Goal: Information Seeking & Learning: Learn about a topic

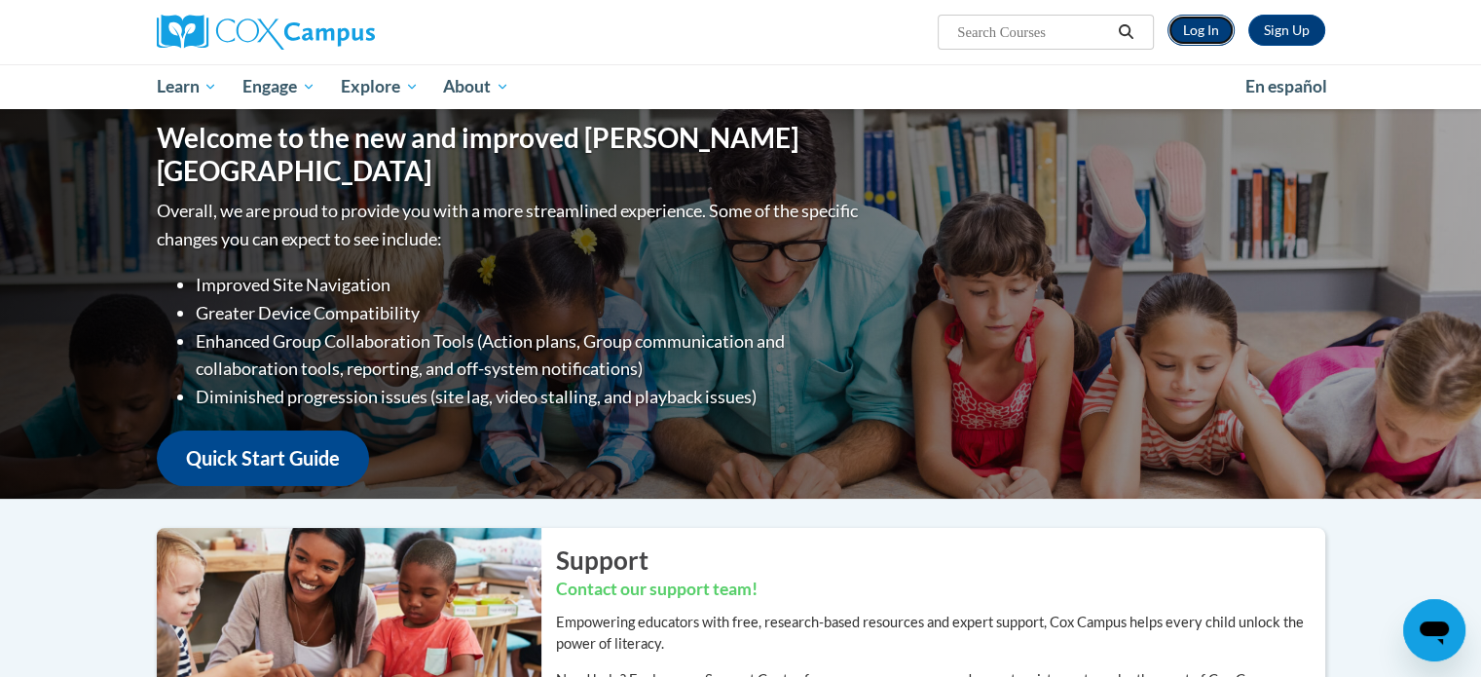
click at [1174, 37] on link "Log In" at bounding box center [1201, 30] width 67 height 31
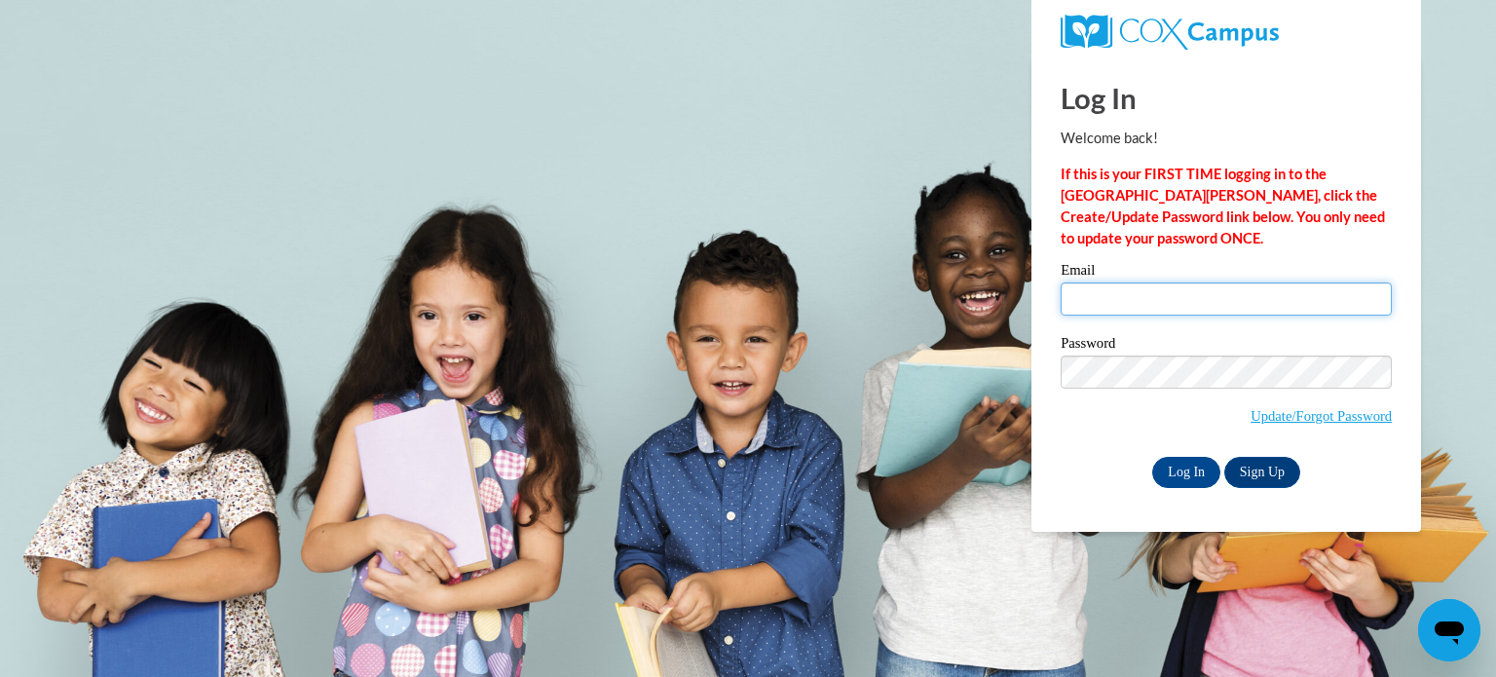
click at [1156, 288] on input "Email" at bounding box center [1226, 298] width 331 height 33
type input "[EMAIL_ADDRESS][DOMAIN_NAME]"
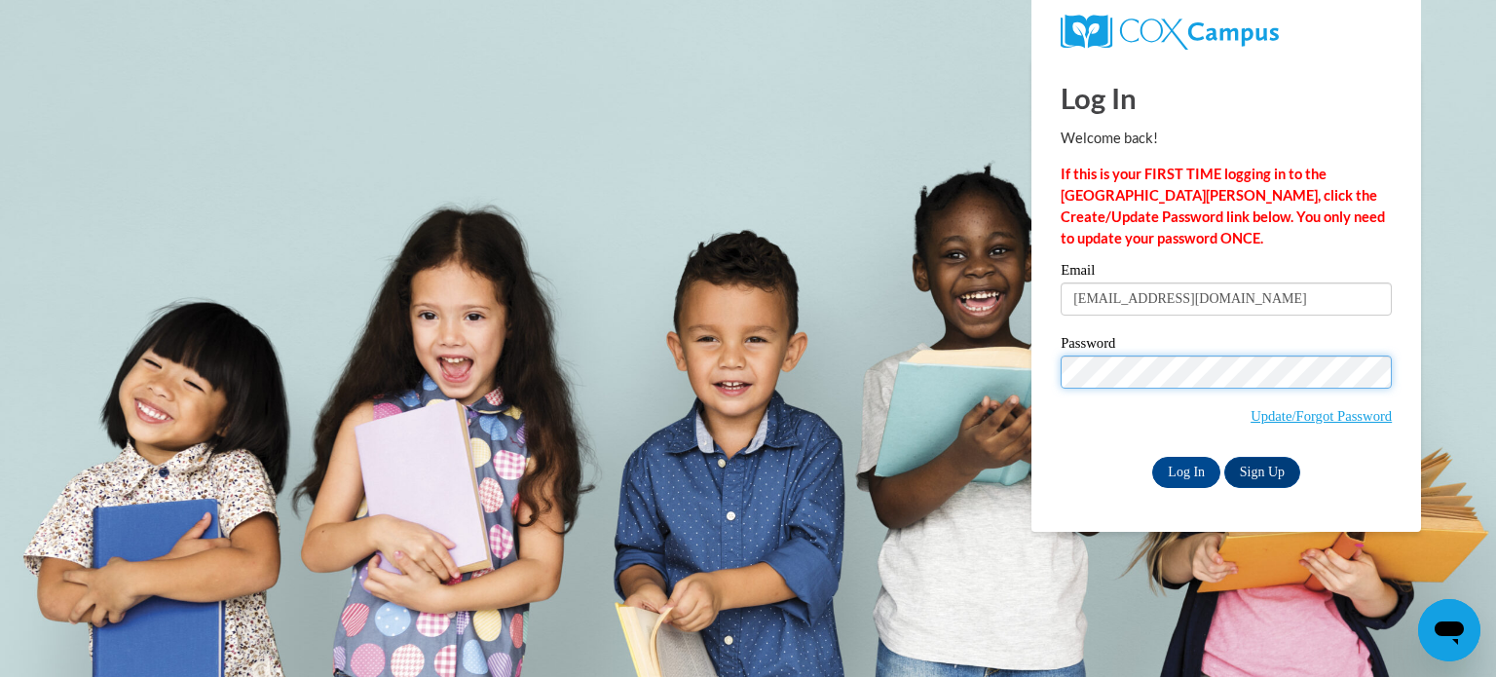
click at [1152, 457] on input "Log In" at bounding box center [1186, 472] width 68 height 31
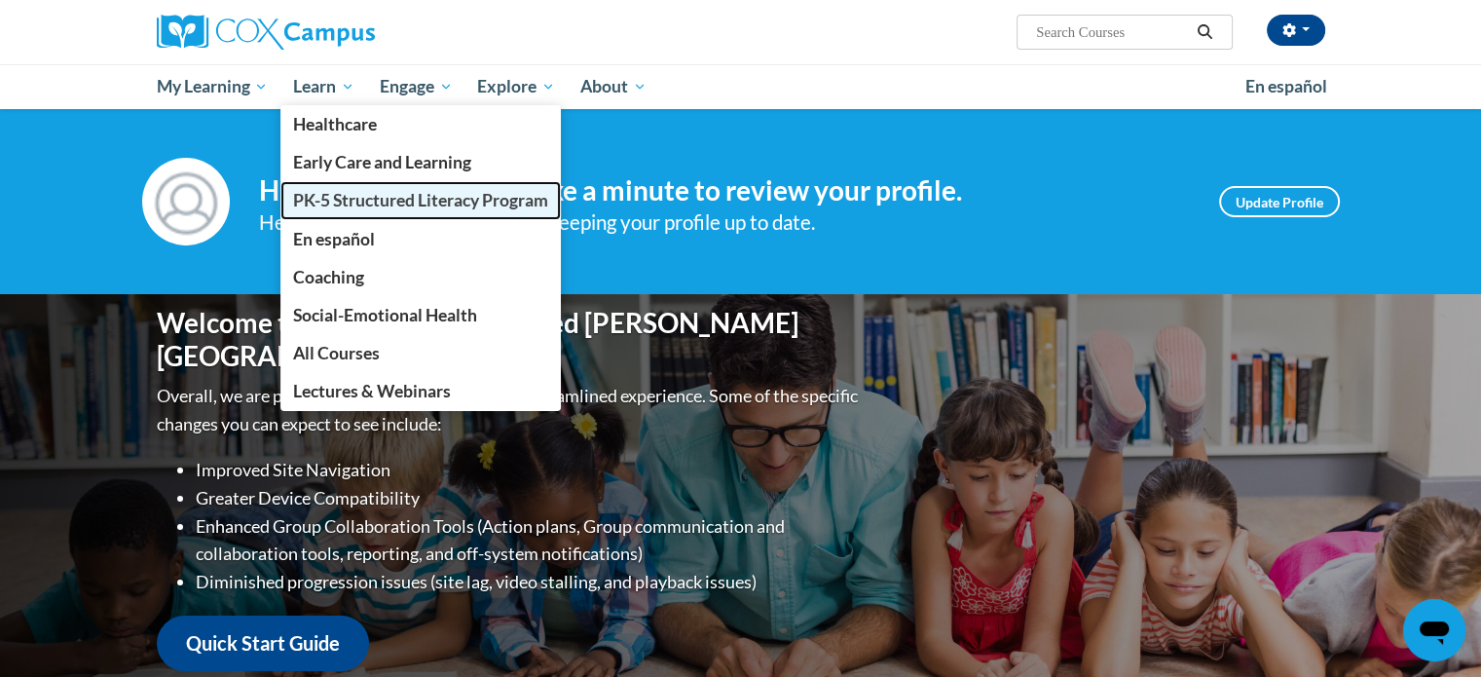
click at [359, 209] on span "PK-5 Structured Literacy Program" at bounding box center [420, 200] width 255 height 20
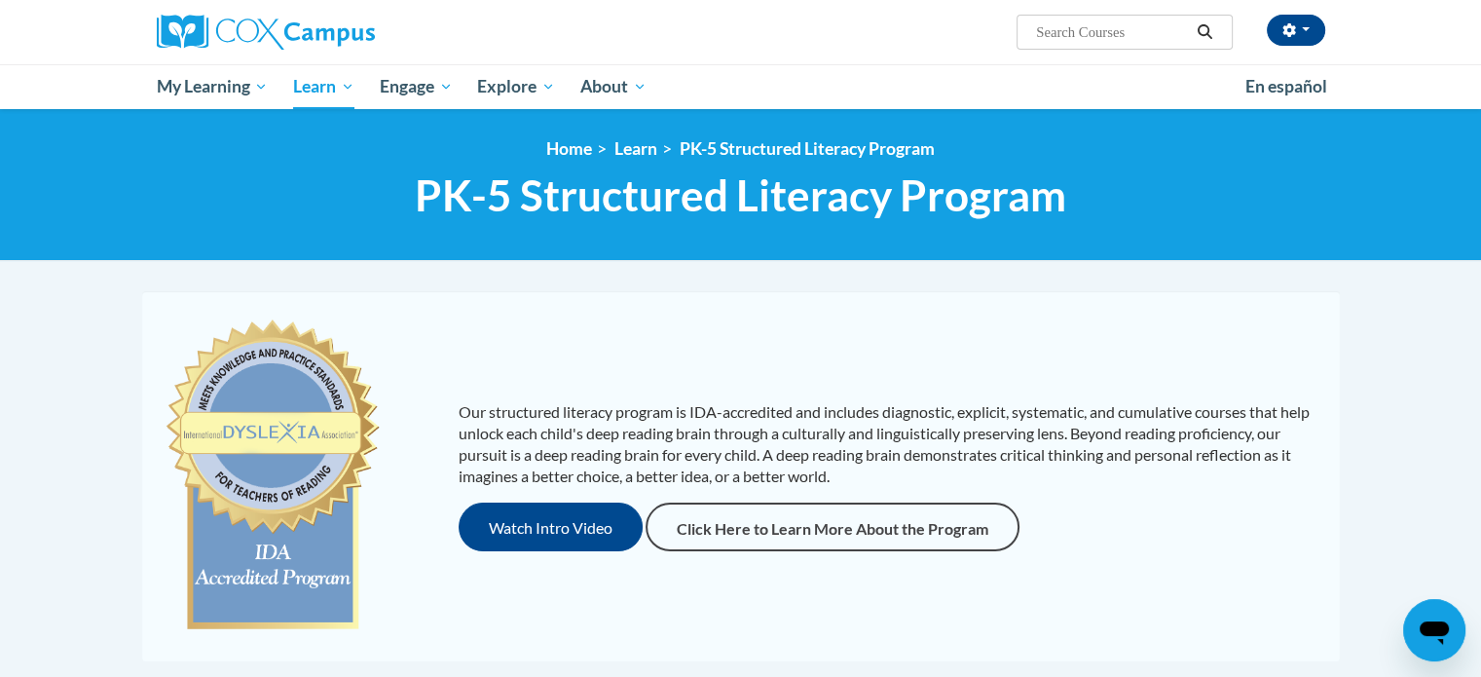
click at [576, 290] on div at bounding box center [741, 290] width 1227 height 1
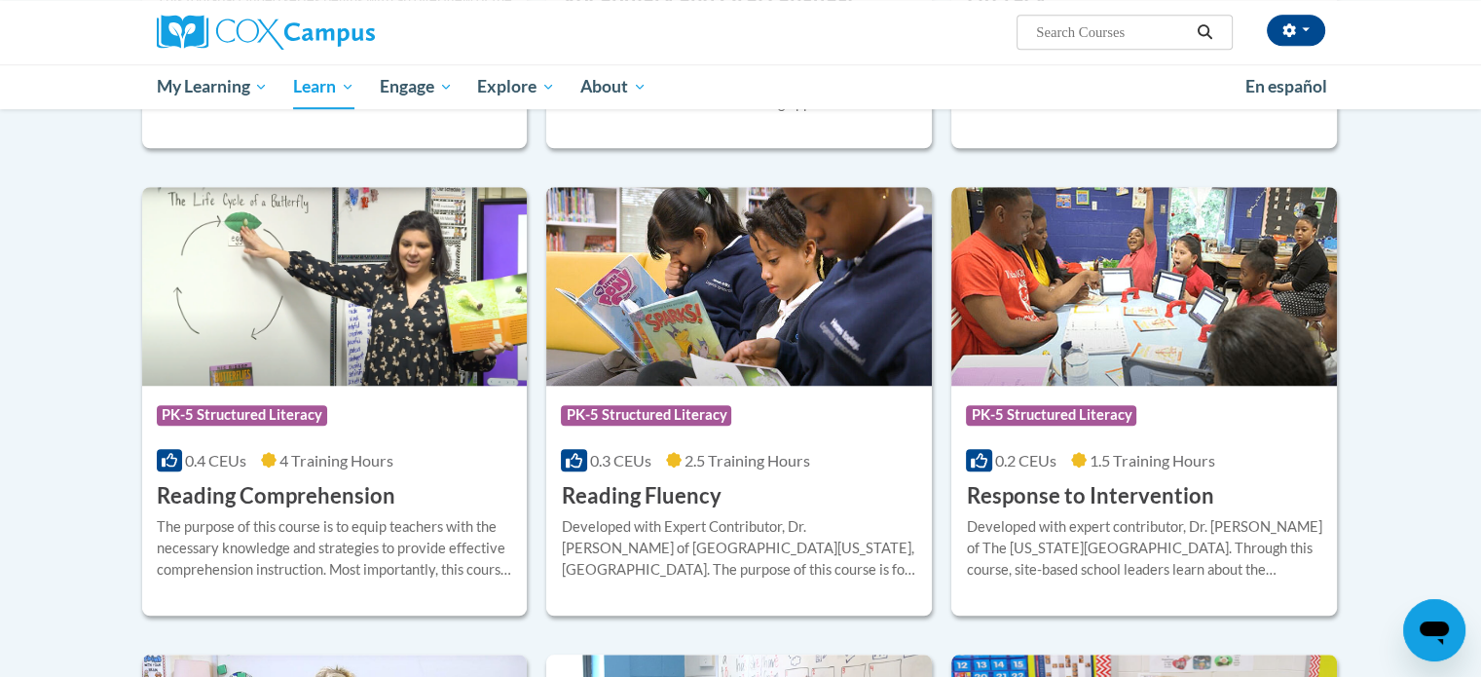
scroll to position [1636, 0]
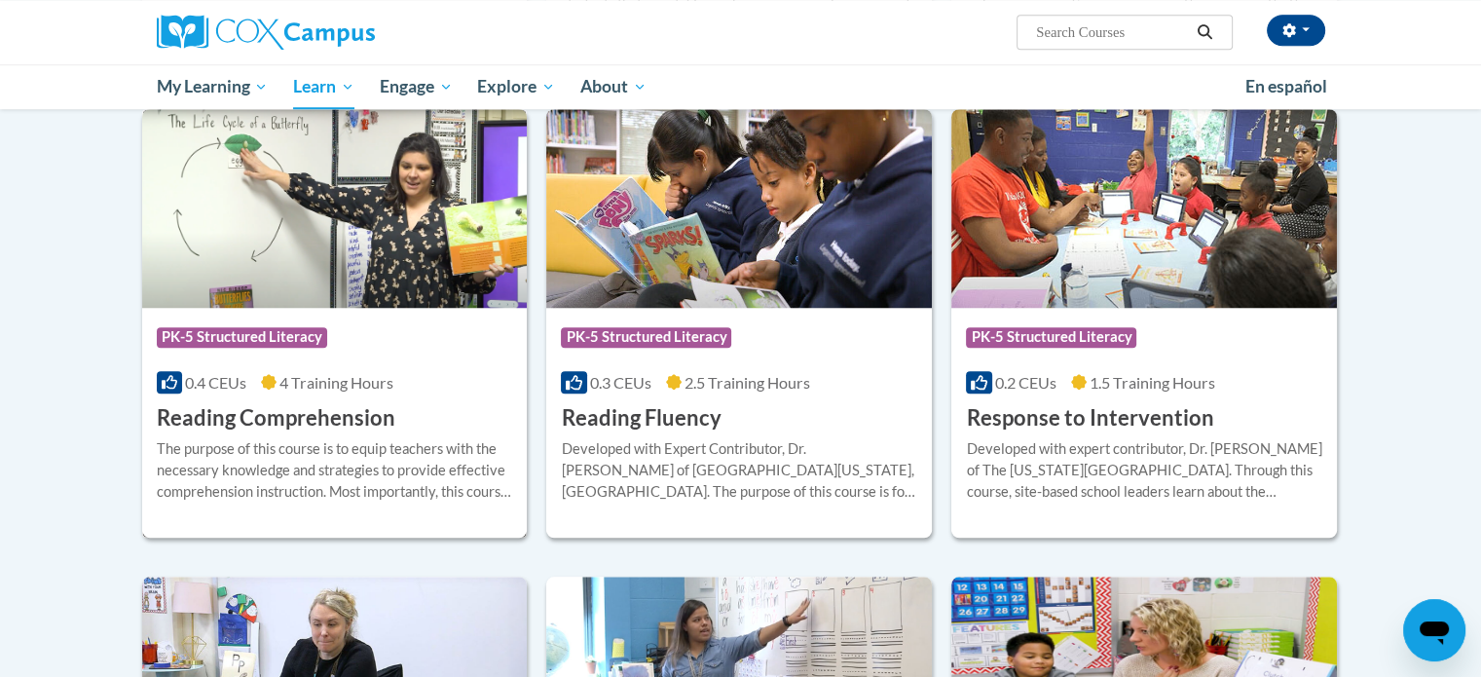
click at [314, 334] on span "PK-5 Structured Literacy" at bounding box center [242, 336] width 170 height 19
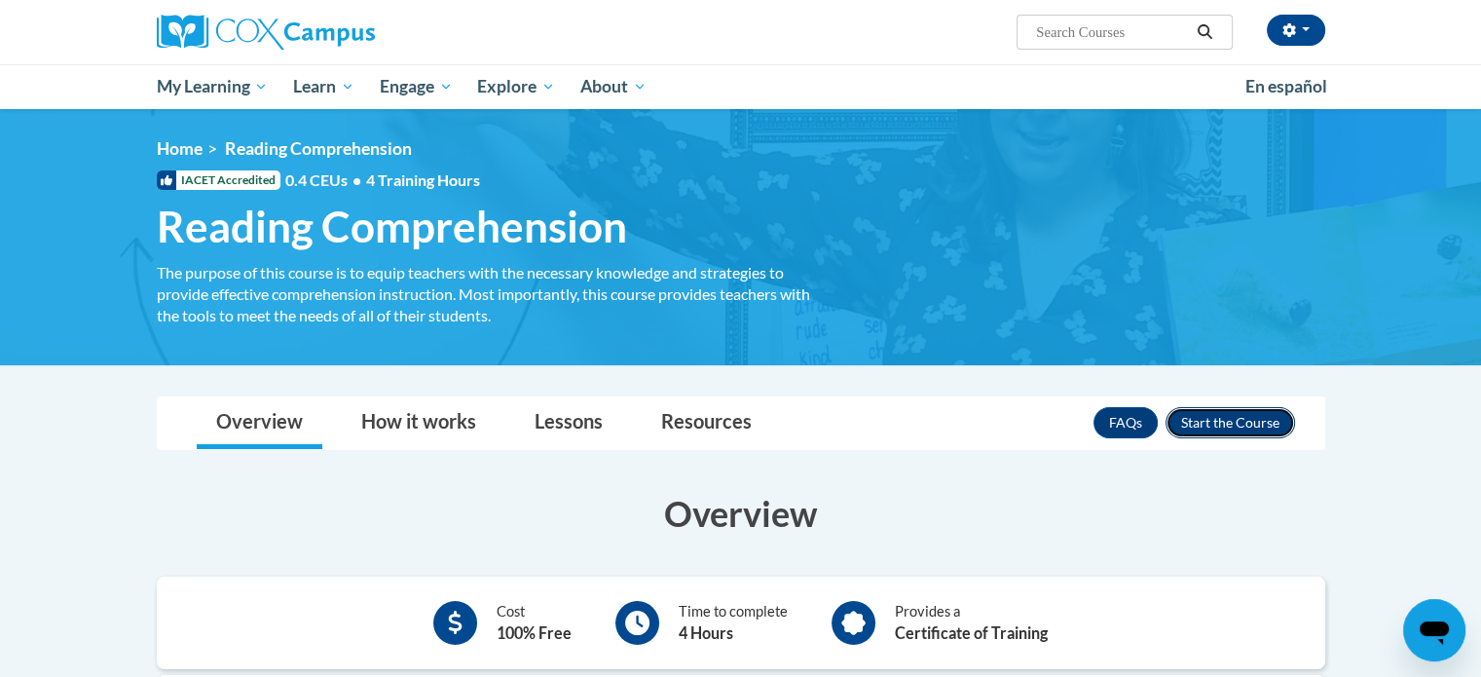
click at [1223, 412] on button "Enroll" at bounding box center [1231, 422] width 130 height 31
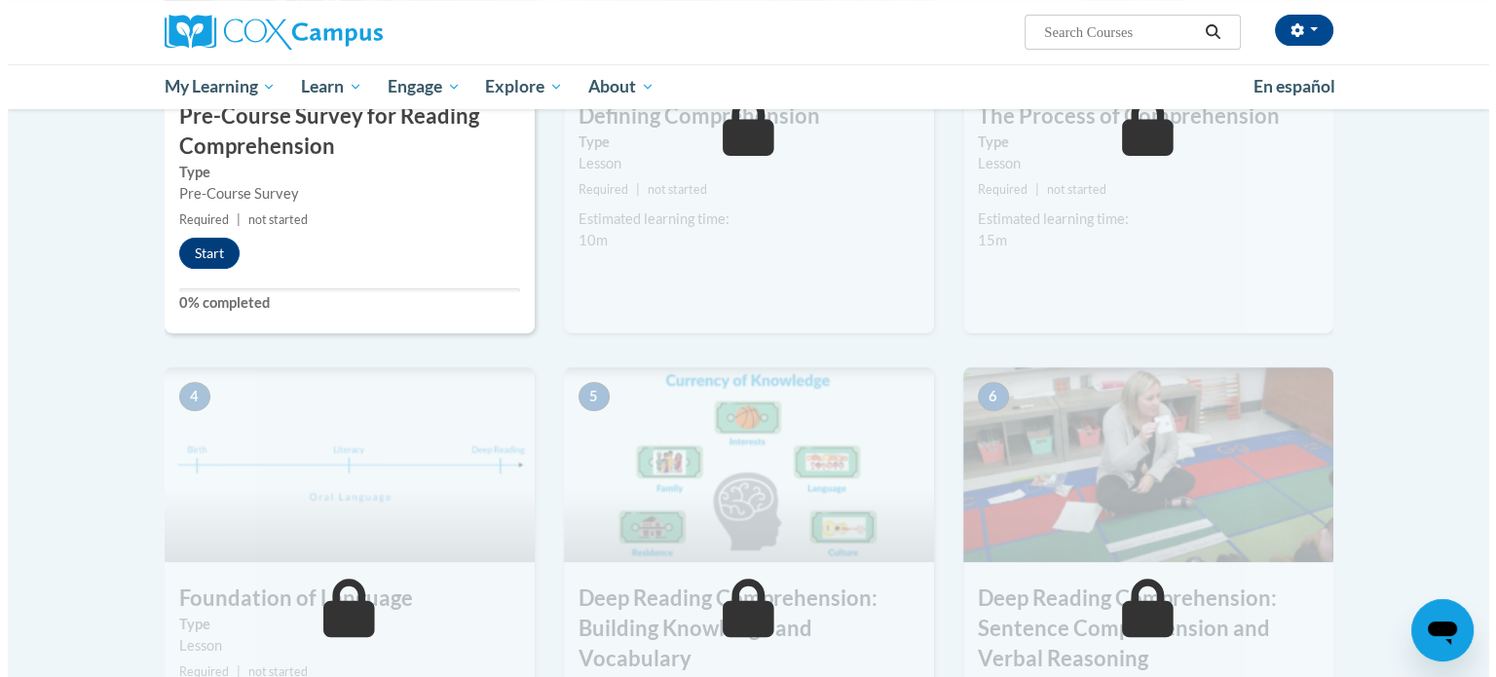
scroll to position [467, 0]
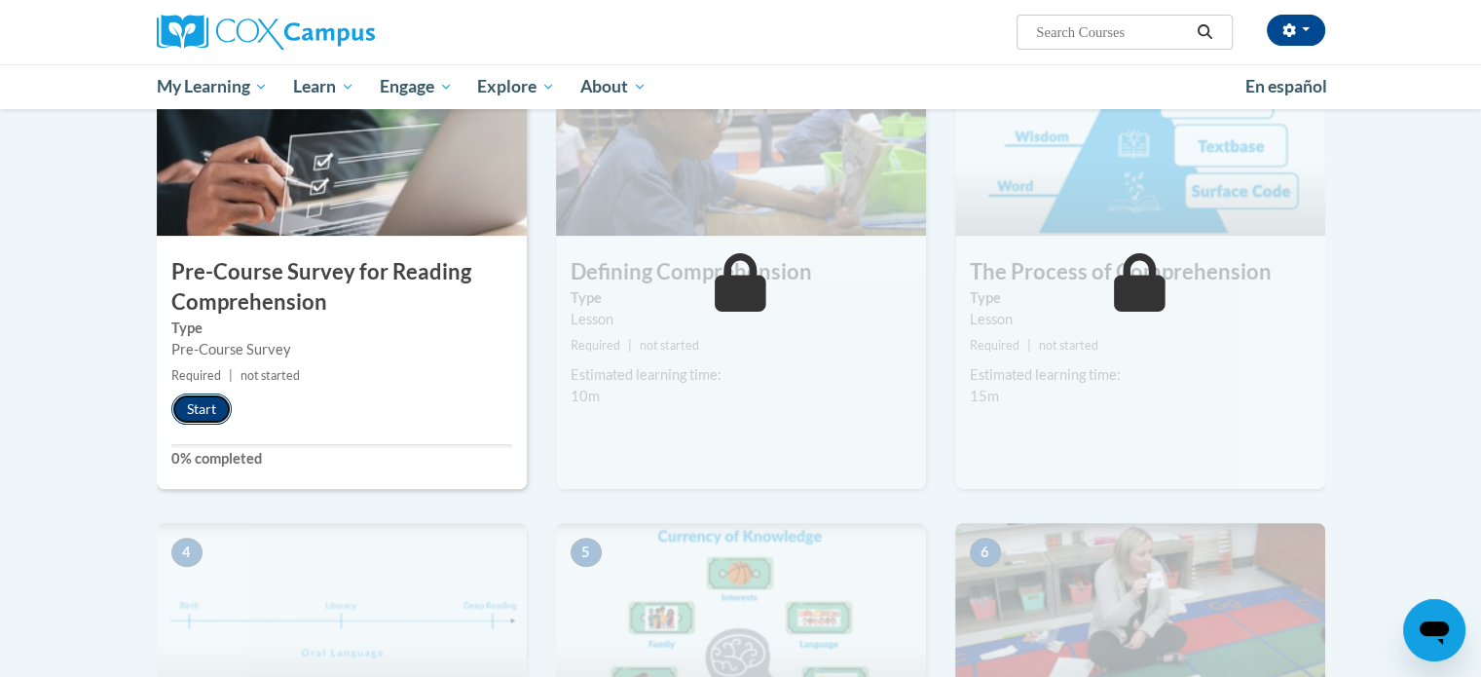
click at [188, 413] on button "Start" at bounding box center [201, 408] width 60 height 31
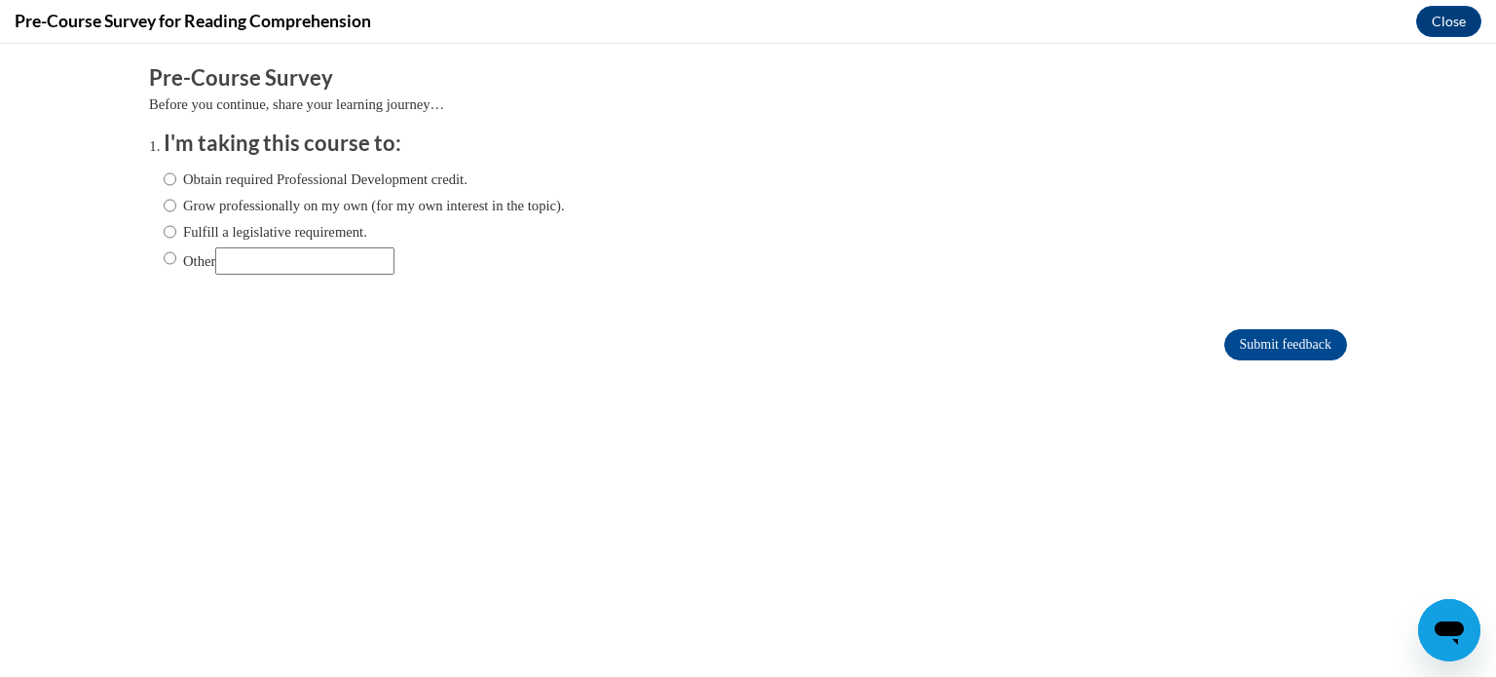
scroll to position [0, 0]
click at [238, 239] on label "Fulfill a legislative requirement." at bounding box center [266, 231] width 204 height 21
click at [176, 239] on input "Fulfill a legislative requirement." at bounding box center [170, 231] width 13 height 21
radio input "true"
click at [1254, 345] on input "Submit feedback" at bounding box center [1285, 344] width 123 height 31
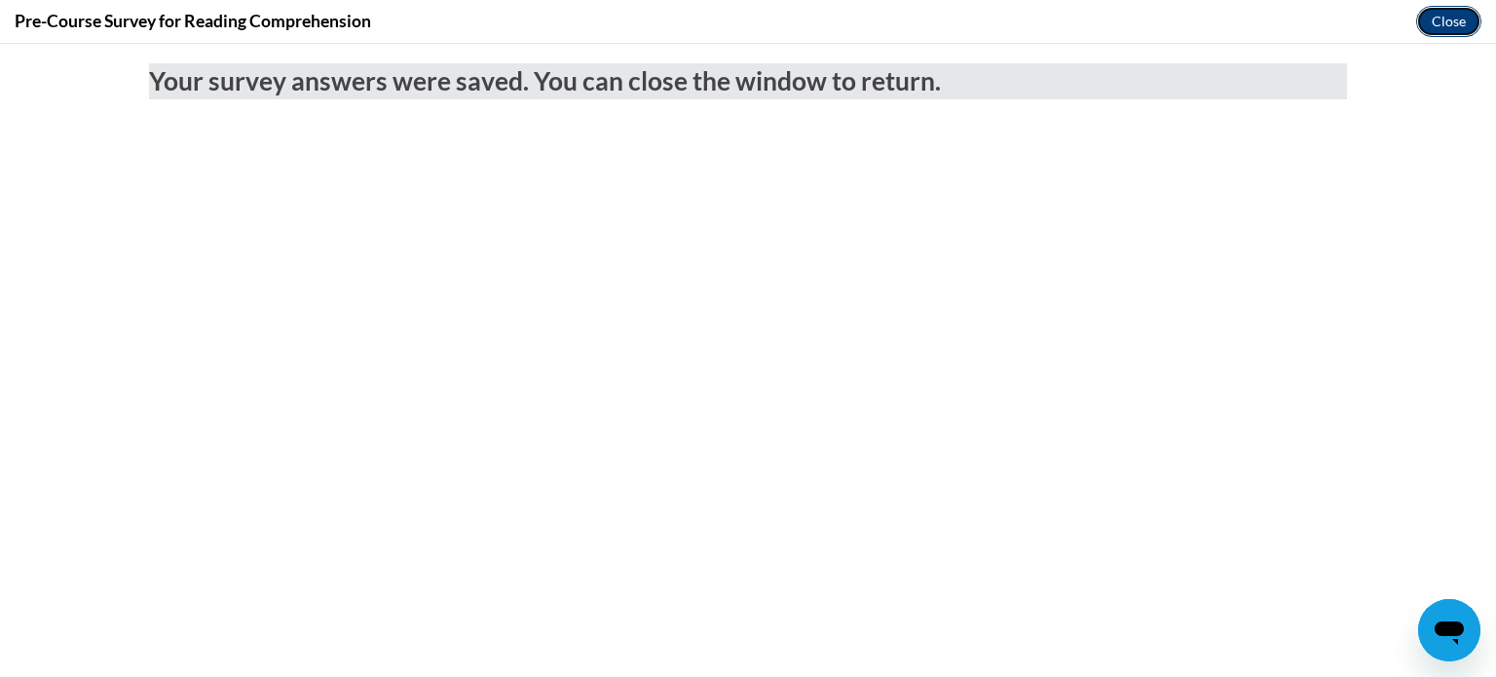
click at [1441, 19] on button "Close" at bounding box center [1448, 21] width 65 height 31
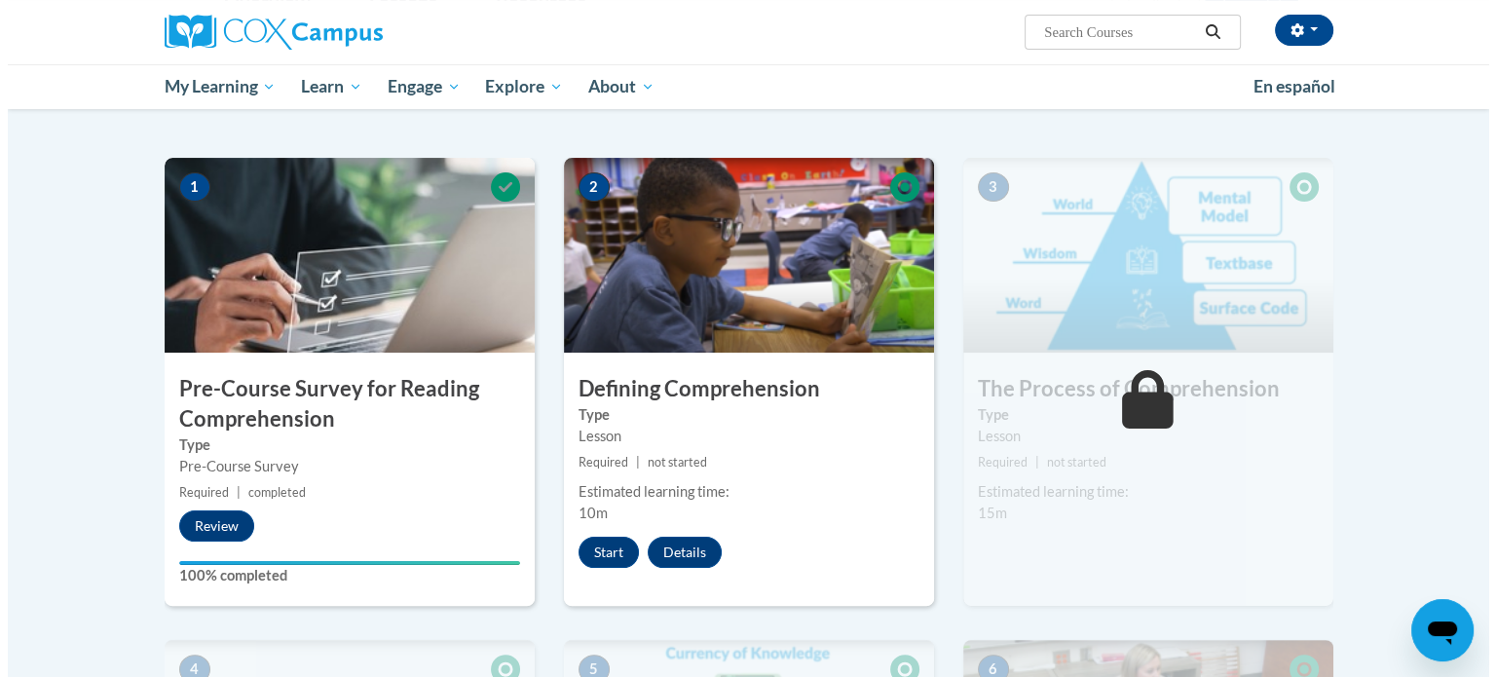
scroll to position [467, 0]
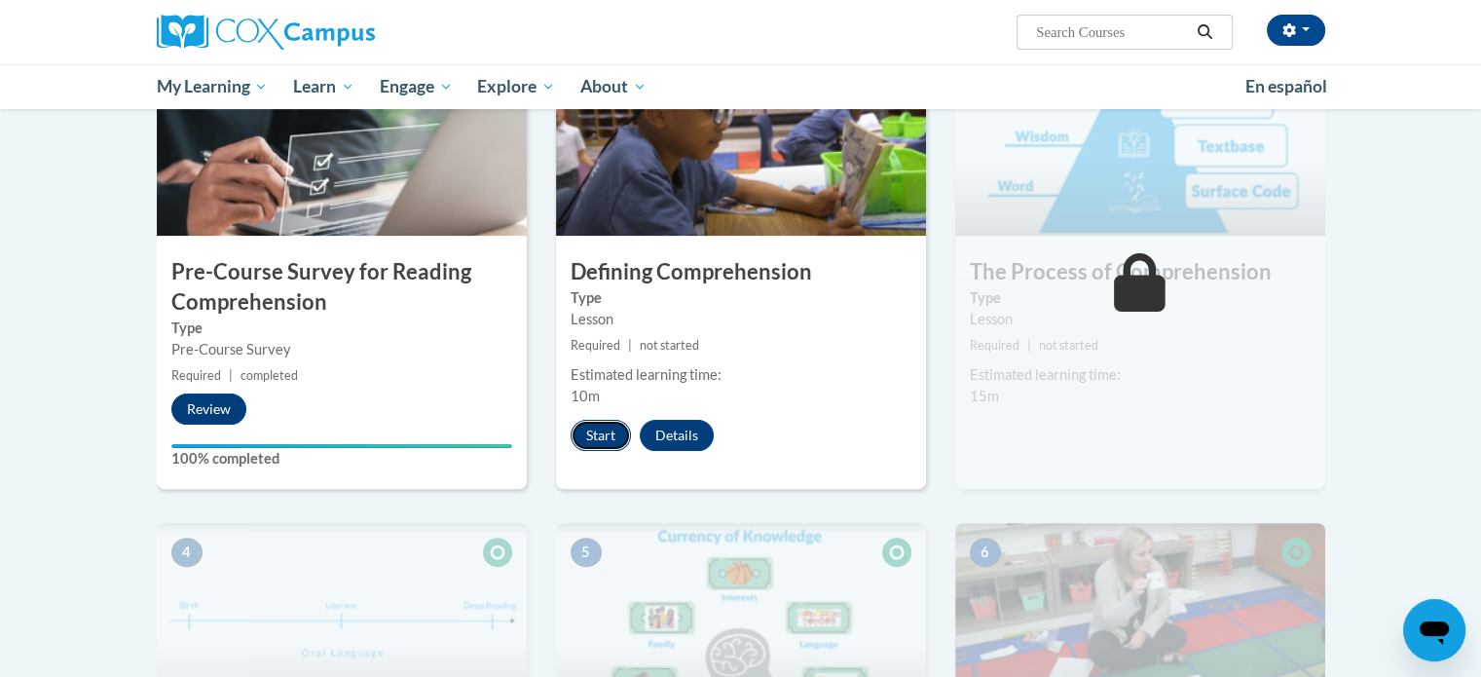
click at [606, 423] on button "Start" at bounding box center [601, 435] width 60 height 31
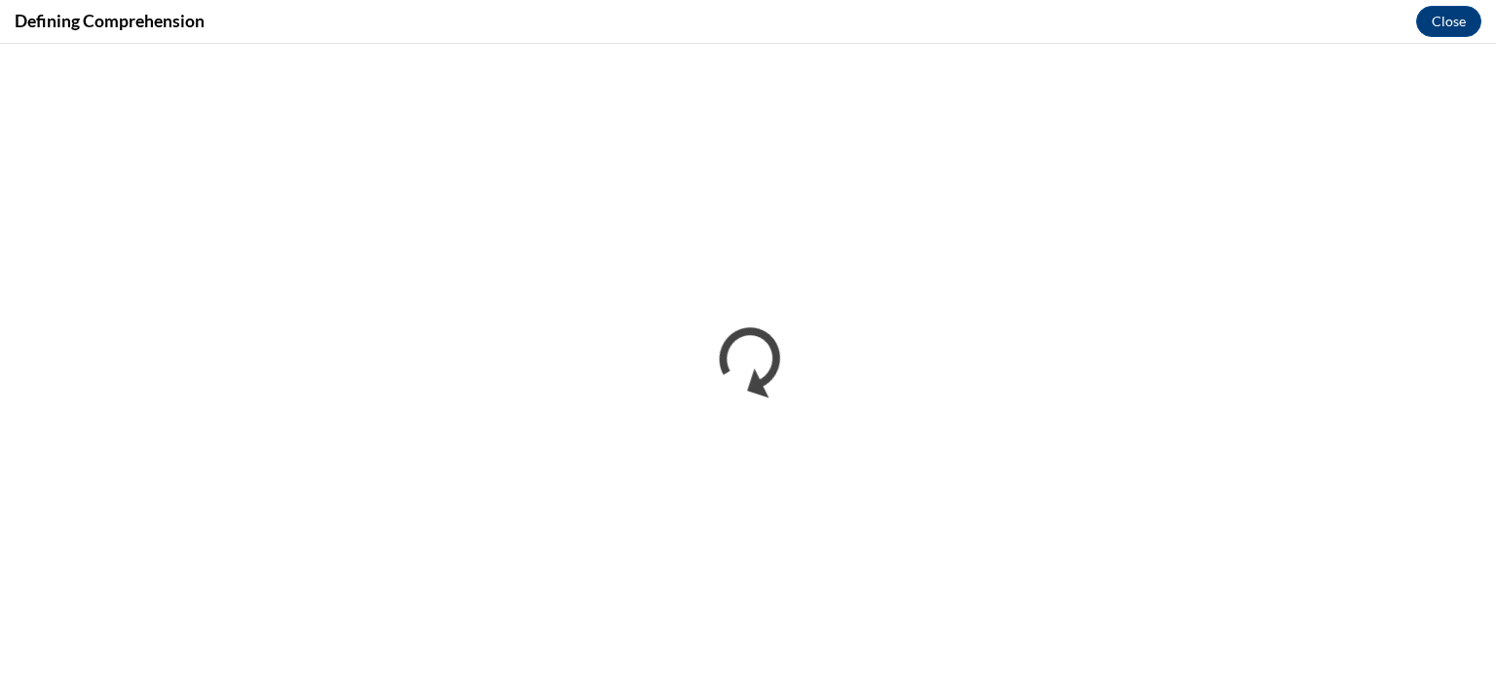
scroll to position [0, 0]
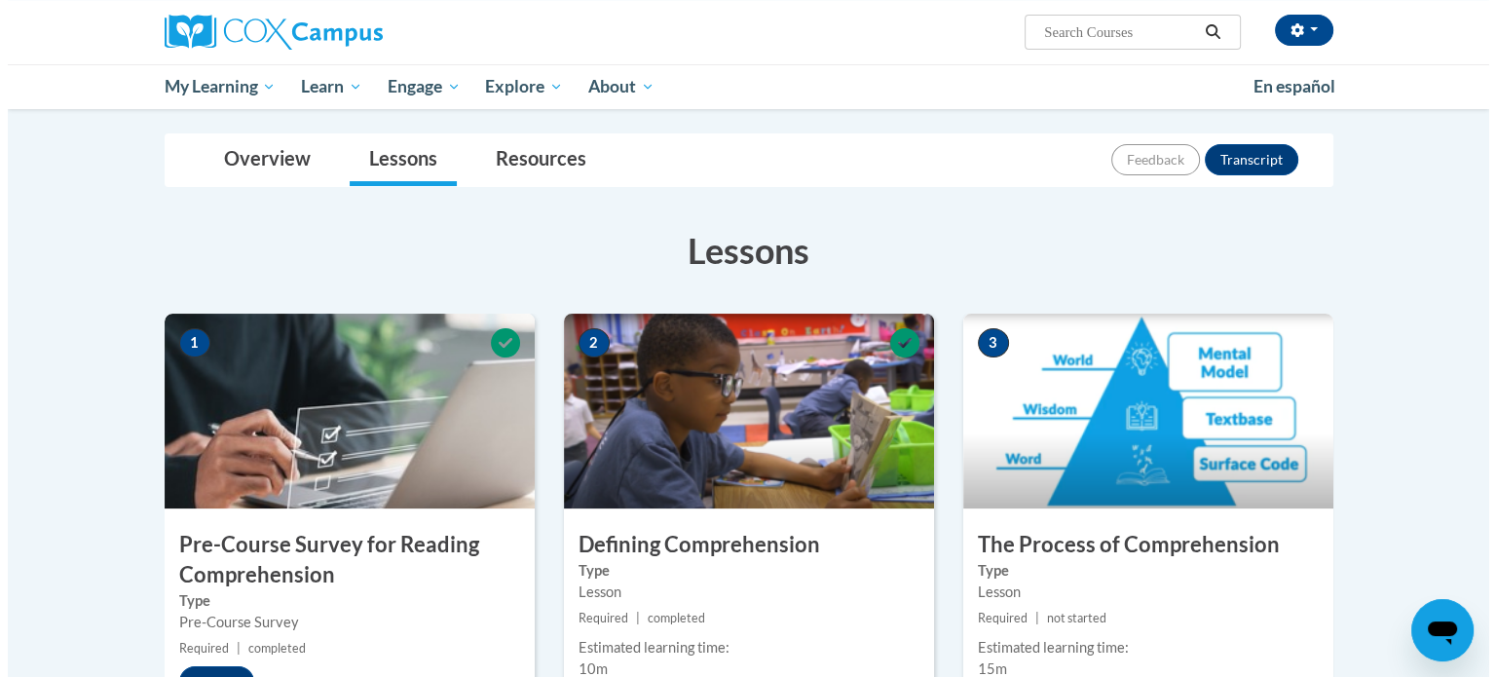
scroll to position [351, 0]
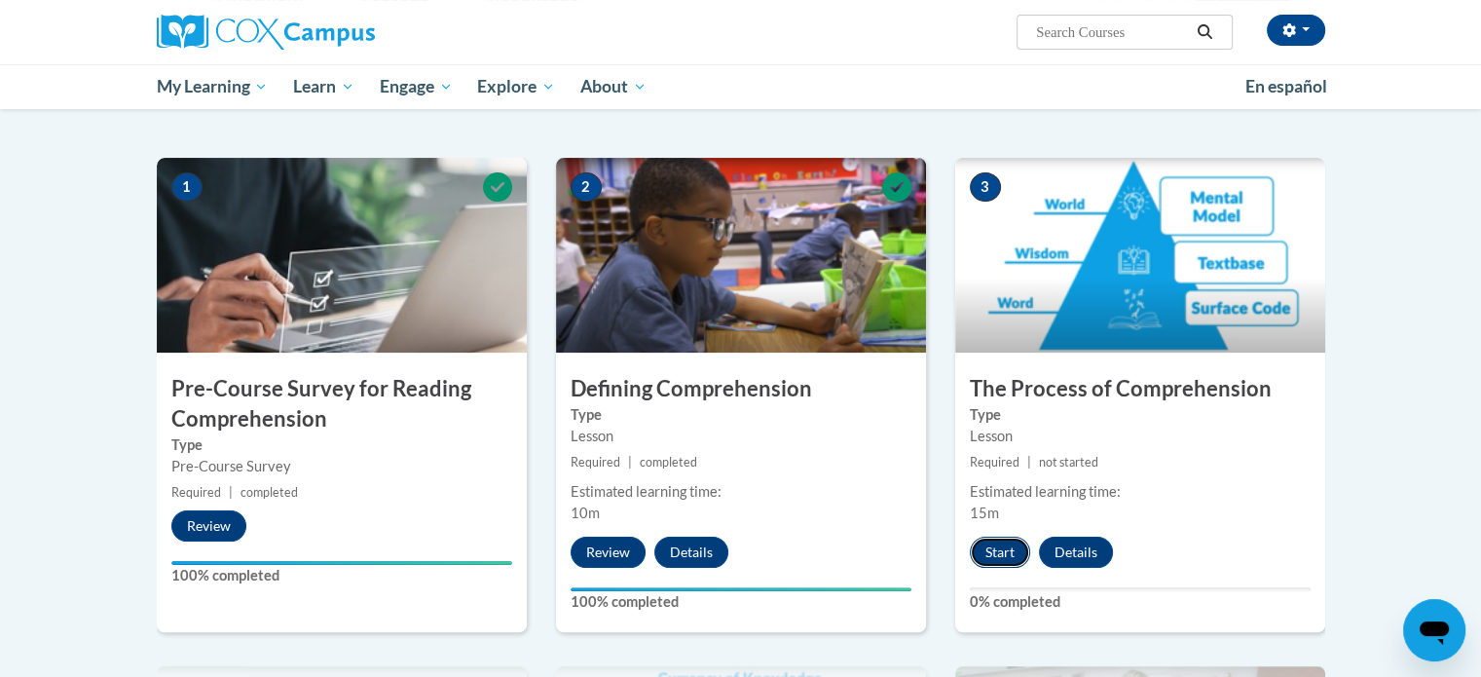
click at [989, 551] on button "Start" at bounding box center [1000, 552] width 60 height 31
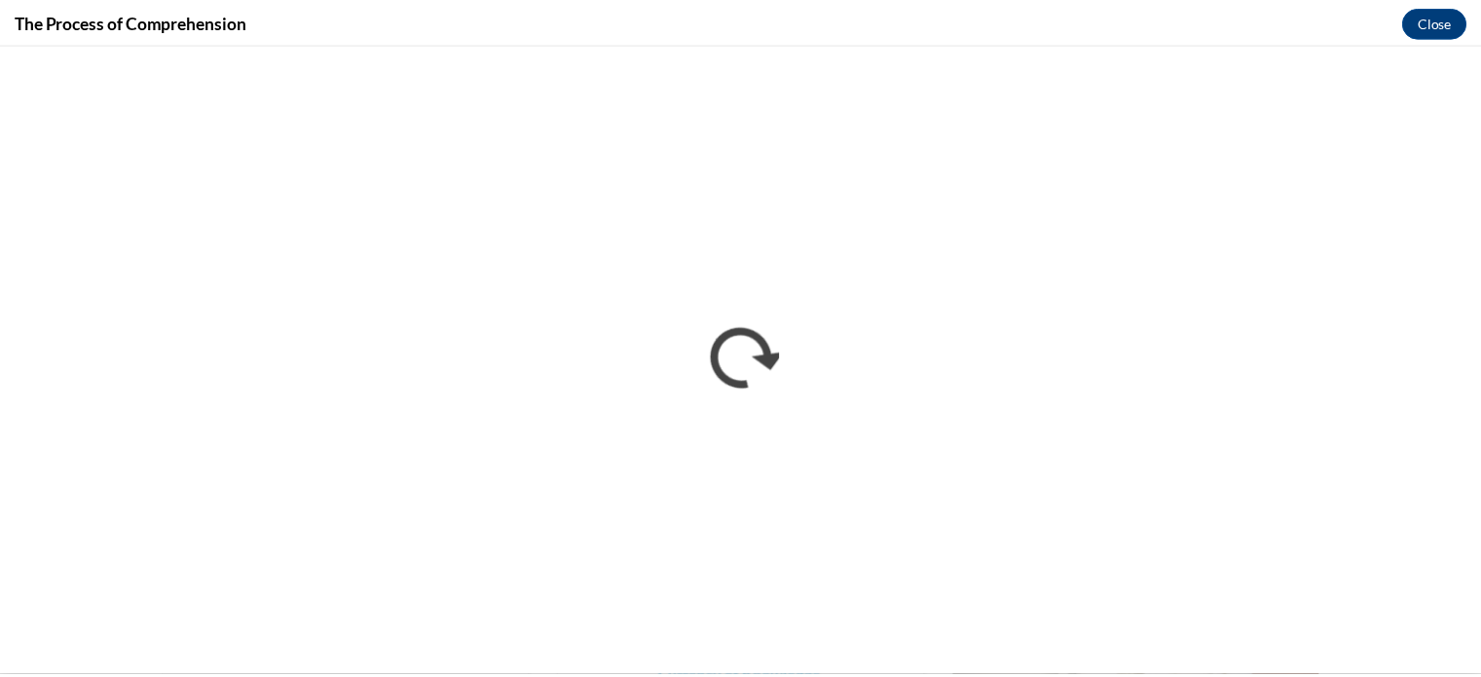
scroll to position [0, 0]
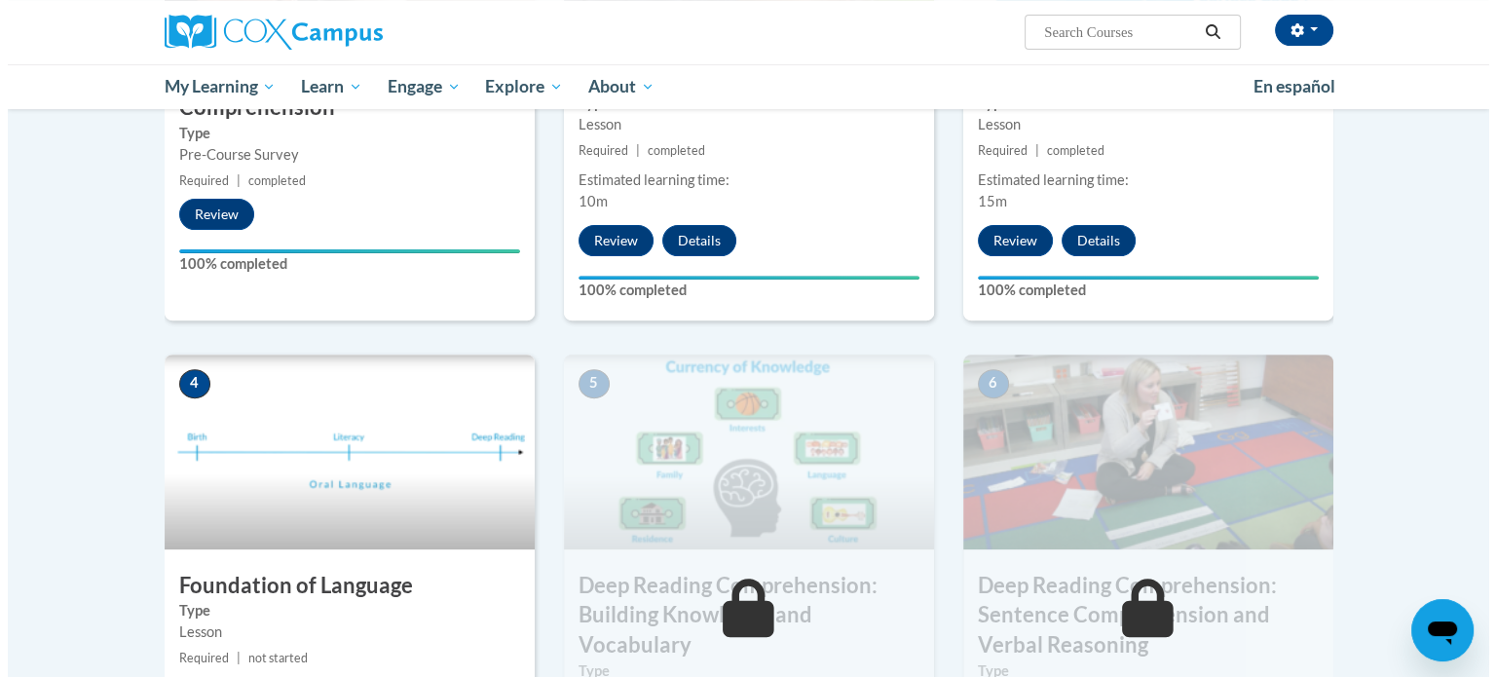
scroll to position [896, 0]
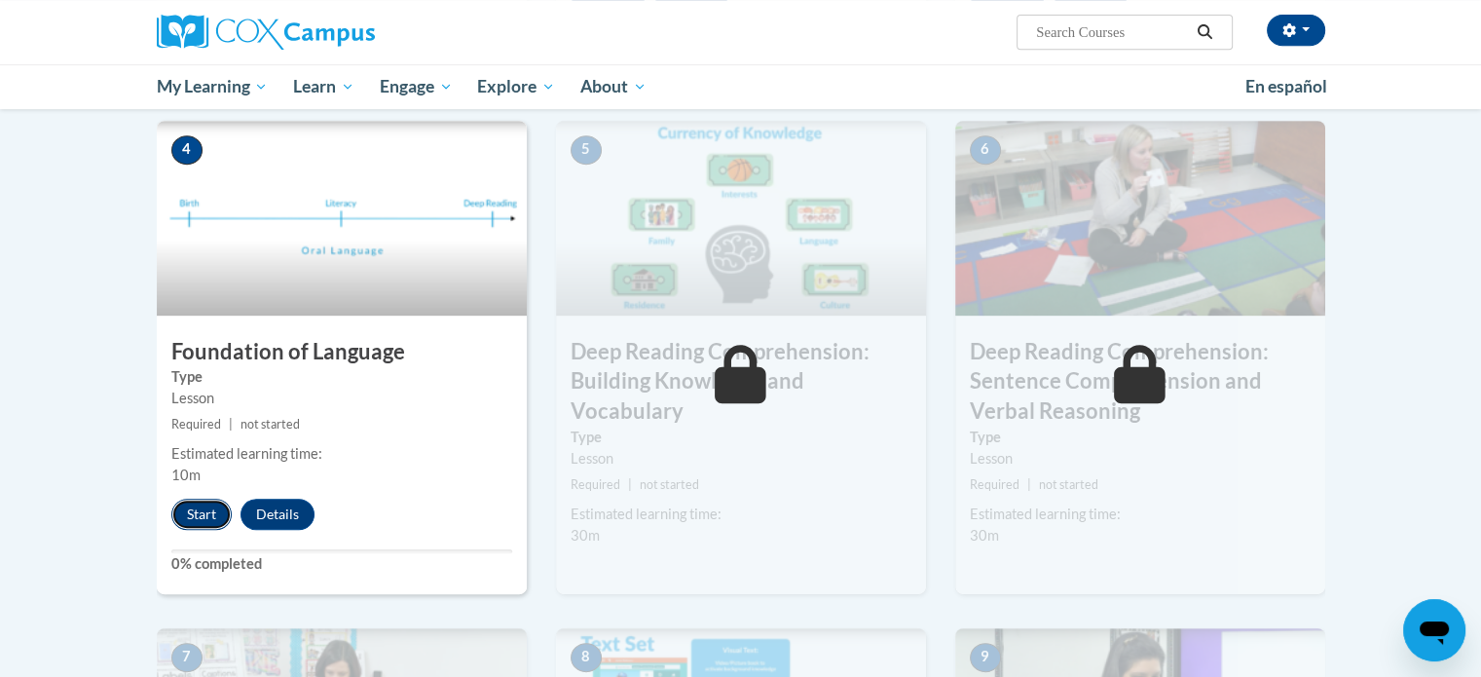
click at [208, 517] on button "Start" at bounding box center [201, 514] width 60 height 31
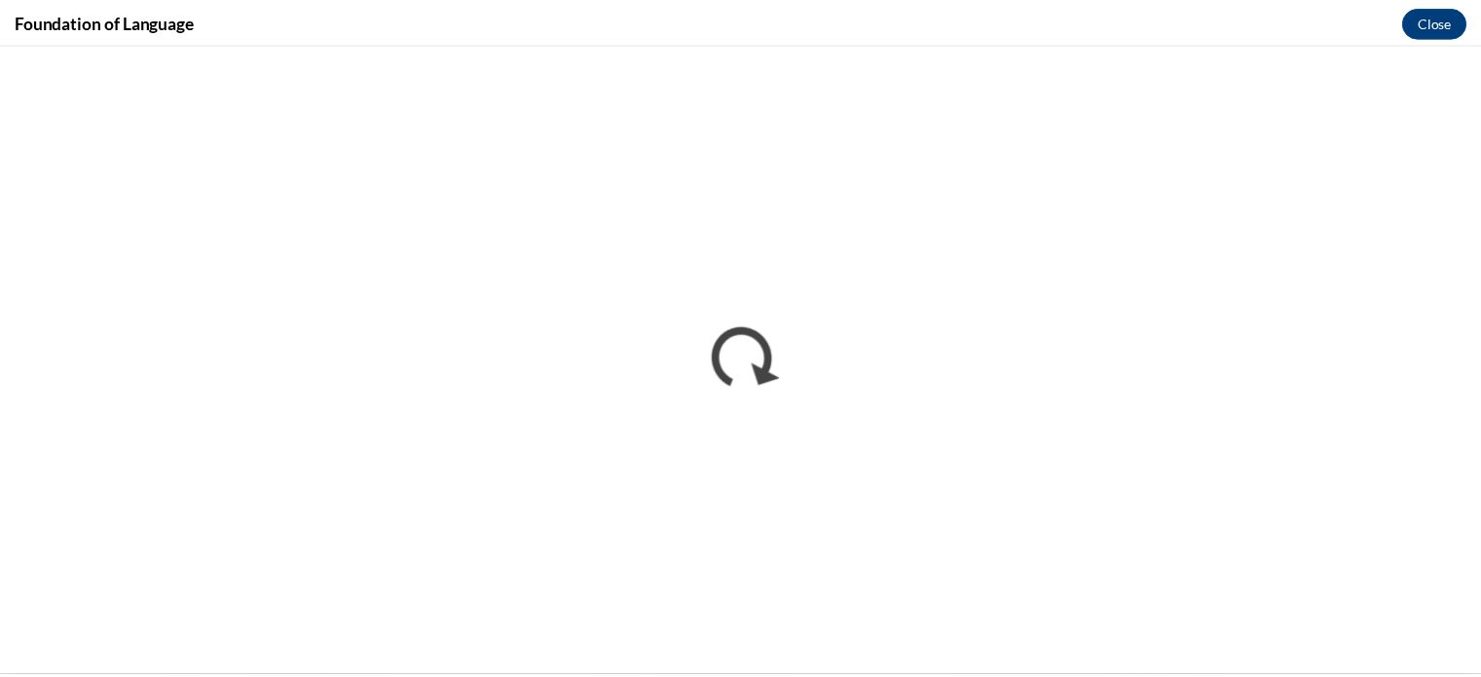
scroll to position [0, 0]
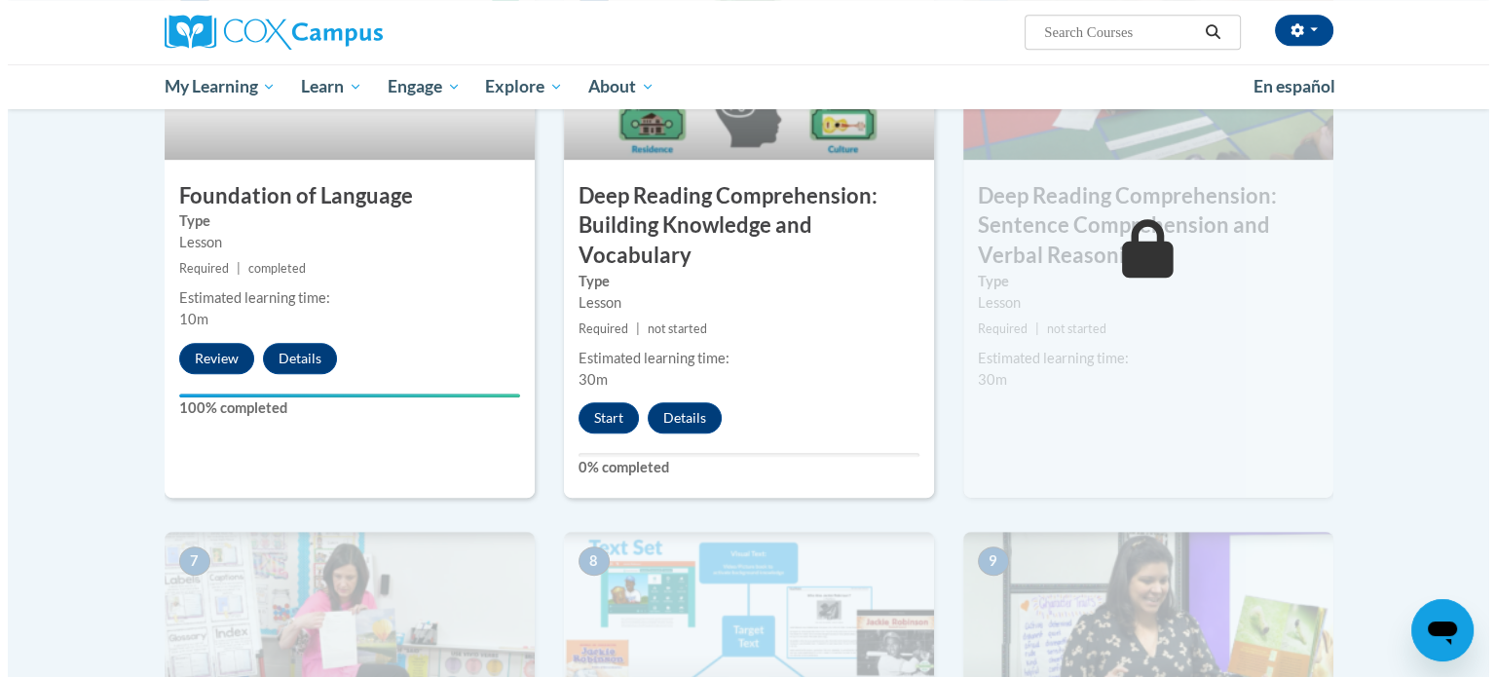
scroll to position [974, 0]
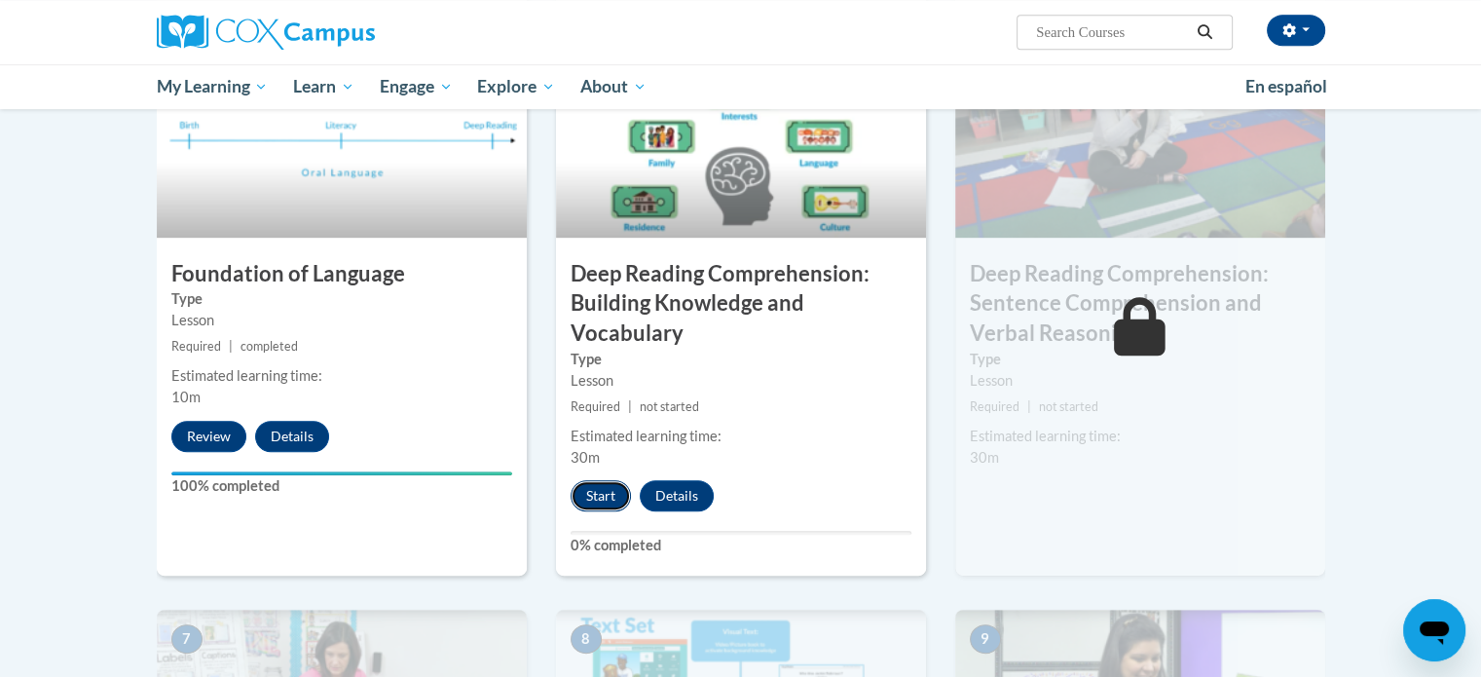
click at [600, 482] on button "Start" at bounding box center [601, 495] width 60 height 31
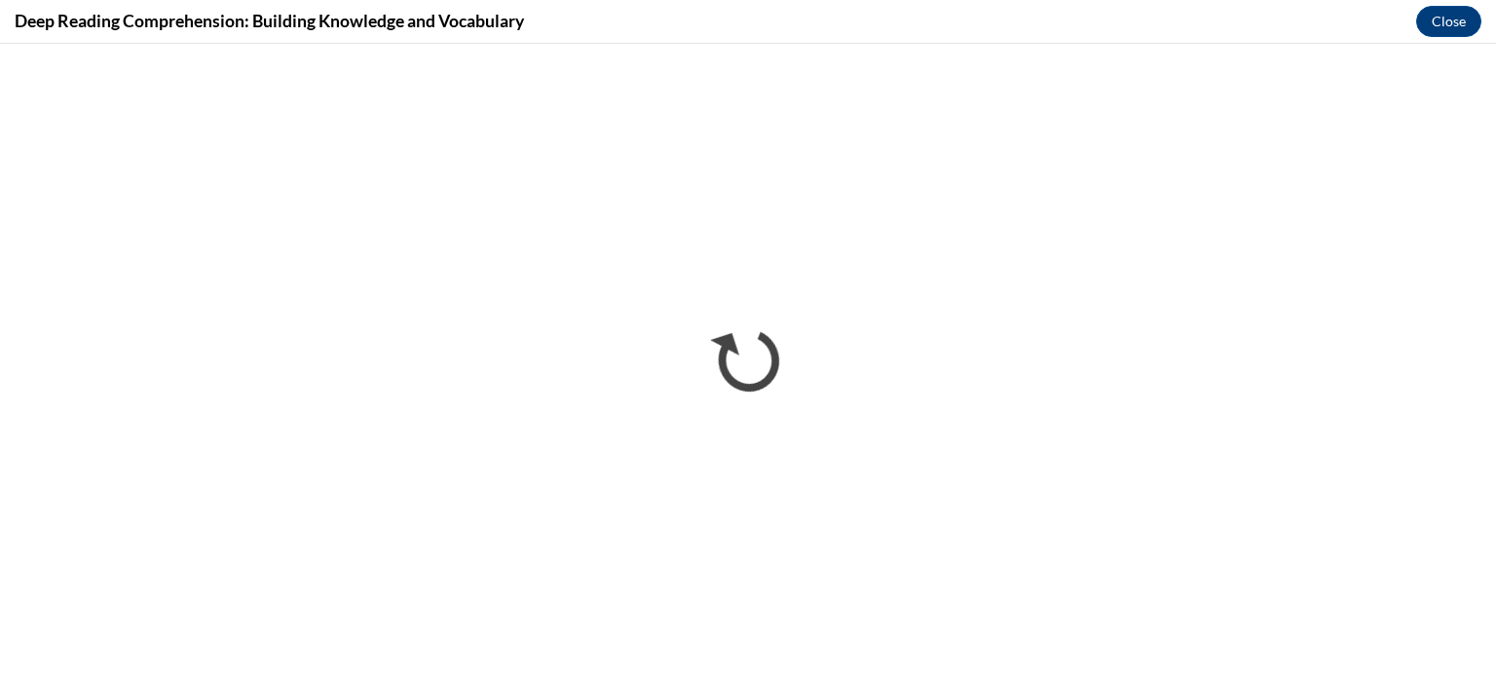
scroll to position [0, 0]
click at [1480, 36] on div "Deep Reading Comprehension: Building Knowledge and Vocabulary Close" at bounding box center [748, 22] width 1496 height 44
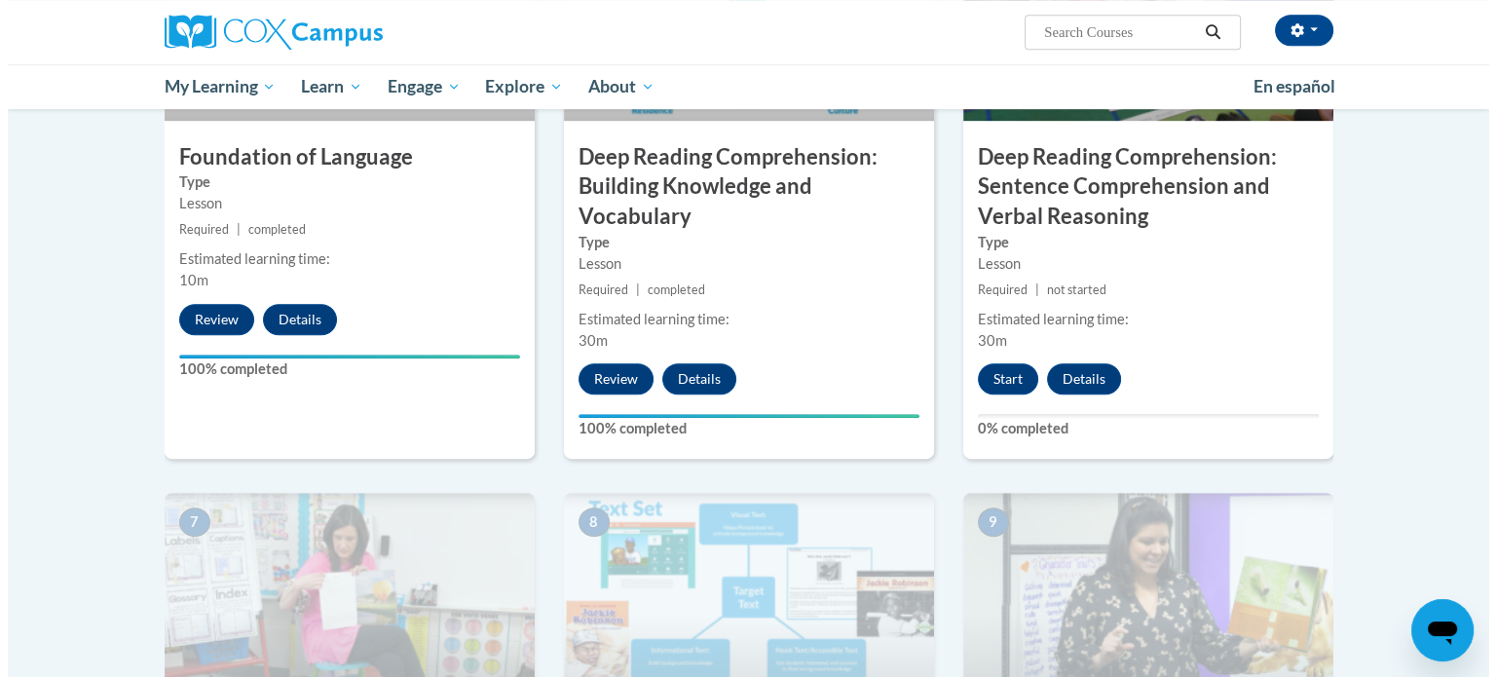
scroll to position [1013, 0]
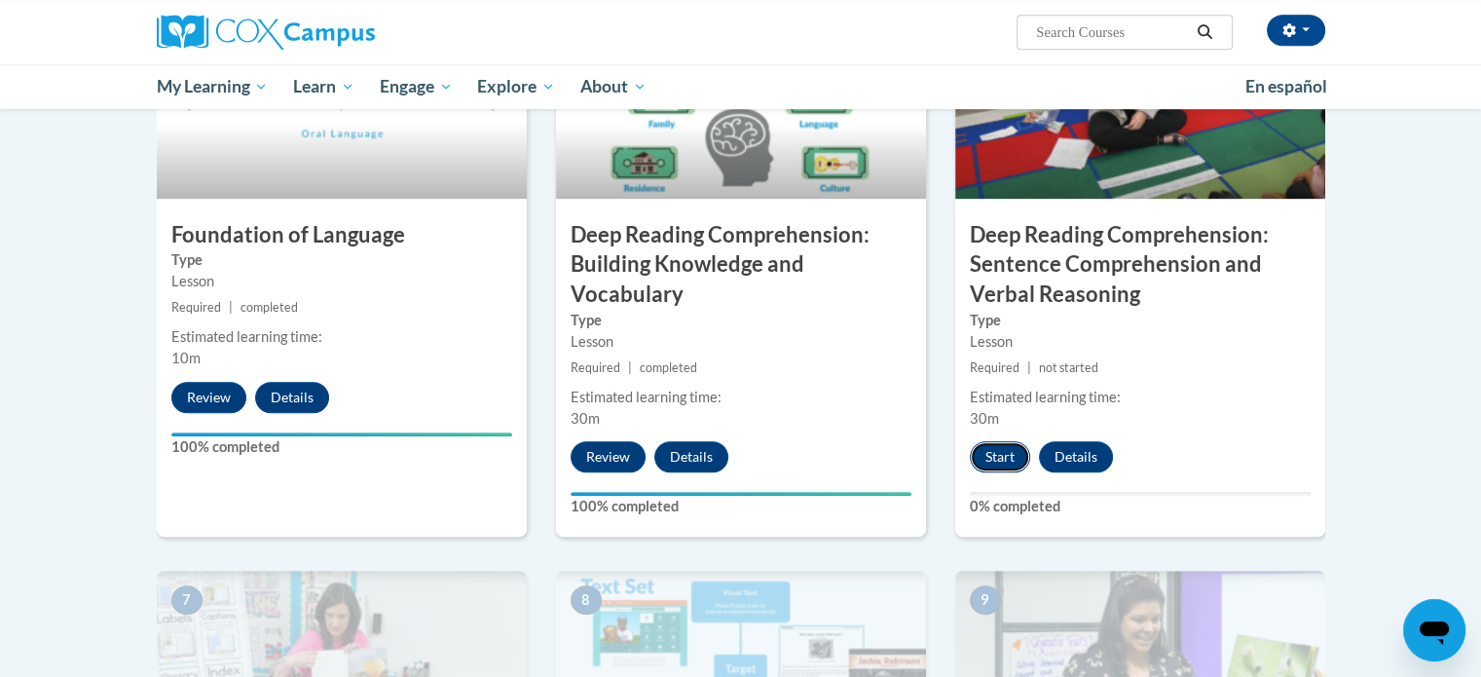
click at [993, 449] on button "Start" at bounding box center [1000, 456] width 60 height 31
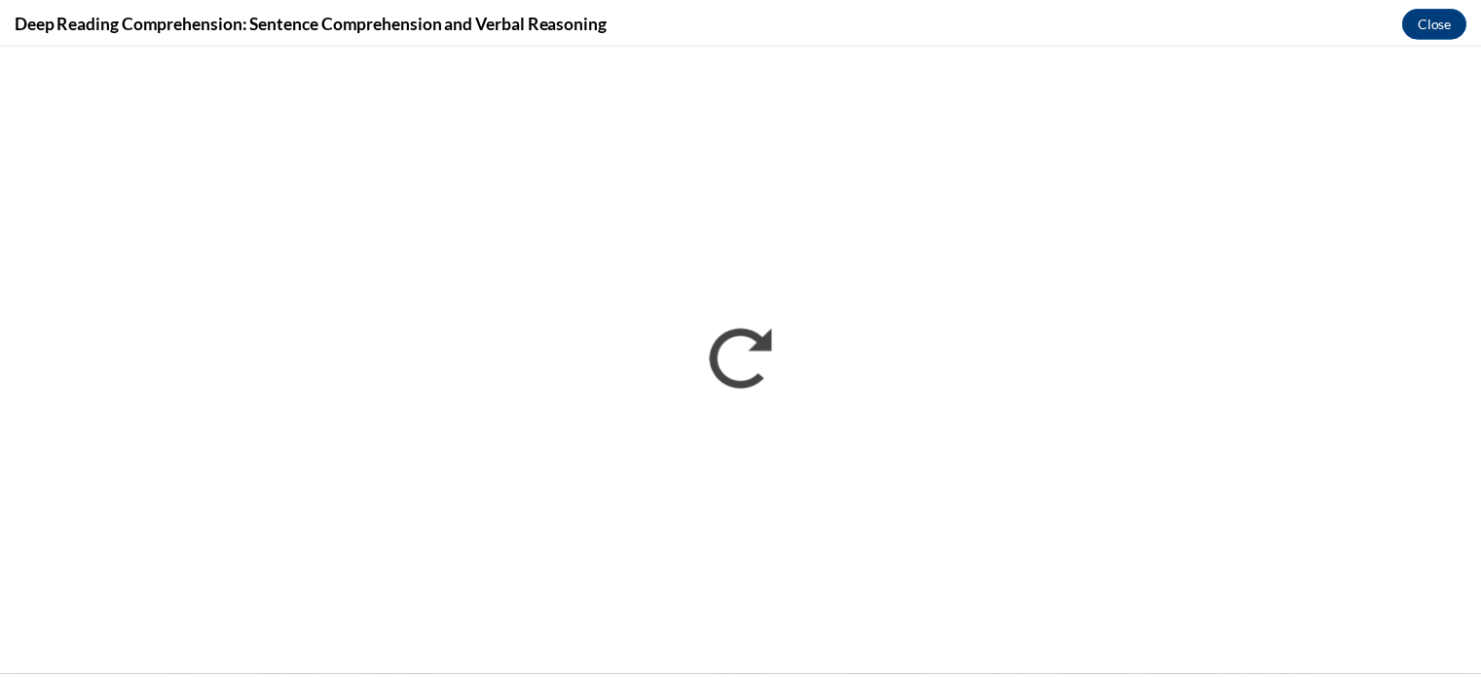
scroll to position [0, 0]
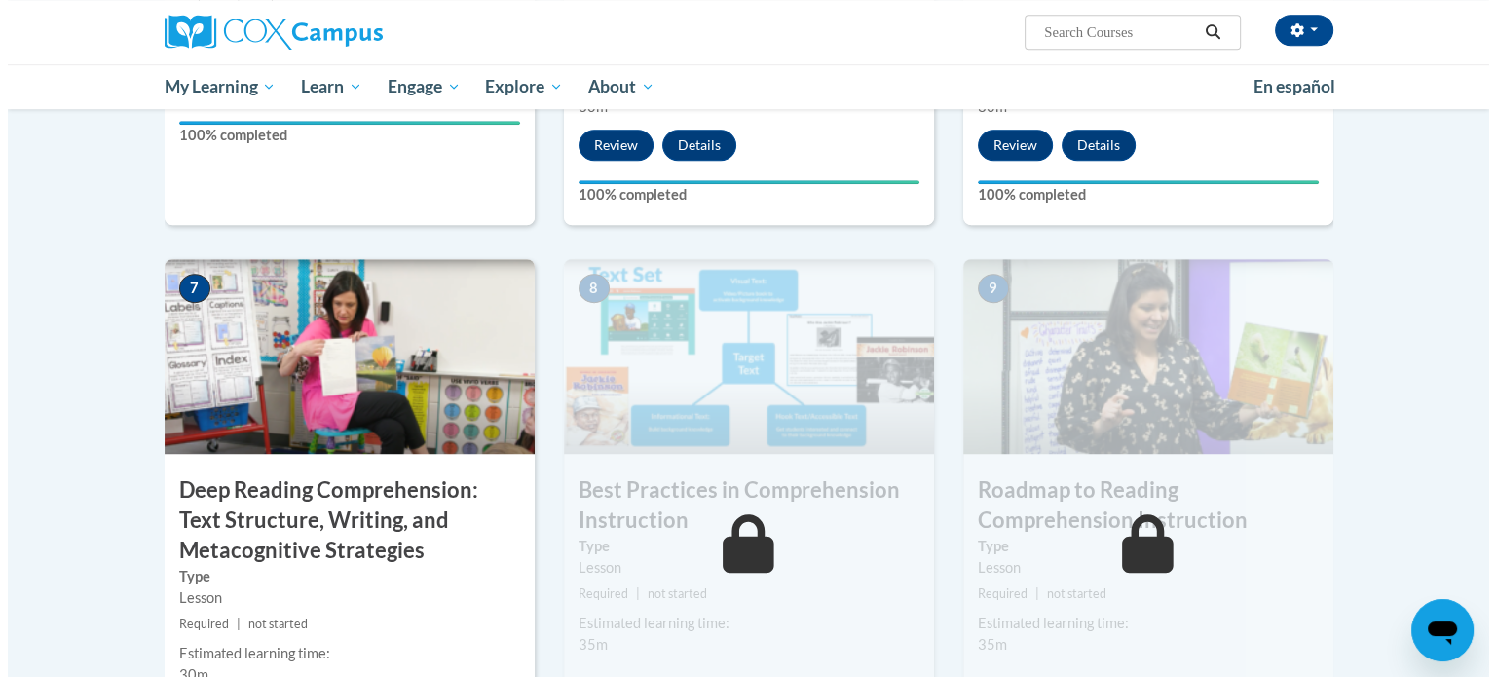
scroll to position [1597, 0]
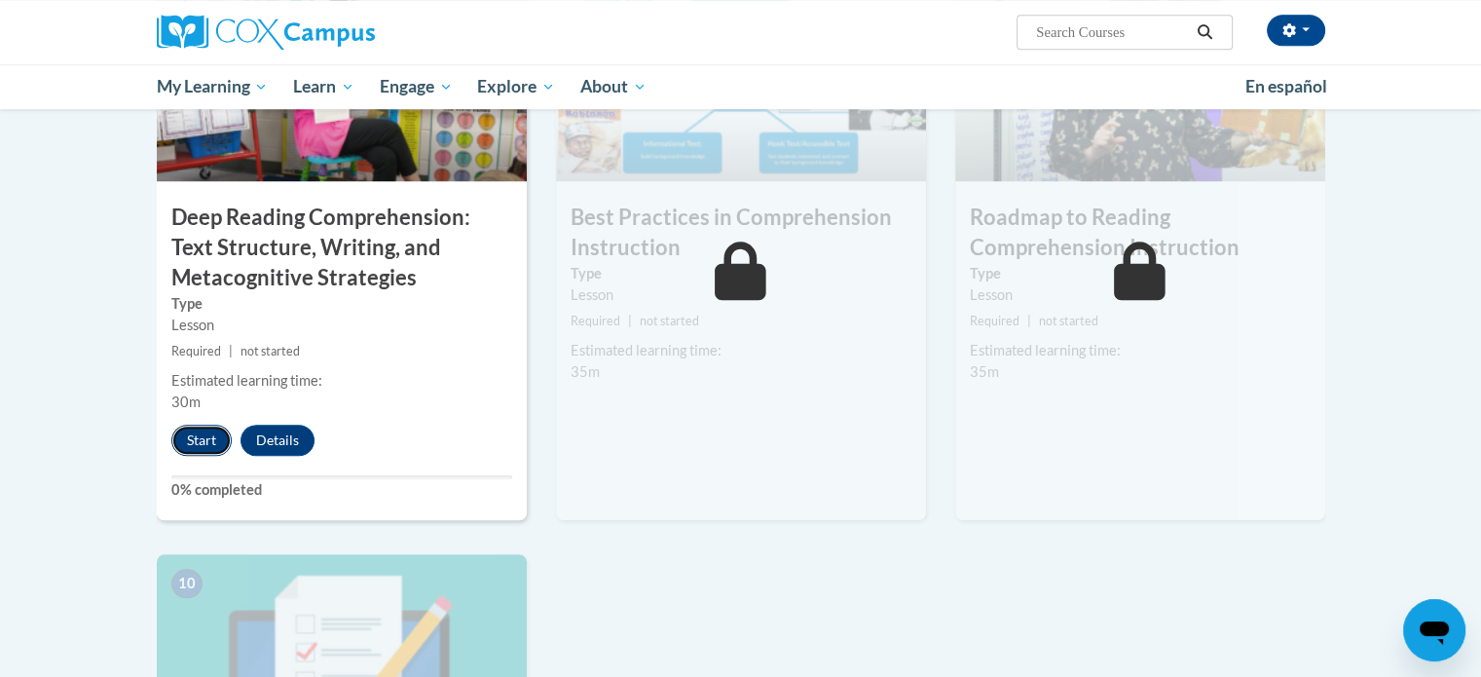
click at [203, 443] on button "Start" at bounding box center [201, 440] width 60 height 31
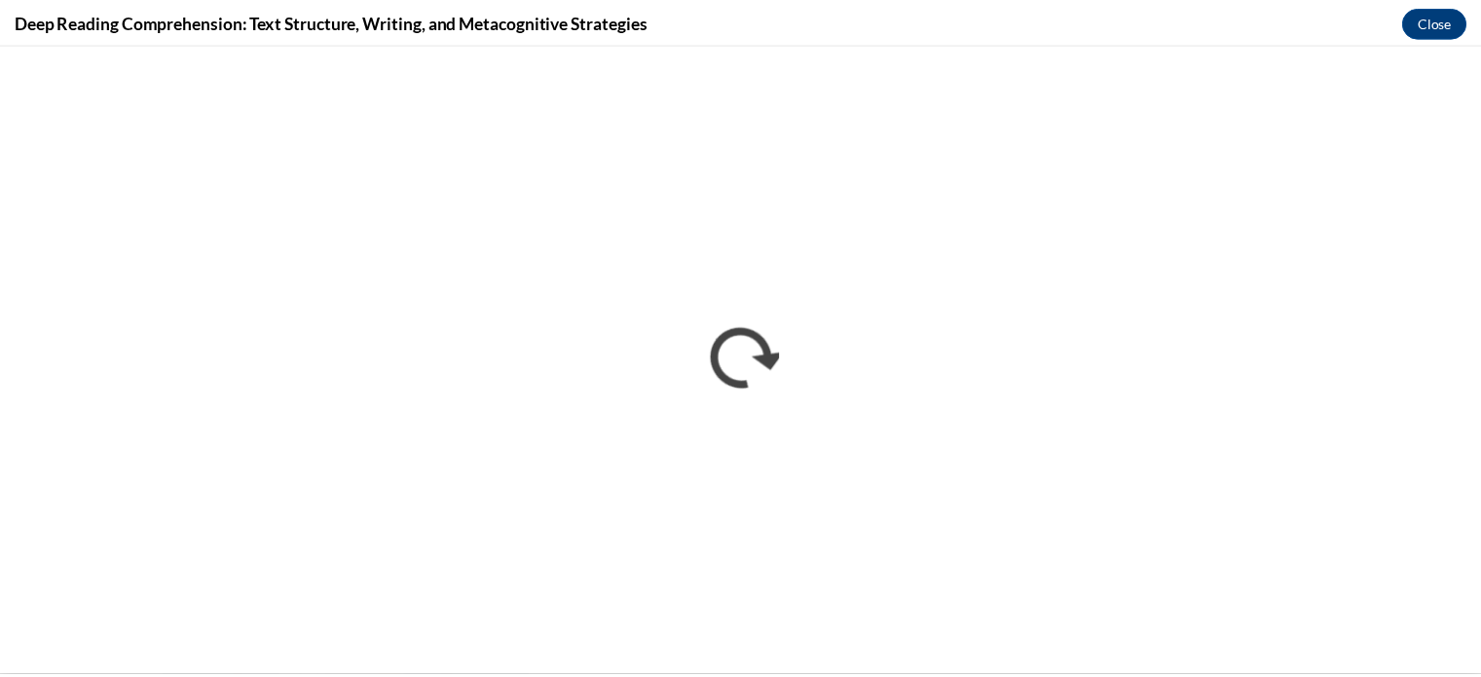
scroll to position [0, 0]
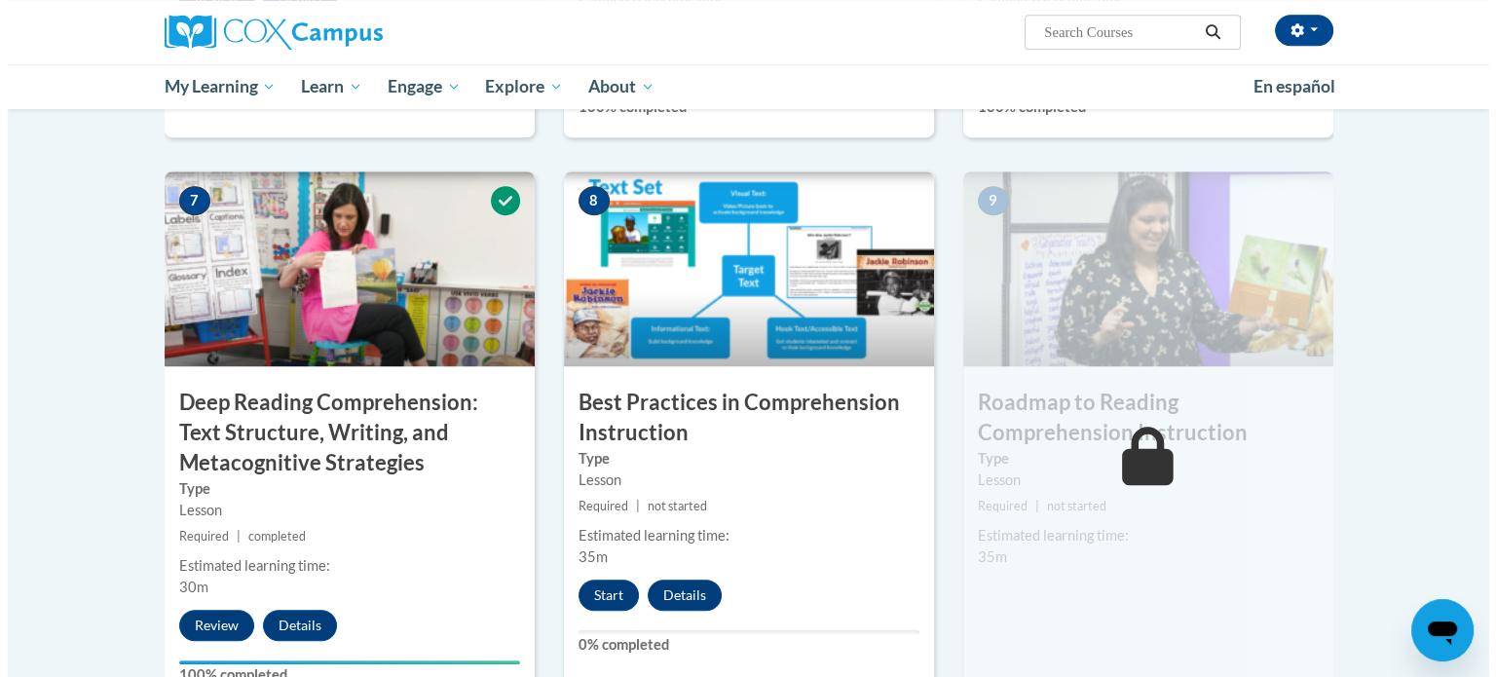
scroll to position [1416, 0]
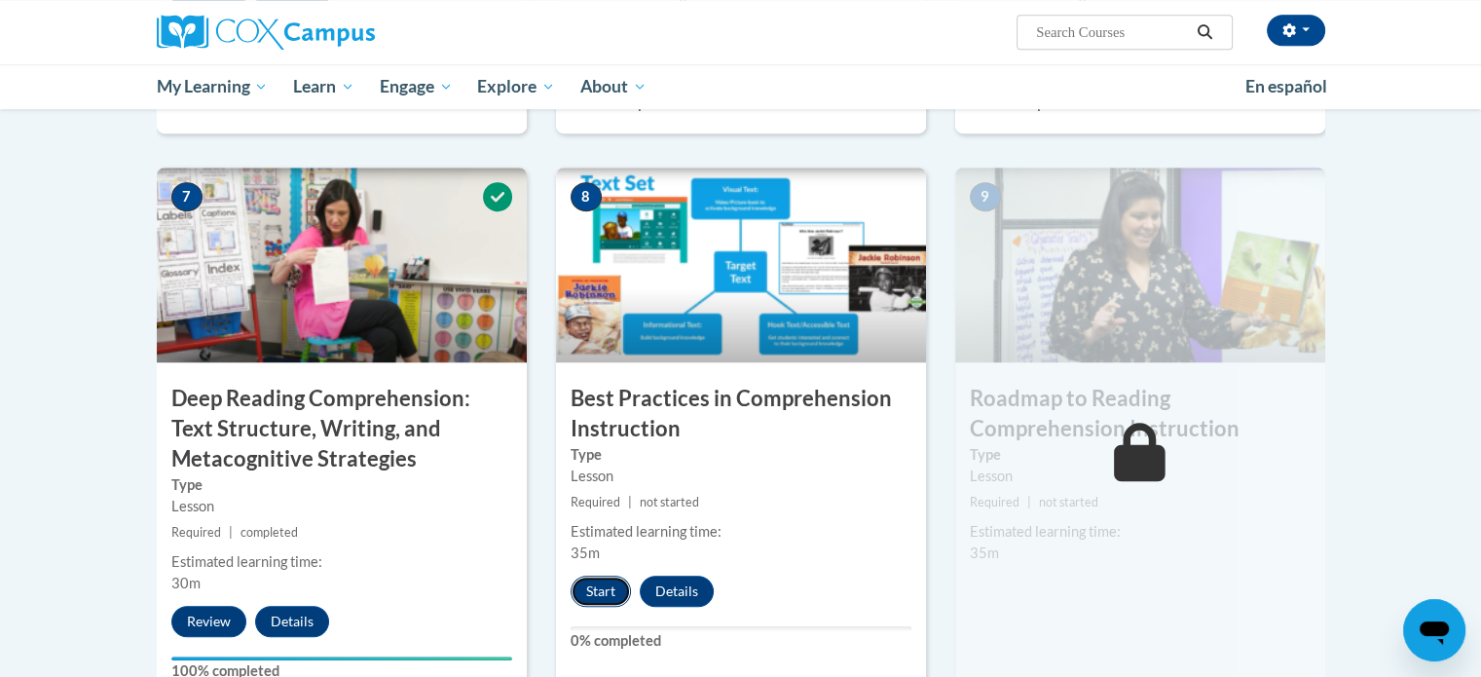
click at [591, 594] on button "Start" at bounding box center [601, 591] width 60 height 31
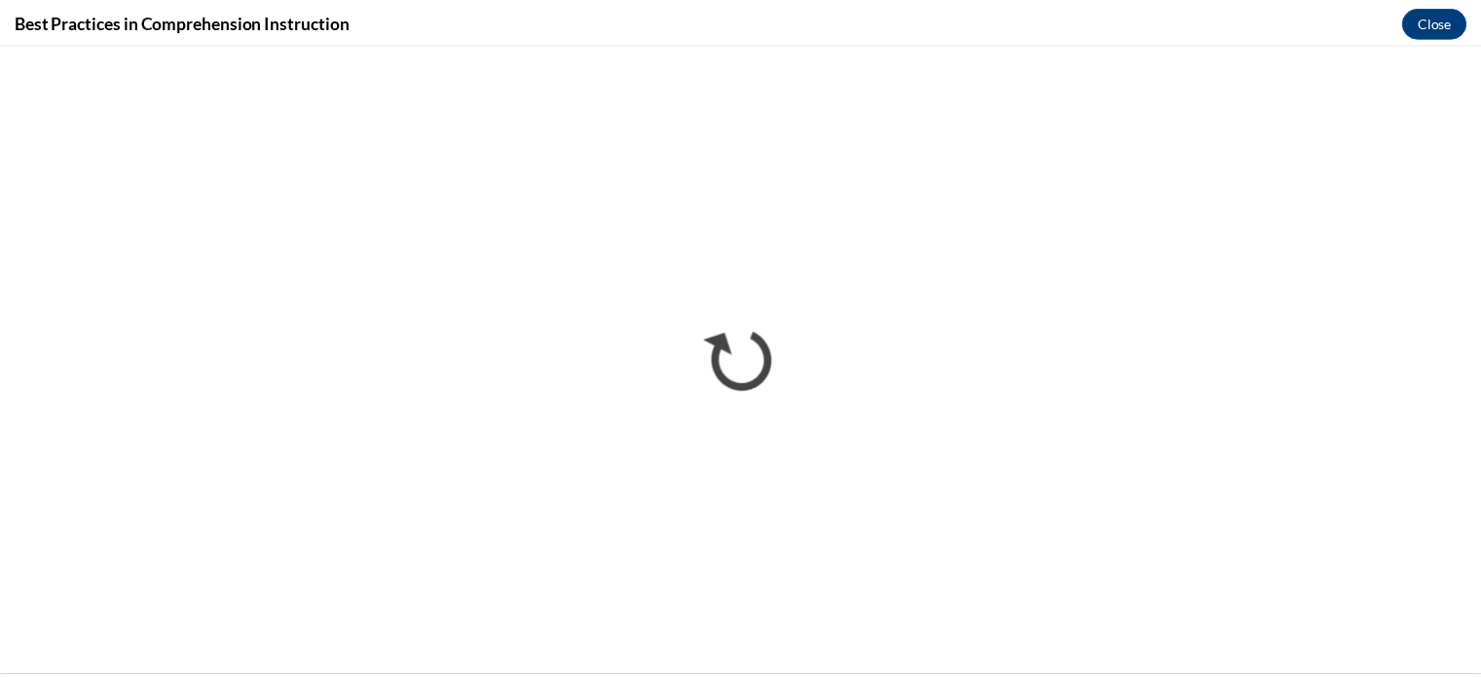
scroll to position [0, 0]
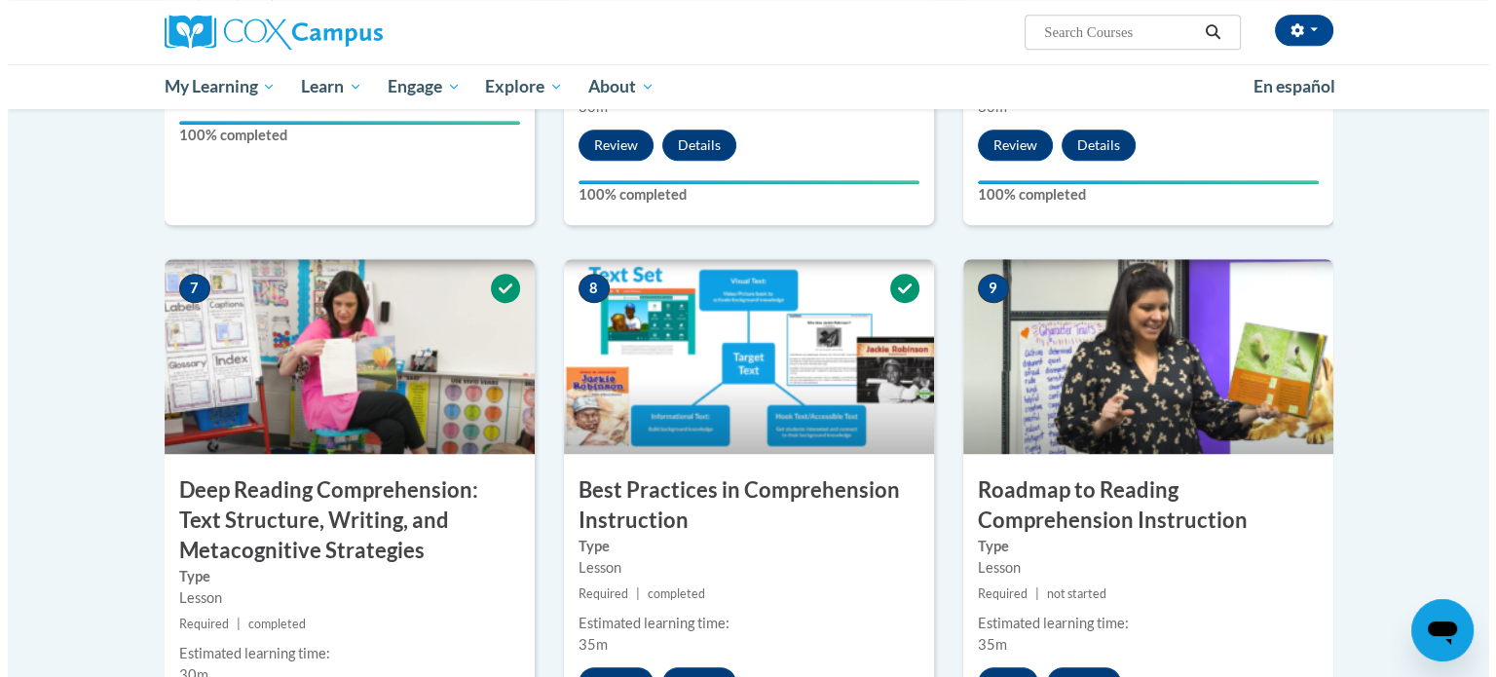
scroll to position [1480, 0]
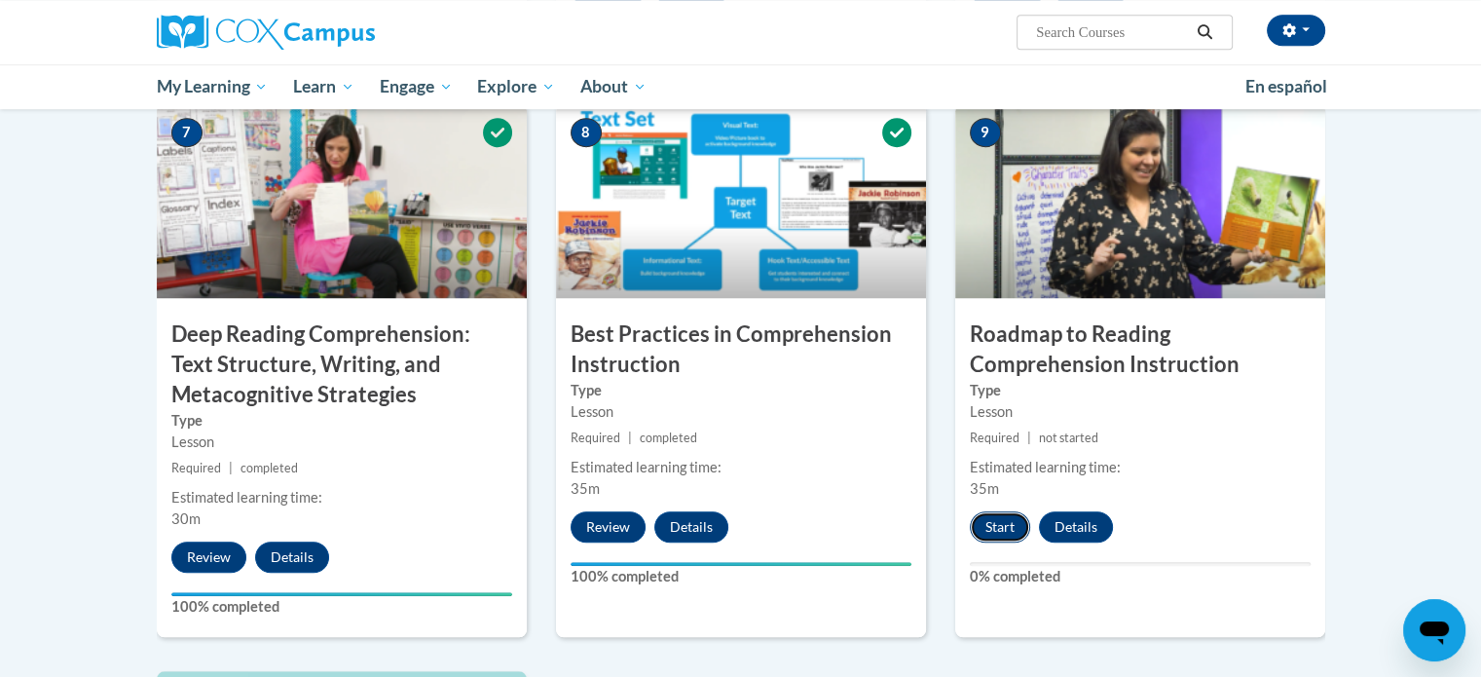
click at [982, 535] on button "Start" at bounding box center [1000, 526] width 60 height 31
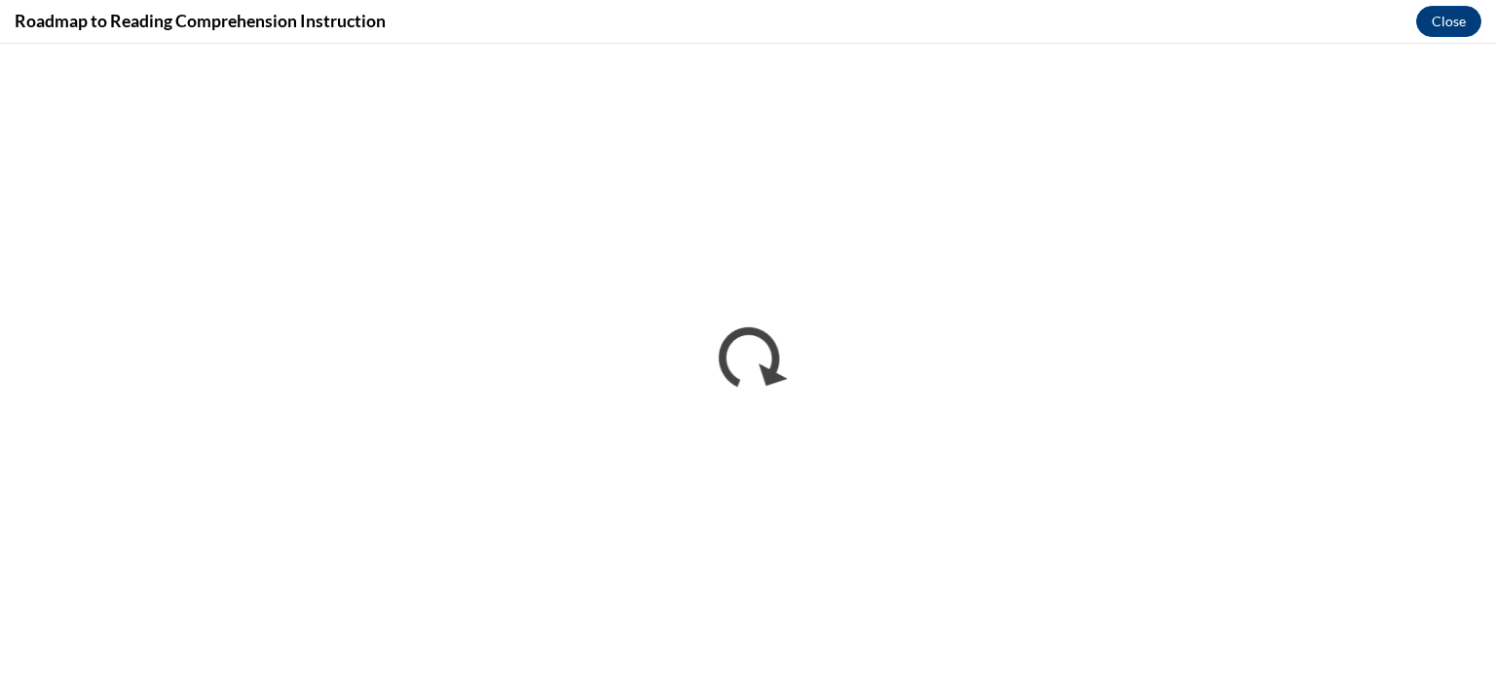
scroll to position [0, 0]
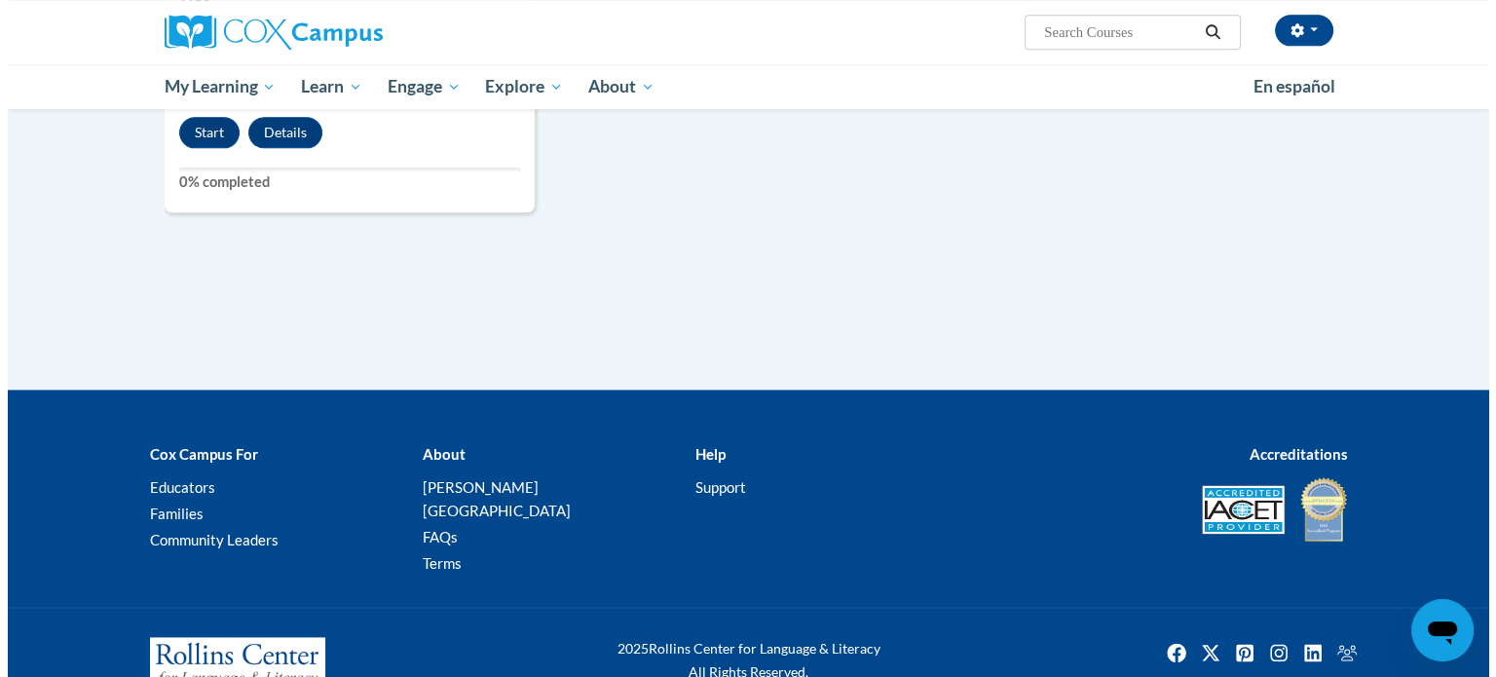
scroll to position [2335, 0]
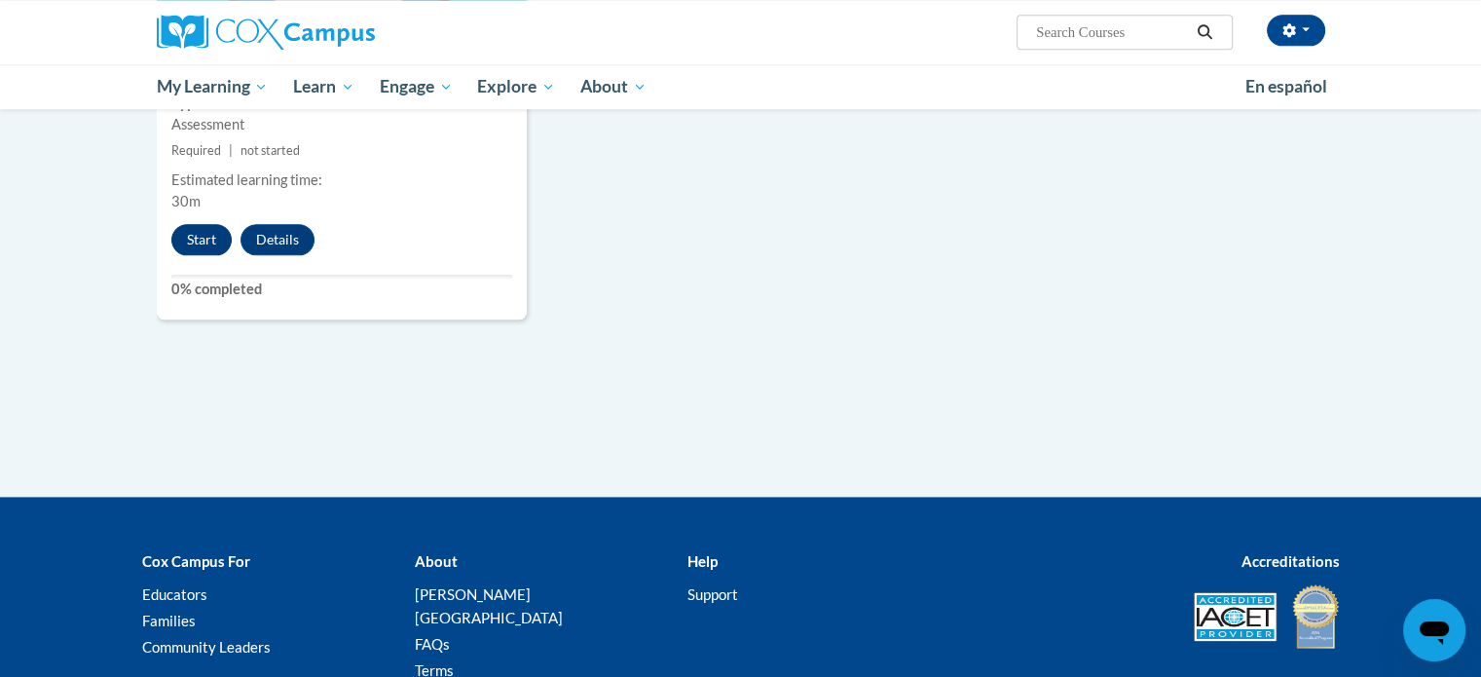
click at [195, 238] on button "Start" at bounding box center [201, 239] width 60 height 31
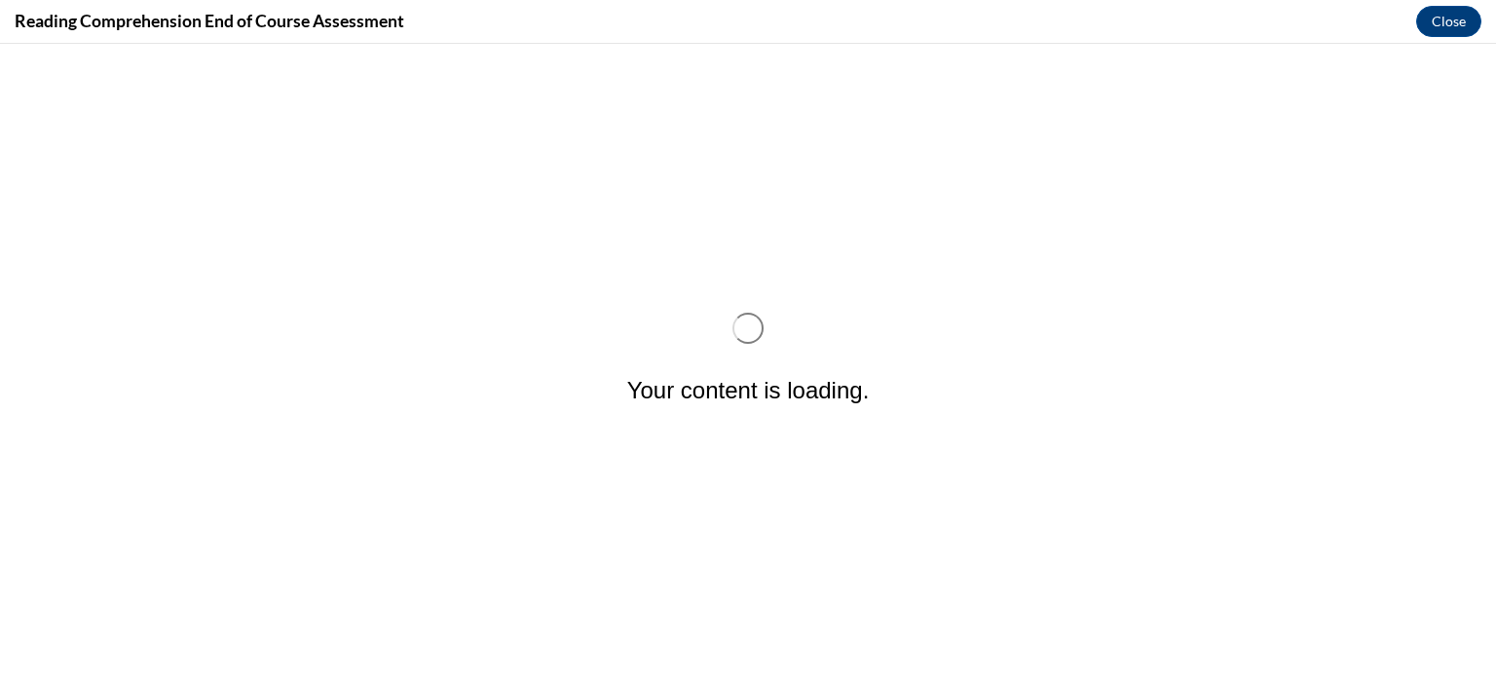
scroll to position [0, 0]
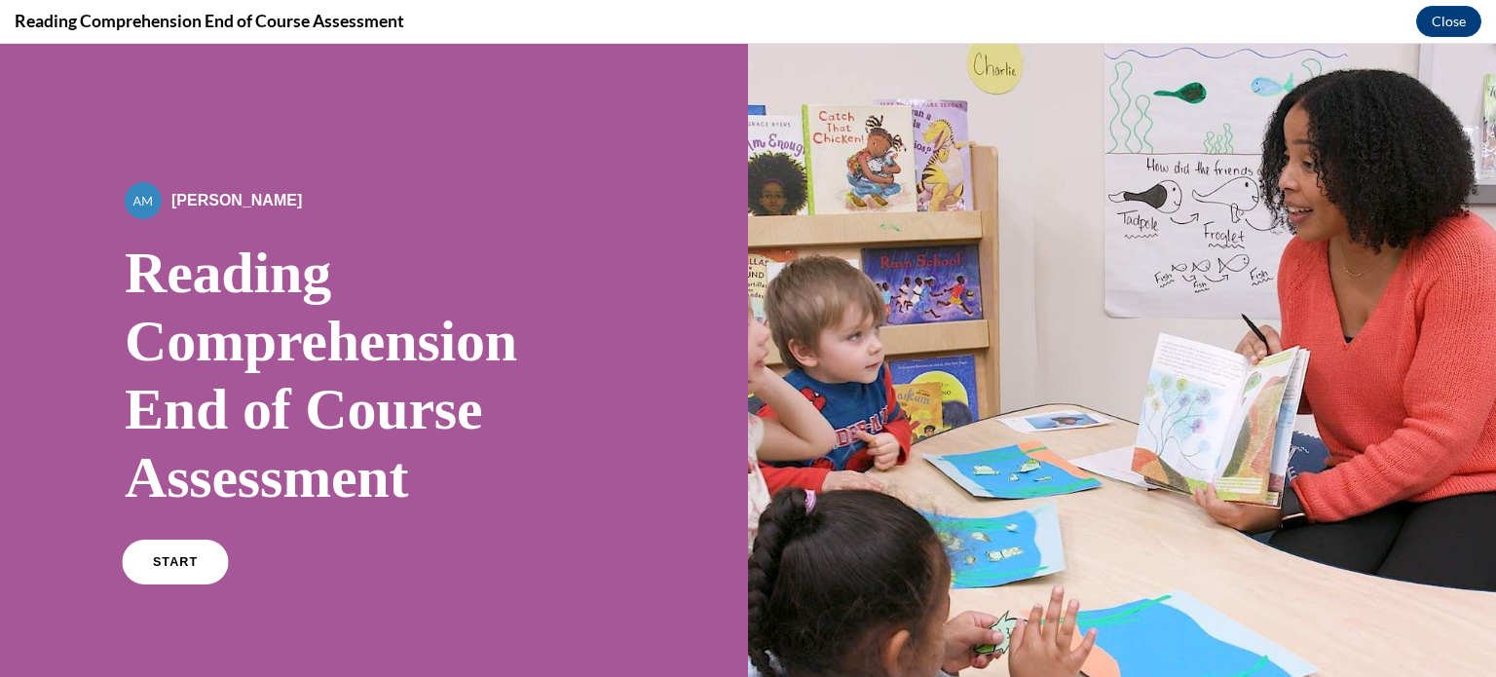
click at [193, 558] on link "START" at bounding box center [175, 562] width 106 height 45
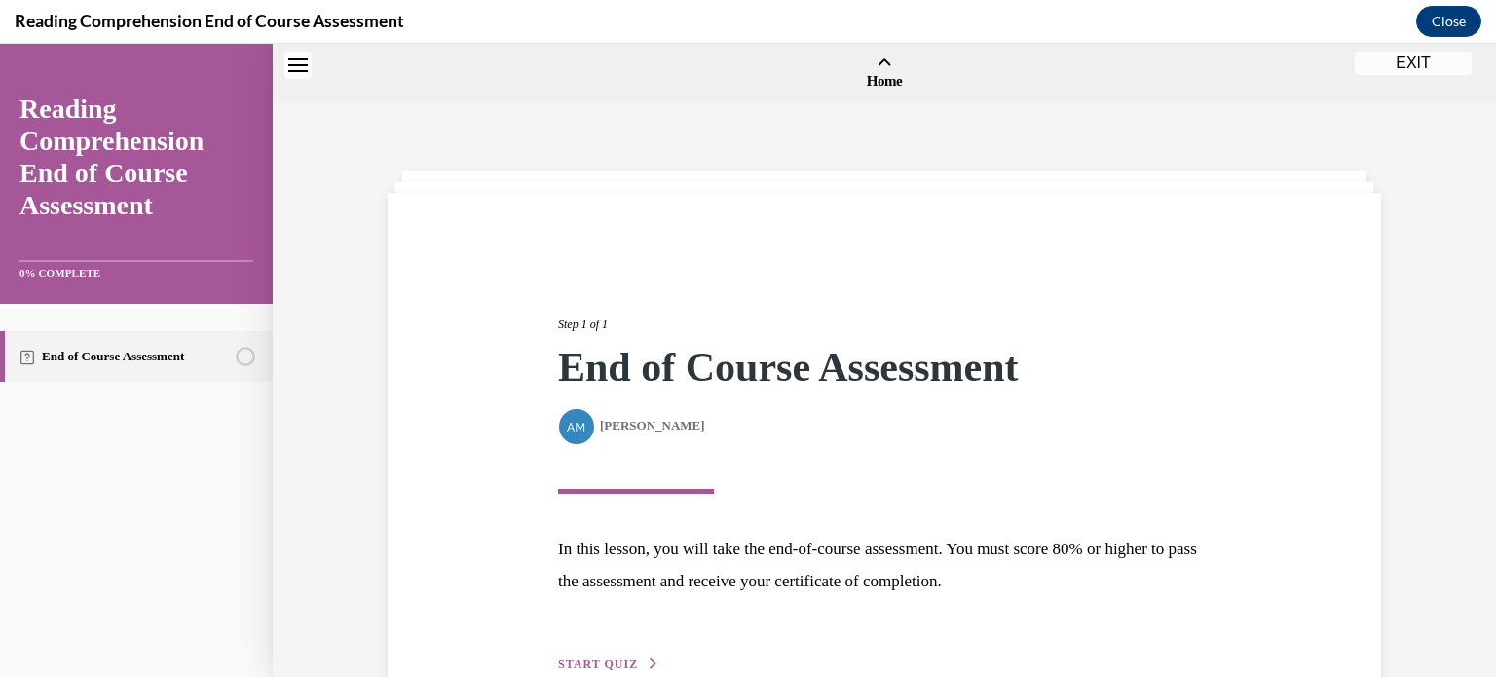
scroll to position [60, 0]
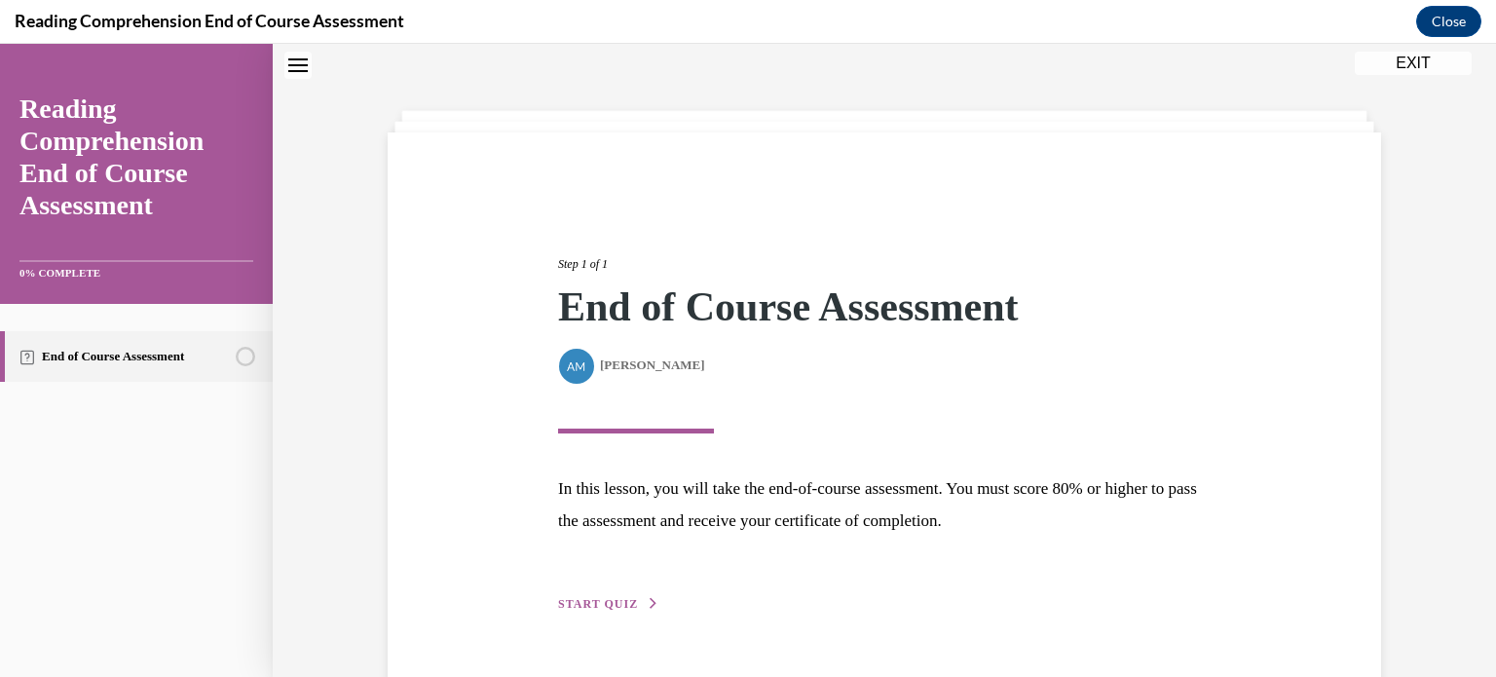
click at [599, 356] on div "By Alexander Mackey Alexander Mackey" at bounding box center [884, 366] width 653 height 38
click at [612, 363] on span "Alexander Mackey" at bounding box center [652, 364] width 105 height 15
click at [333, 451] on div "Step 1 of 1 End of Course Assessment By Alexander Mackey Alexander Mackey In th…" at bounding box center [884, 388] width 1223 height 687
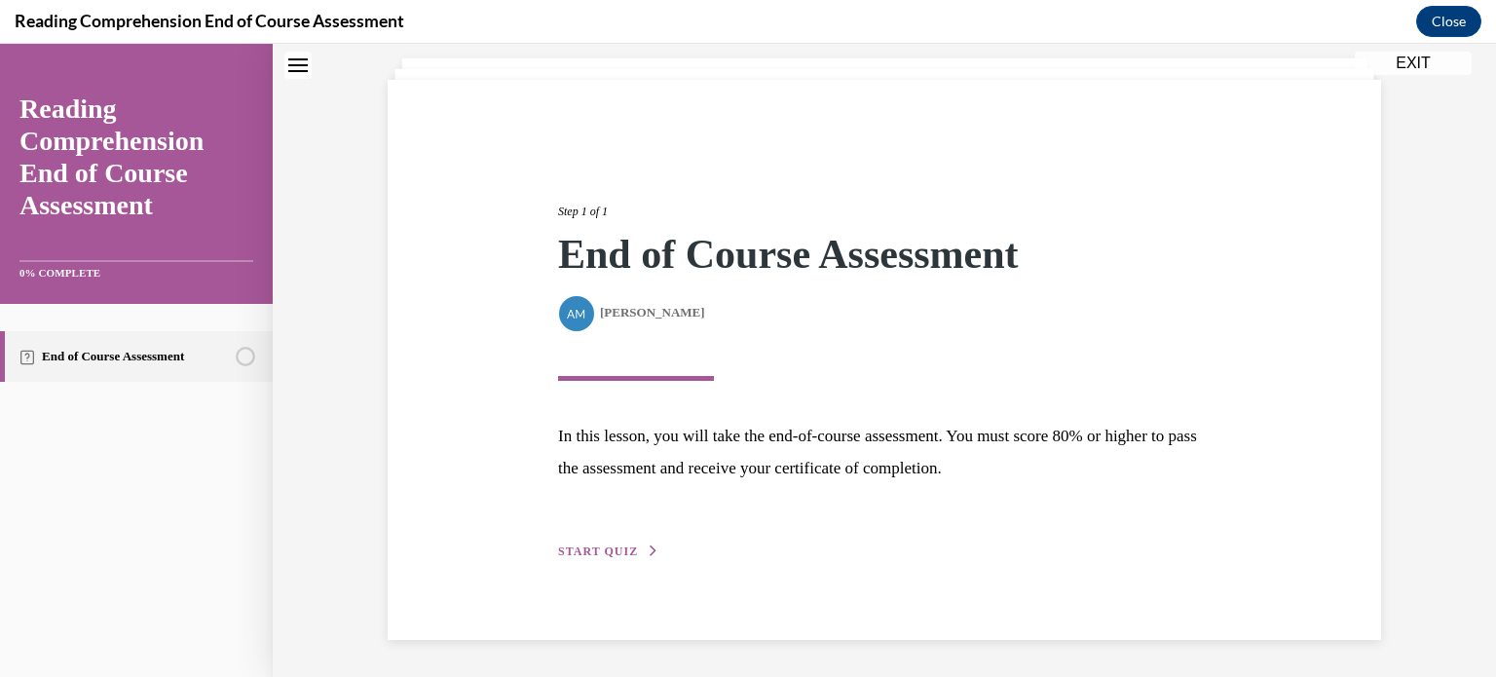
click at [580, 571] on div "Step 1 of 1 End of Course Assessment By Alexander Mackey Alexander Mackey In th…" at bounding box center [884, 360] width 993 height 560
click at [578, 557] on button "START QUIZ" at bounding box center [608, 551] width 101 height 18
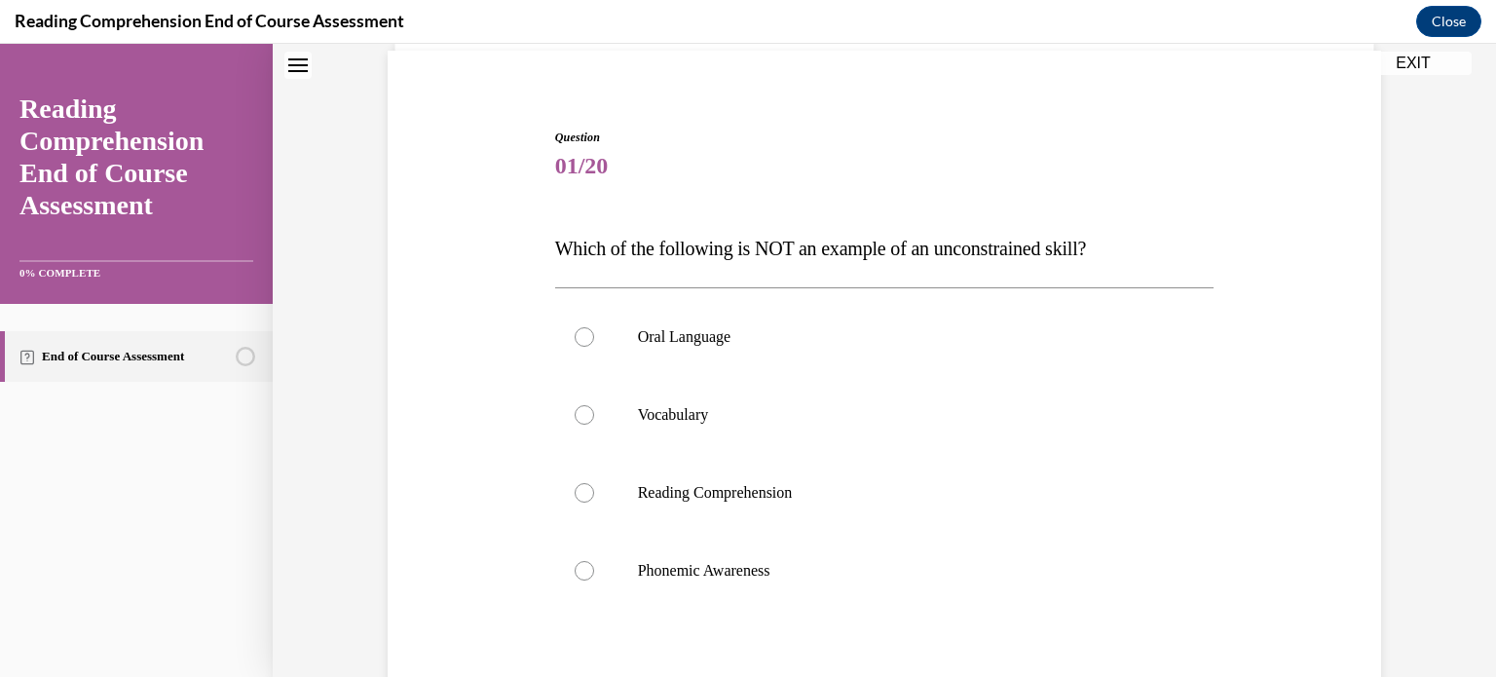
scroll to position [218, 0]
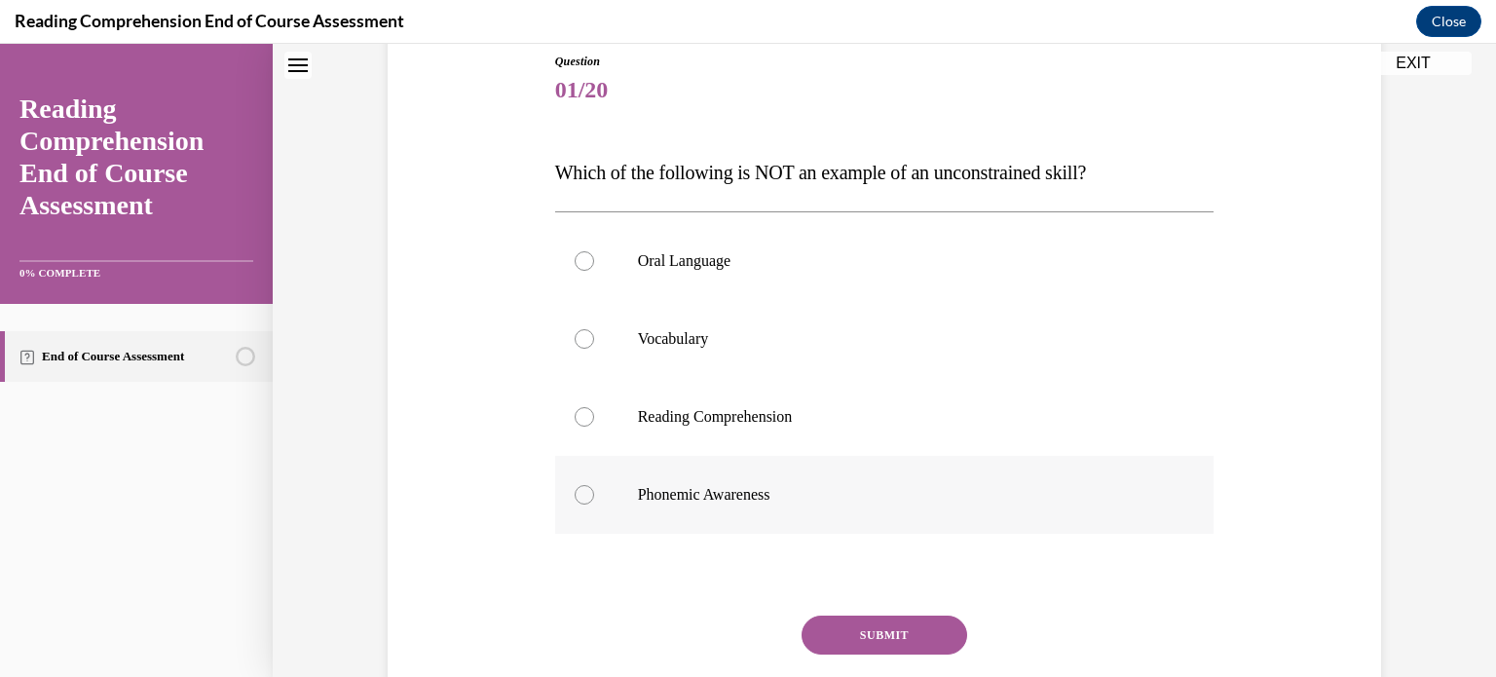
click at [628, 498] on label "Phonemic Awareness" at bounding box center [884, 495] width 659 height 78
click at [594, 498] on input "Phonemic Awareness" at bounding box center [584, 494] width 19 height 19
radio input "true"
click at [839, 624] on button "SUBMIT" at bounding box center [885, 634] width 166 height 39
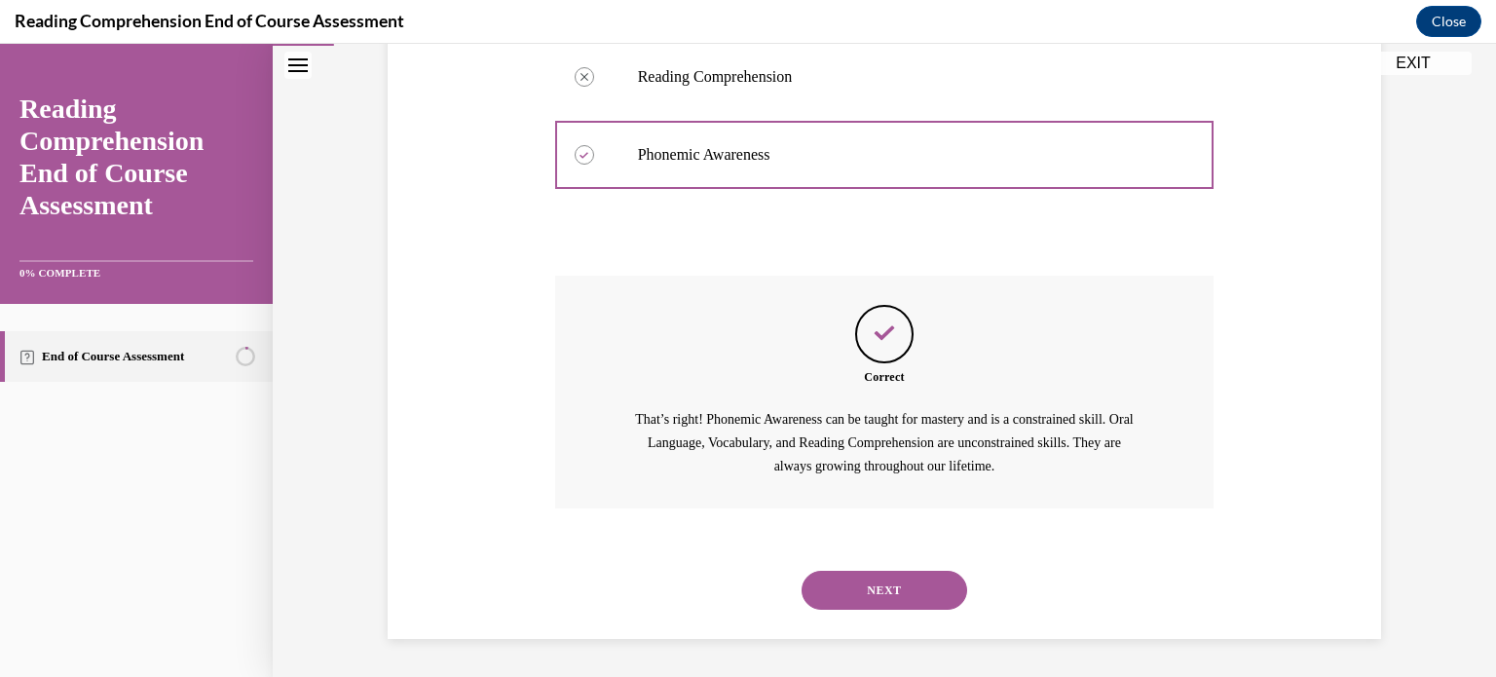
click at [954, 600] on button "NEXT" at bounding box center [885, 590] width 166 height 39
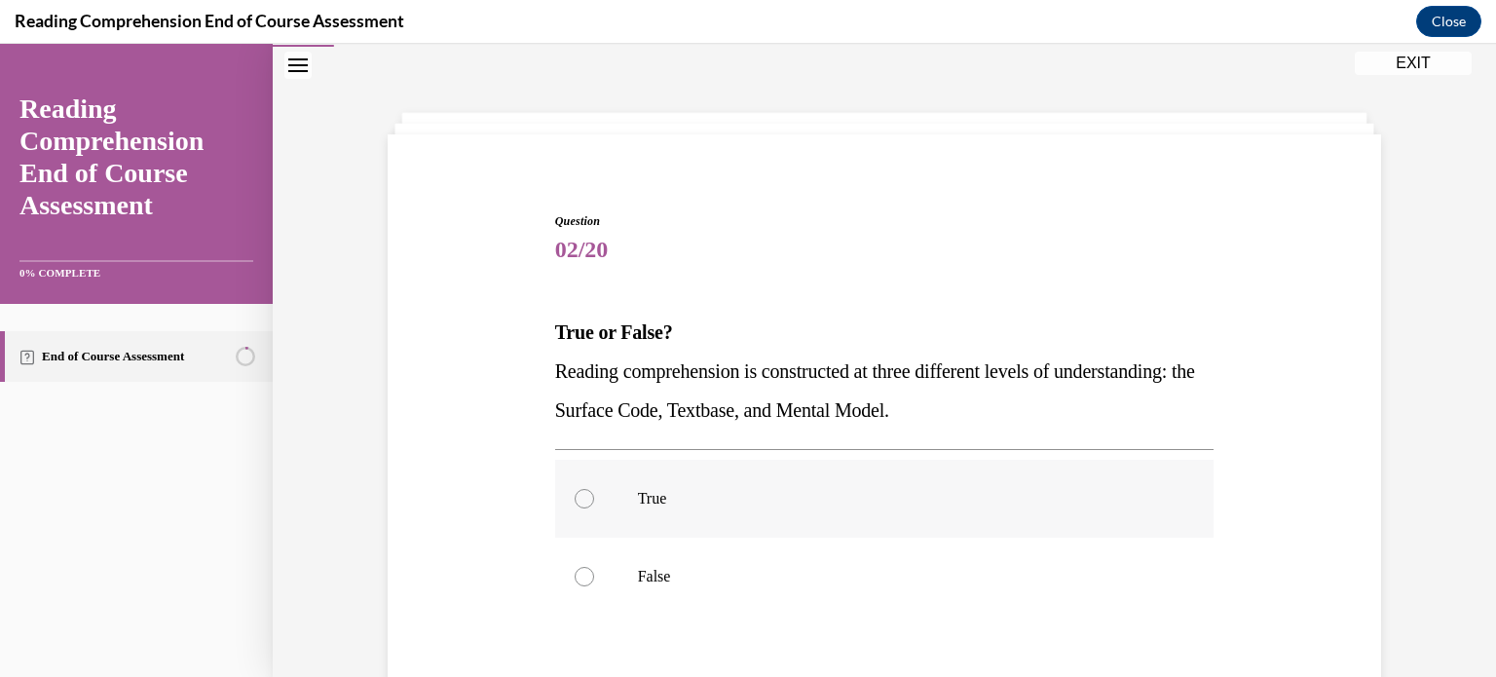
click at [704, 520] on label "True" at bounding box center [884, 499] width 659 height 78
click at [594, 508] on input "True" at bounding box center [584, 498] width 19 height 19
radio input "true"
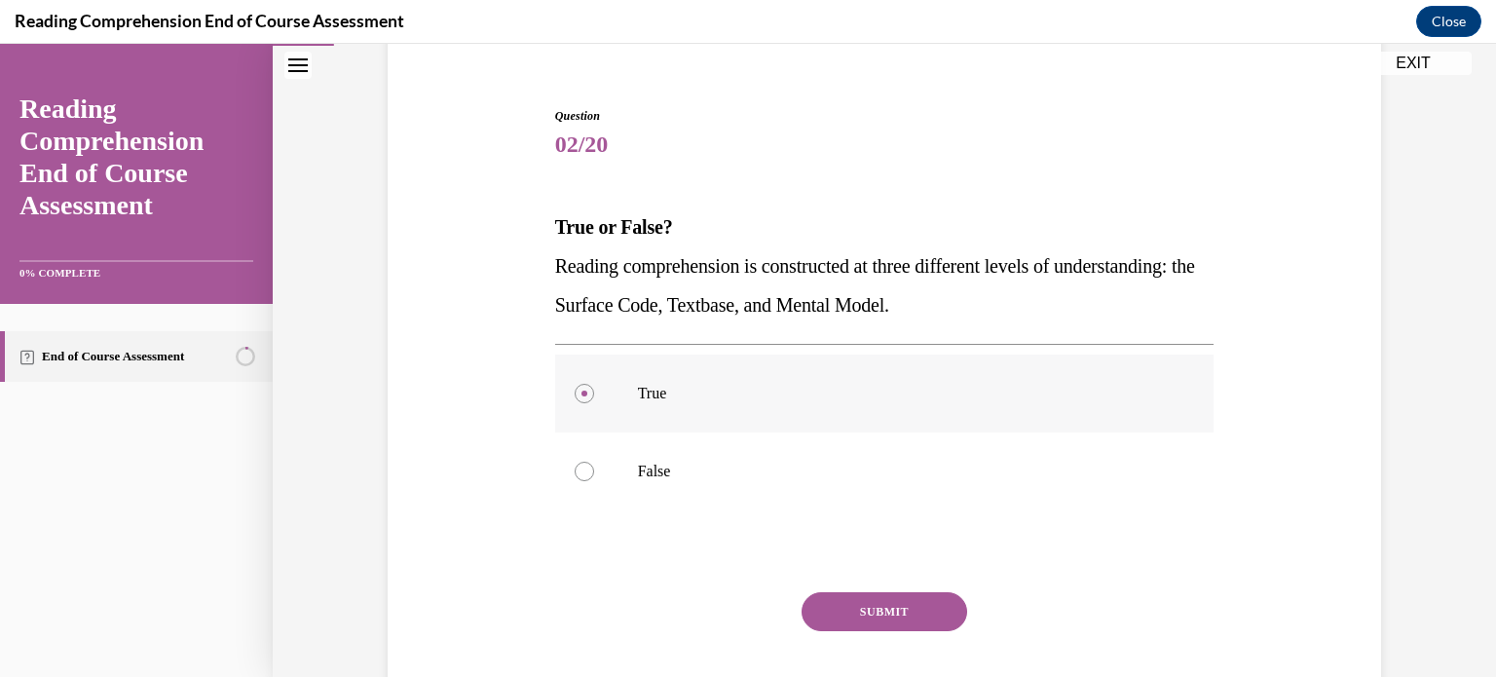
scroll to position [218, 0]
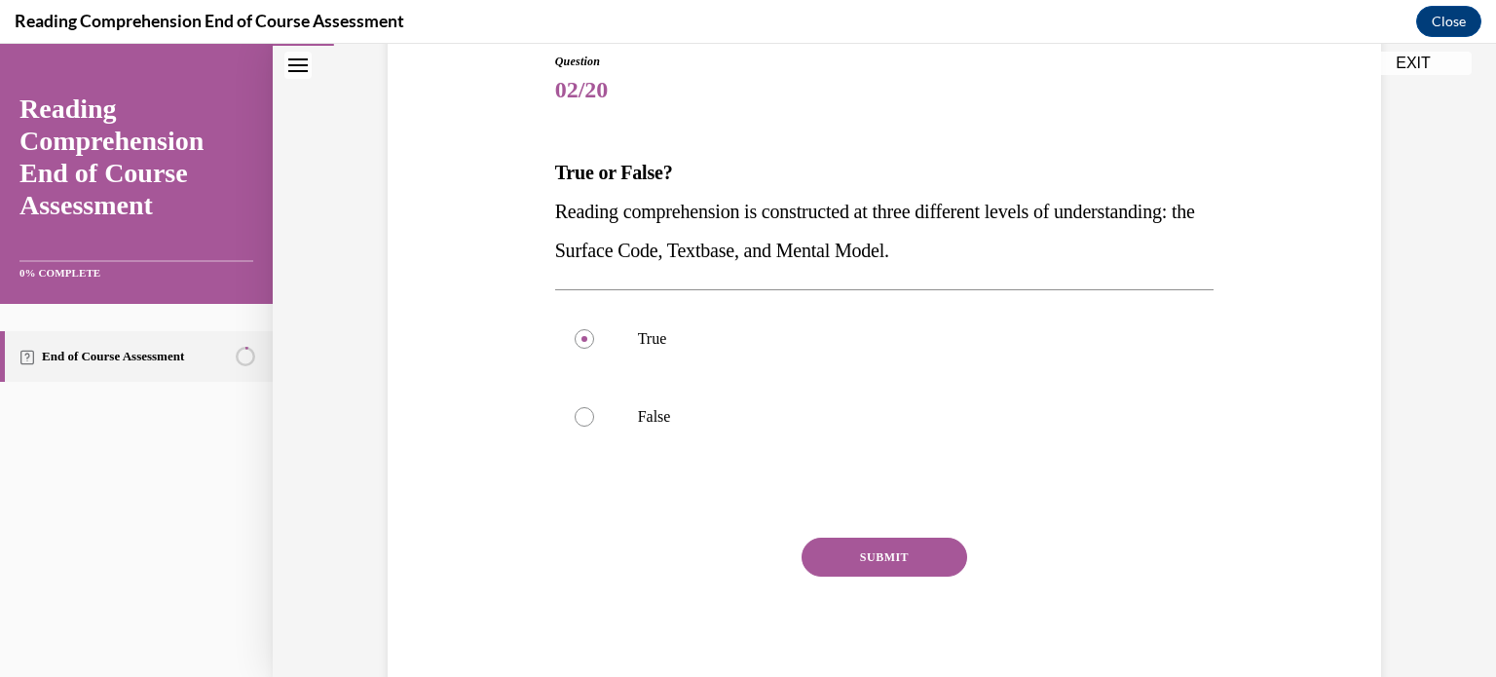
click at [919, 554] on button "SUBMIT" at bounding box center [885, 557] width 166 height 39
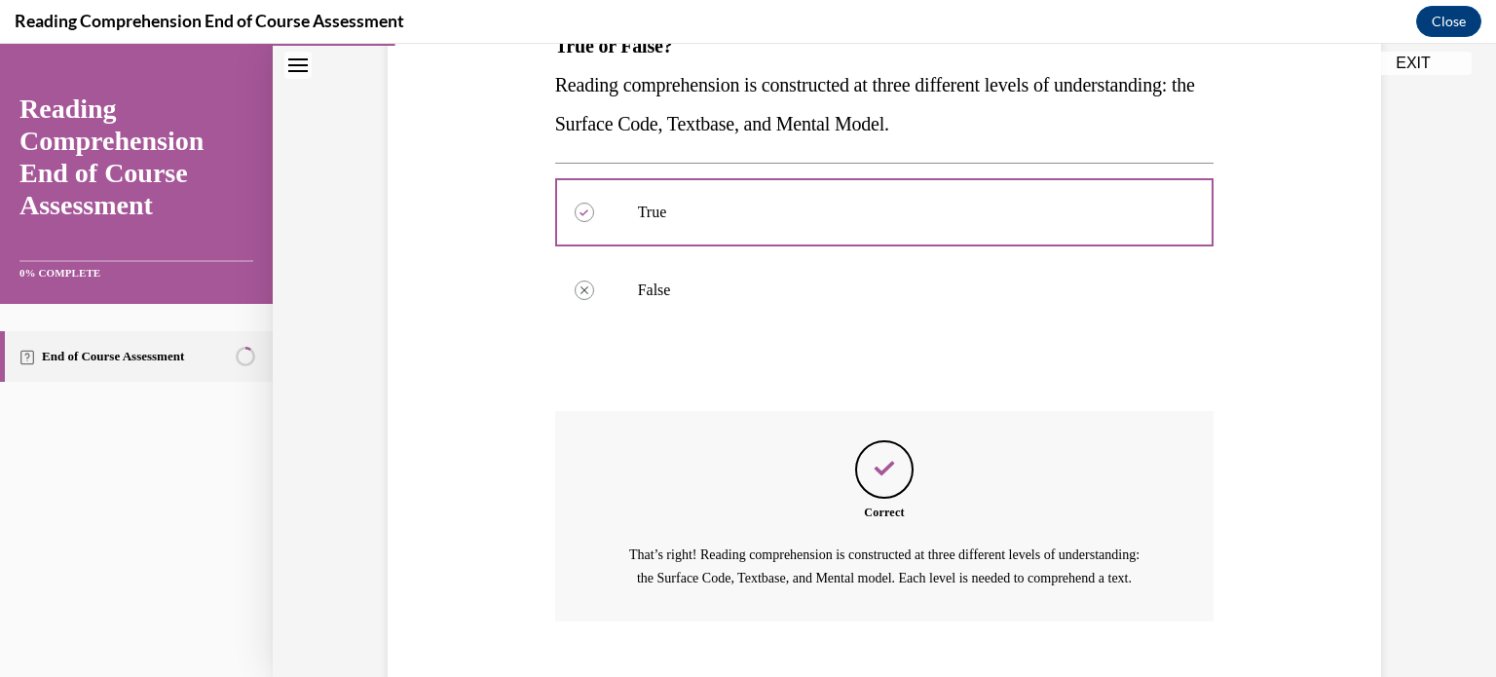
scroll to position [480, 0]
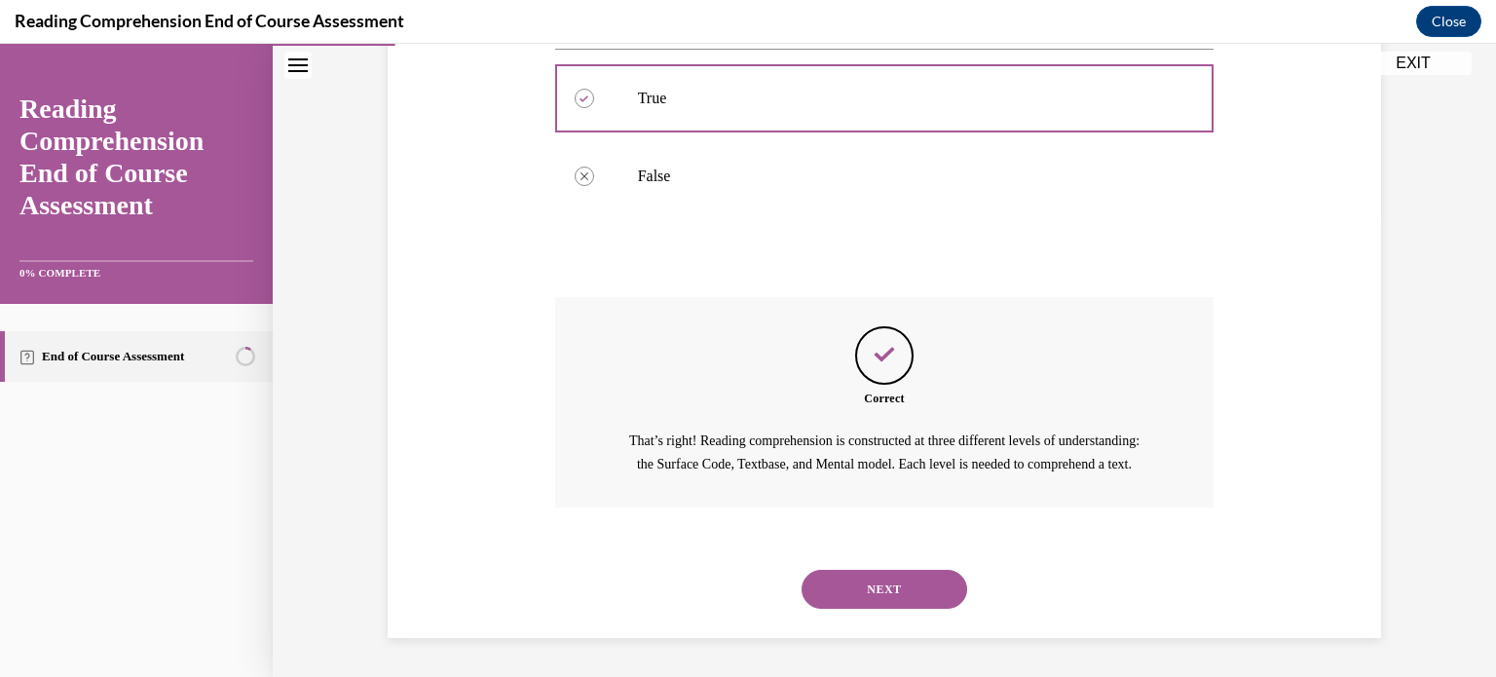
click at [892, 604] on button "NEXT" at bounding box center [885, 589] width 166 height 39
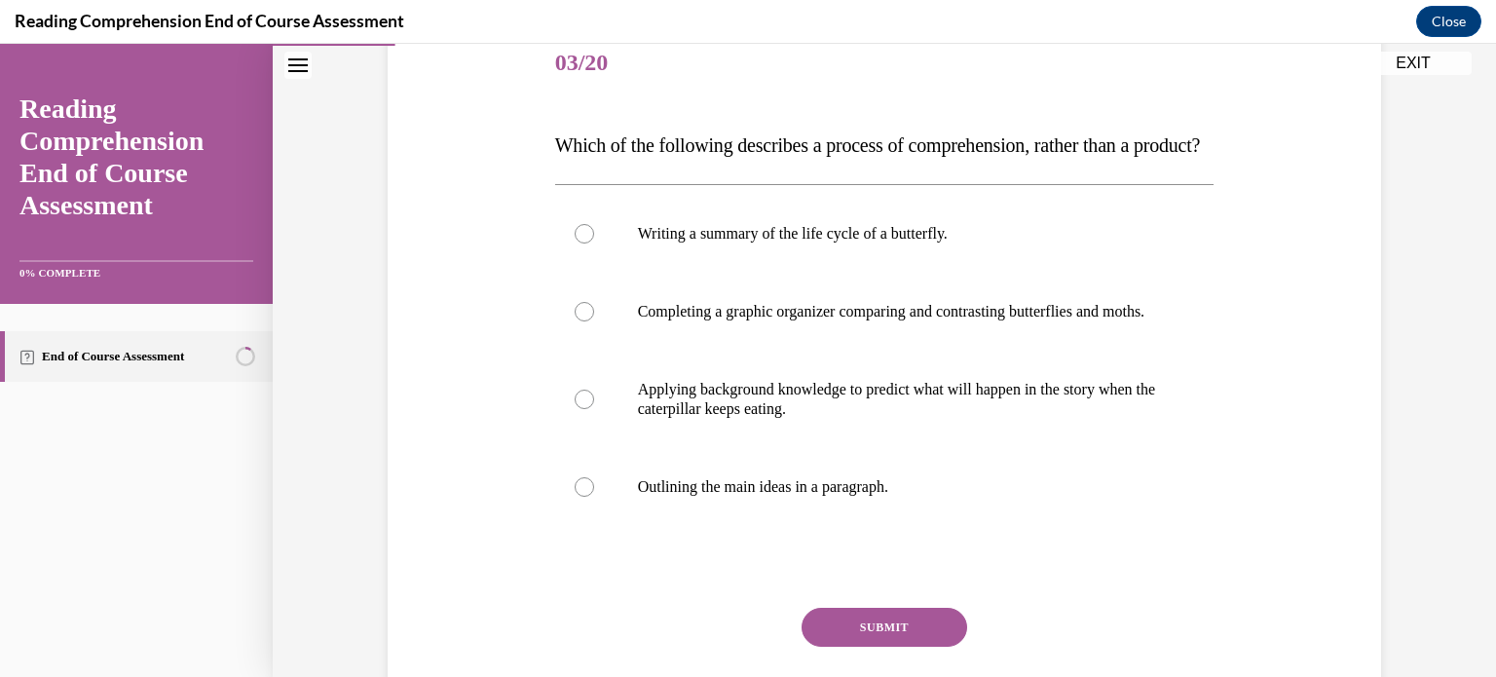
scroll to position [260, 0]
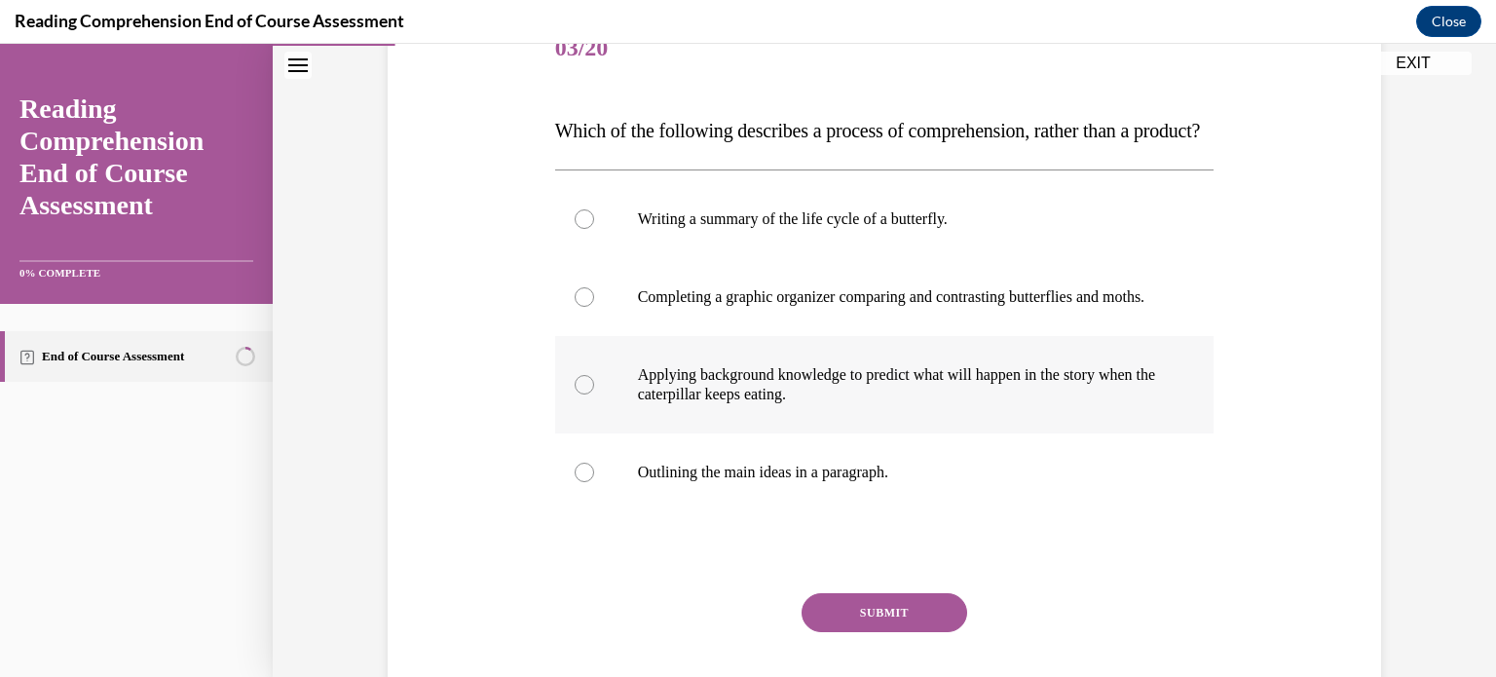
click at [727, 404] on p "Applying background knowledge to predict what will happen in the story when the…" at bounding box center [902, 384] width 528 height 39
click at [594, 394] on input "Applying background knowledge to predict what will happen in the story when the…" at bounding box center [584, 384] width 19 height 19
radio input "true"
click at [835, 632] on button "SUBMIT" at bounding box center [885, 612] width 166 height 39
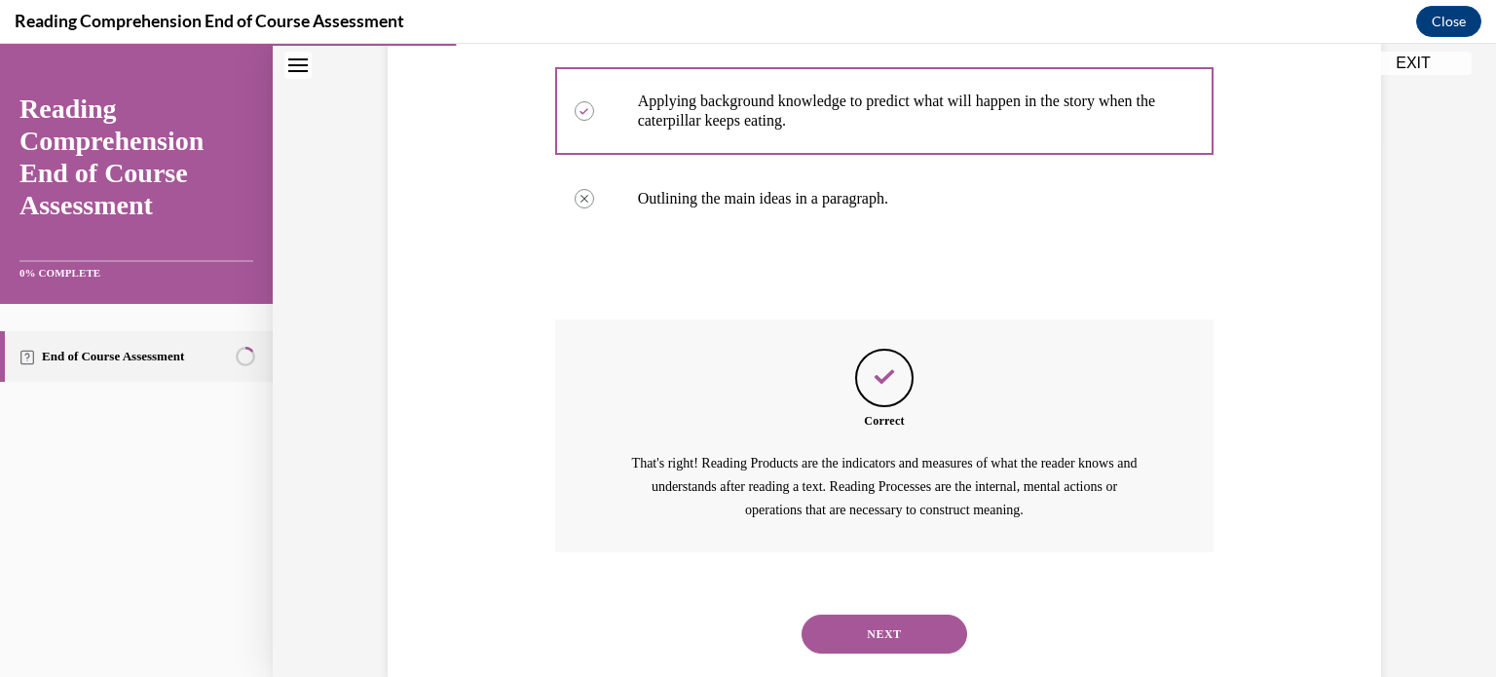
scroll to position [636, 0]
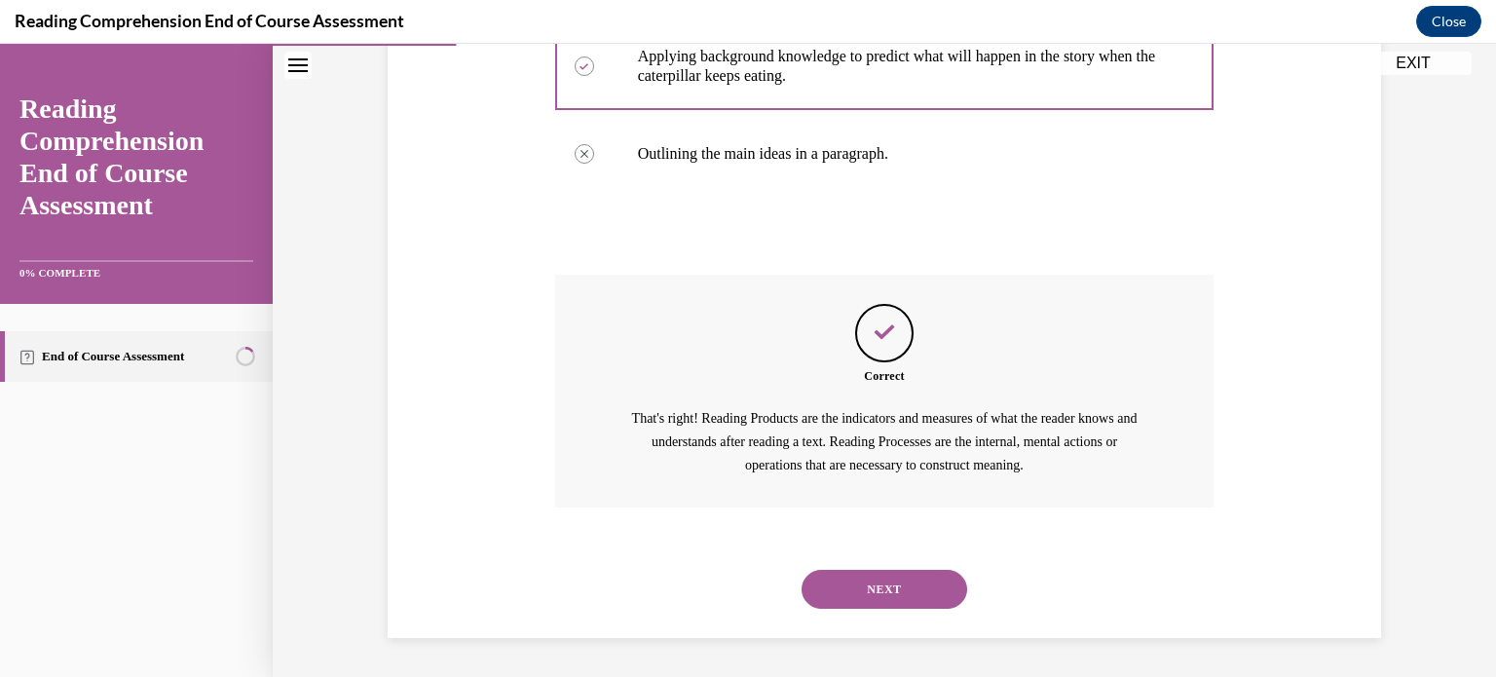
click at [870, 601] on button "NEXT" at bounding box center [885, 589] width 166 height 39
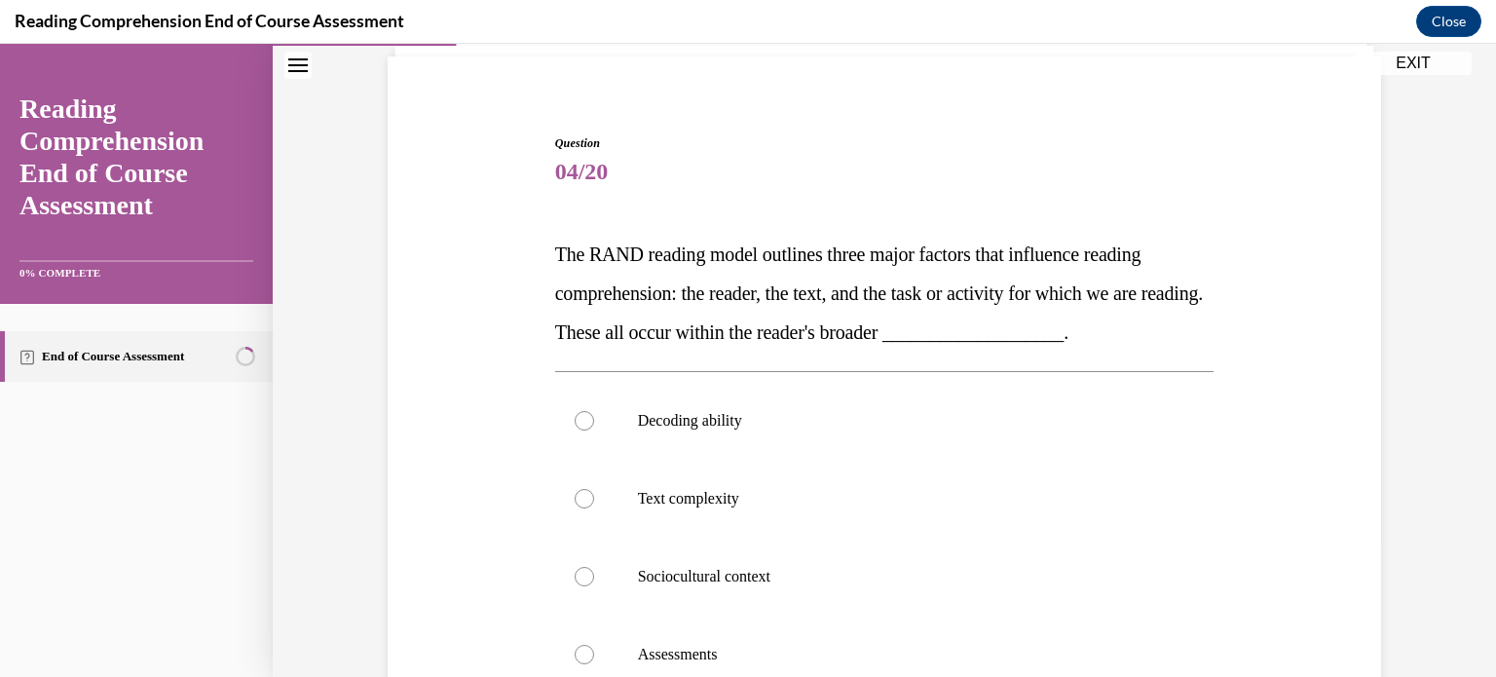
scroll to position [223, 0]
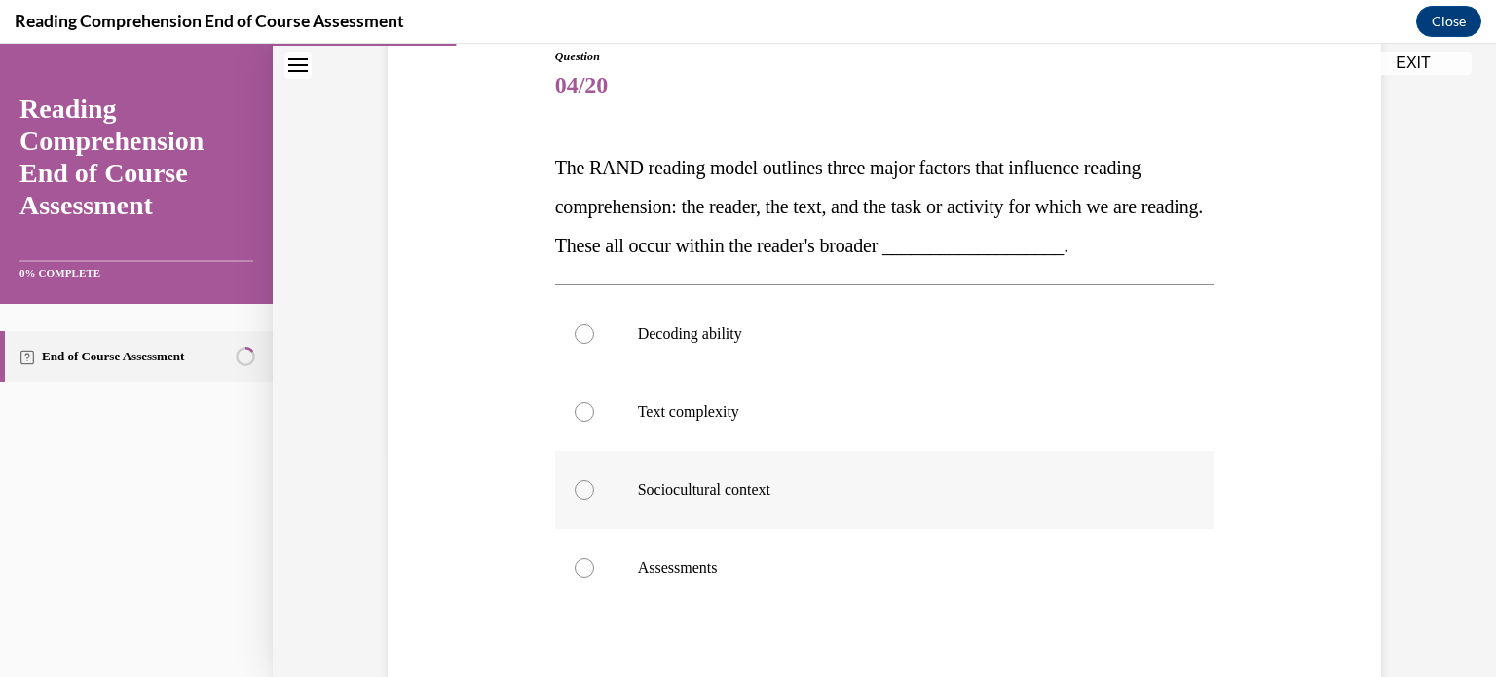
click at [751, 513] on label "Sociocultural context" at bounding box center [884, 490] width 659 height 78
click at [594, 500] on input "Sociocultural context" at bounding box center [584, 489] width 19 height 19
radio input "true"
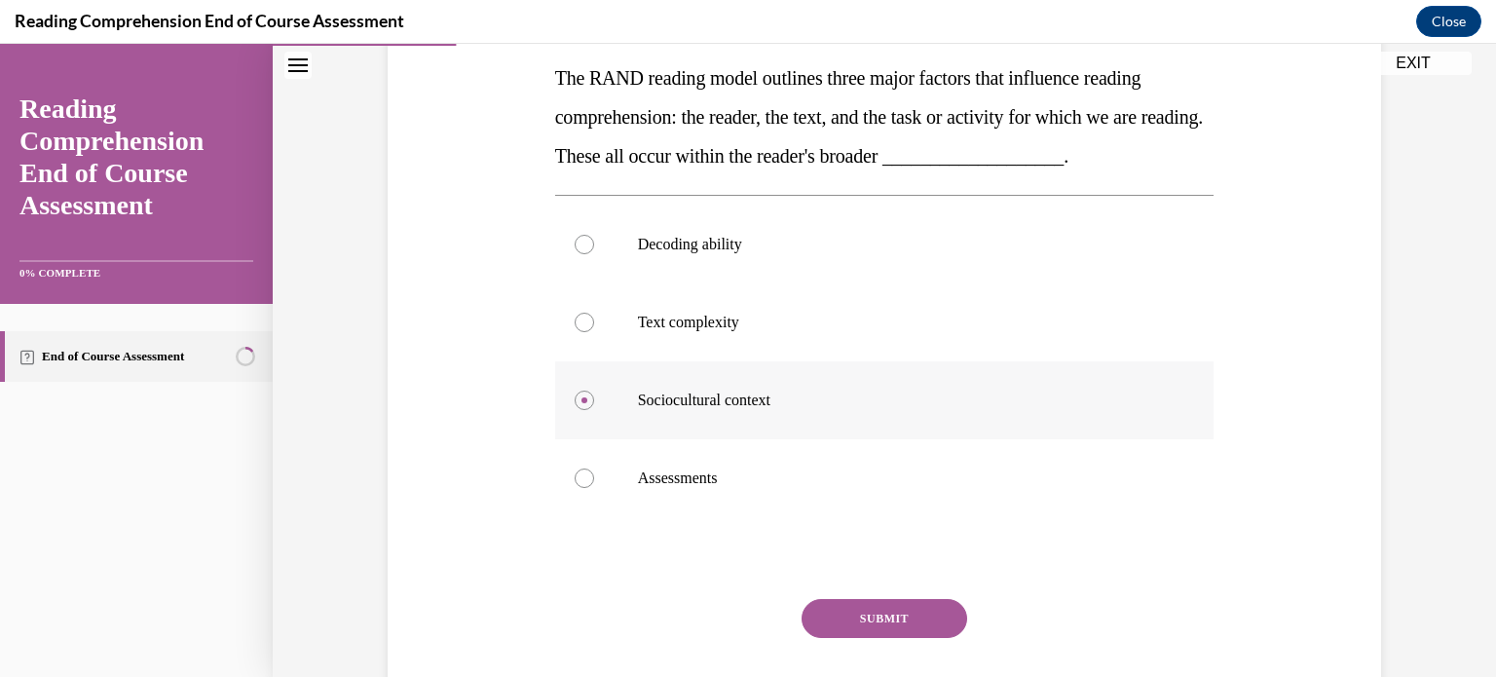
scroll to position [374, 0]
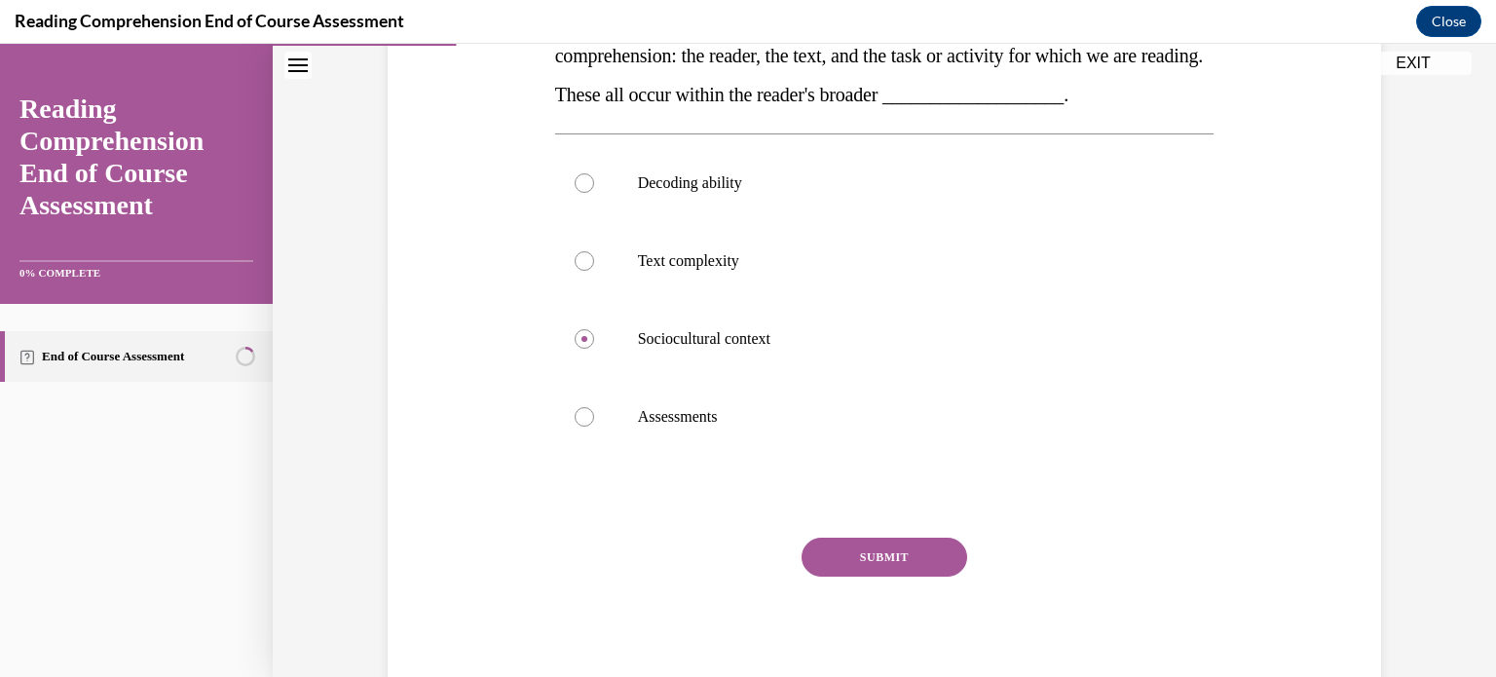
click at [882, 555] on button "SUBMIT" at bounding box center [885, 557] width 166 height 39
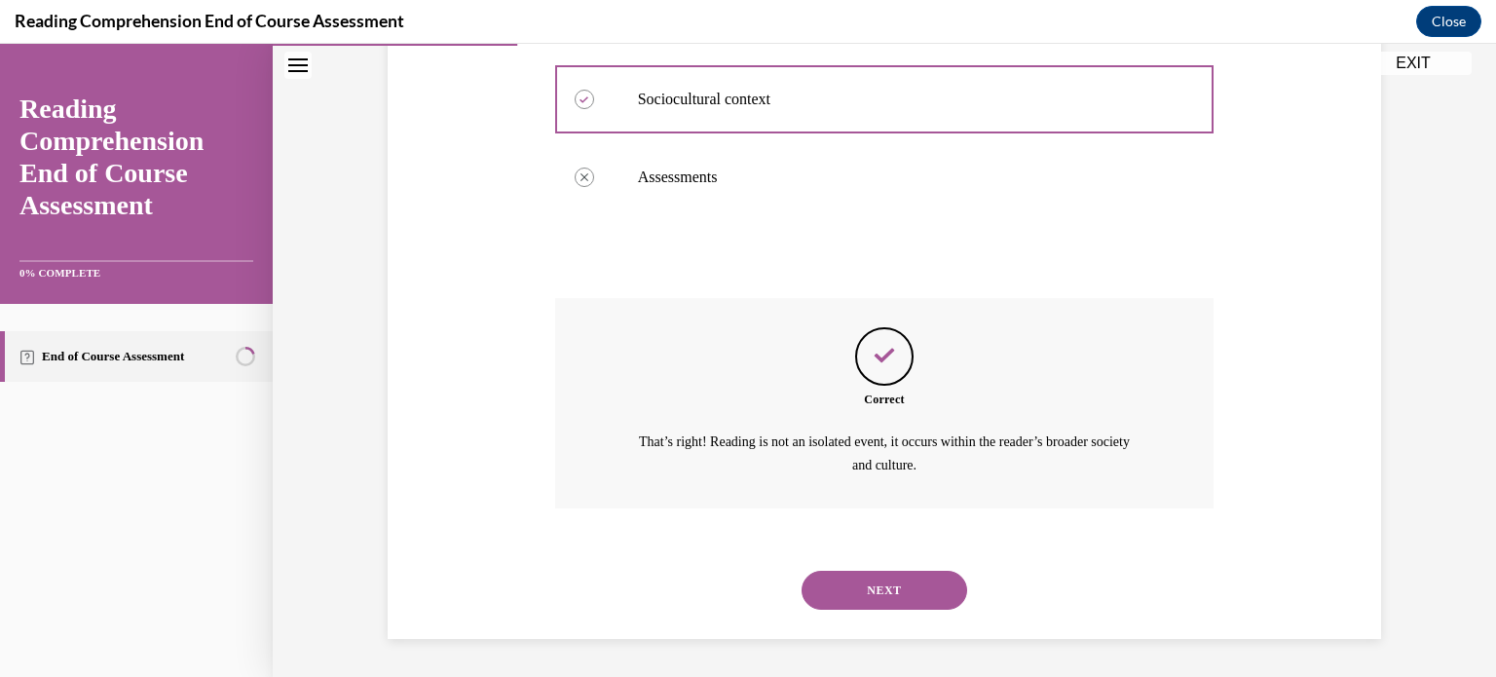
click at [866, 608] on button "NEXT" at bounding box center [885, 590] width 166 height 39
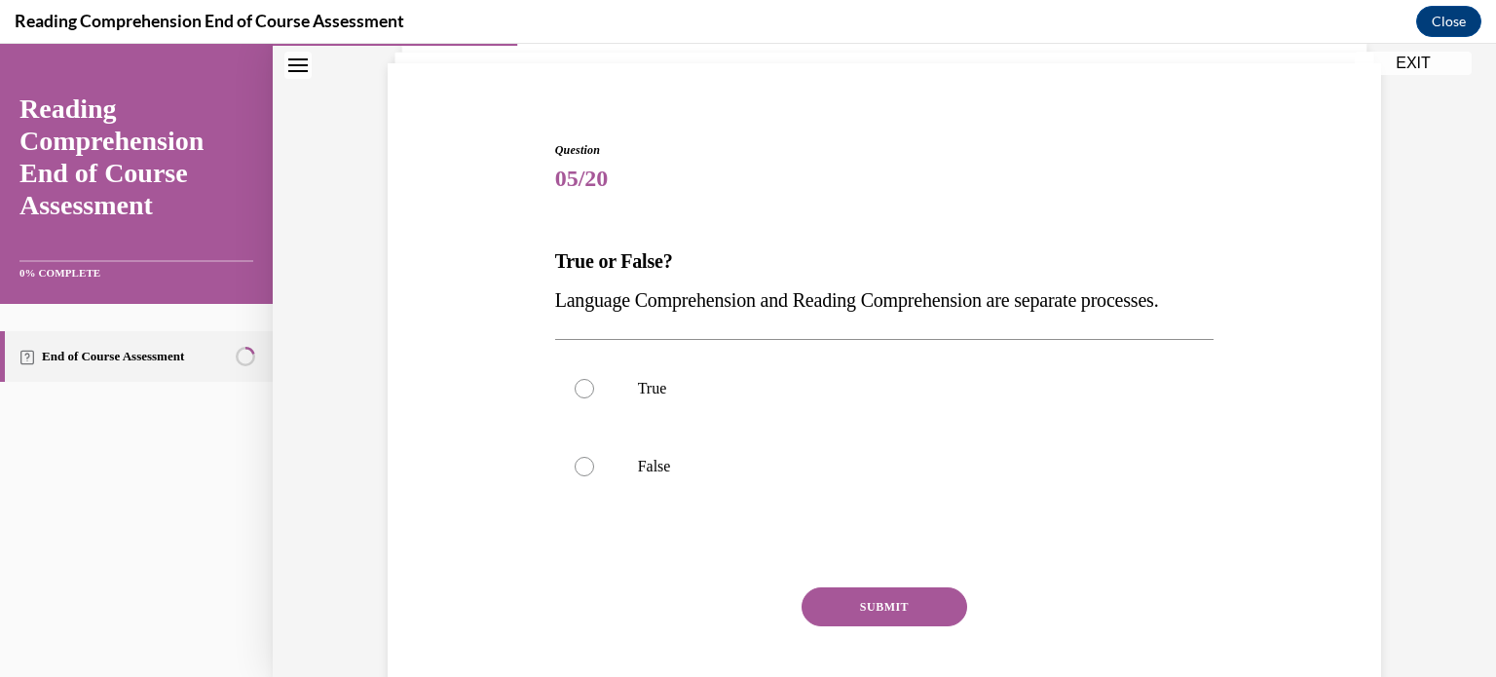
scroll to position [197, 0]
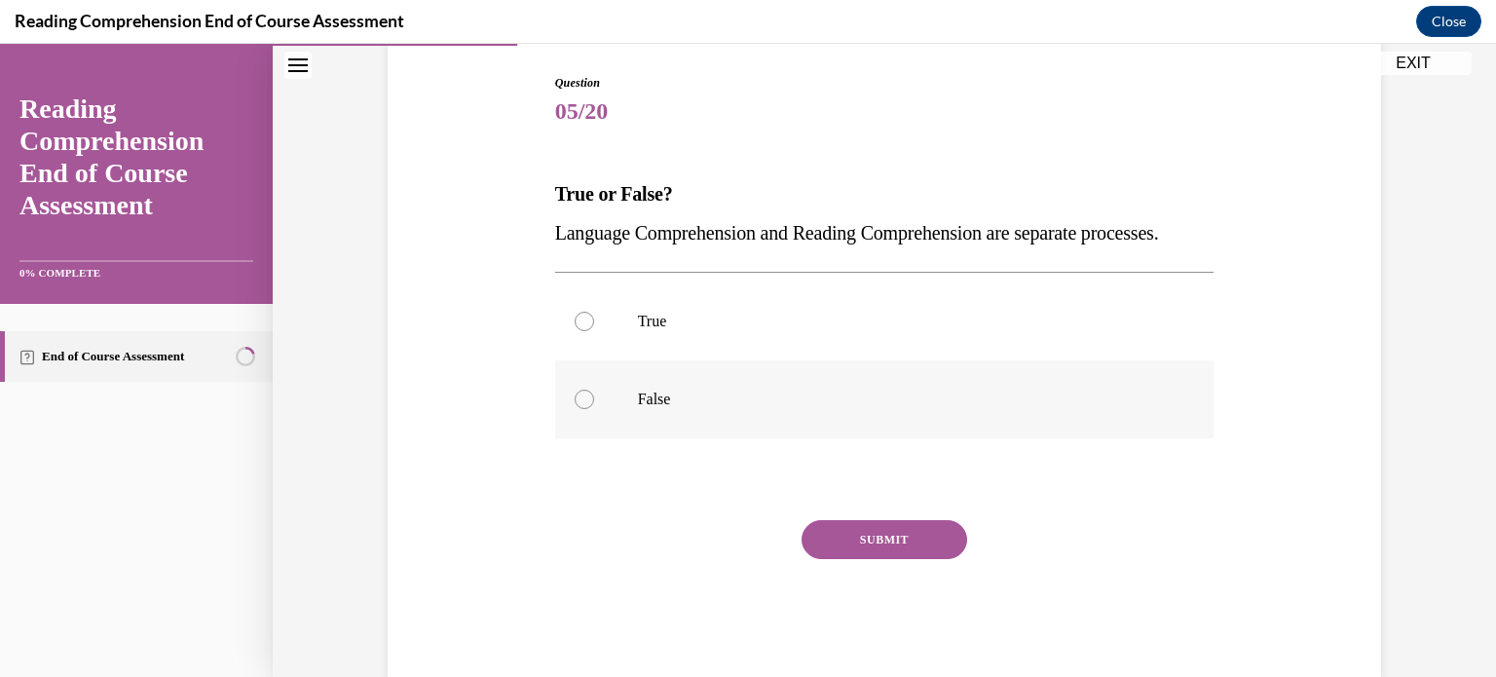
click at [595, 410] on label "False" at bounding box center [884, 399] width 659 height 78
click at [594, 409] on input "False" at bounding box center [584, 399] width 19 height 19
radio input "true"
click at [886, 559] on button "SUBMIT" at bounding box center [885, 539] width 166 height 39
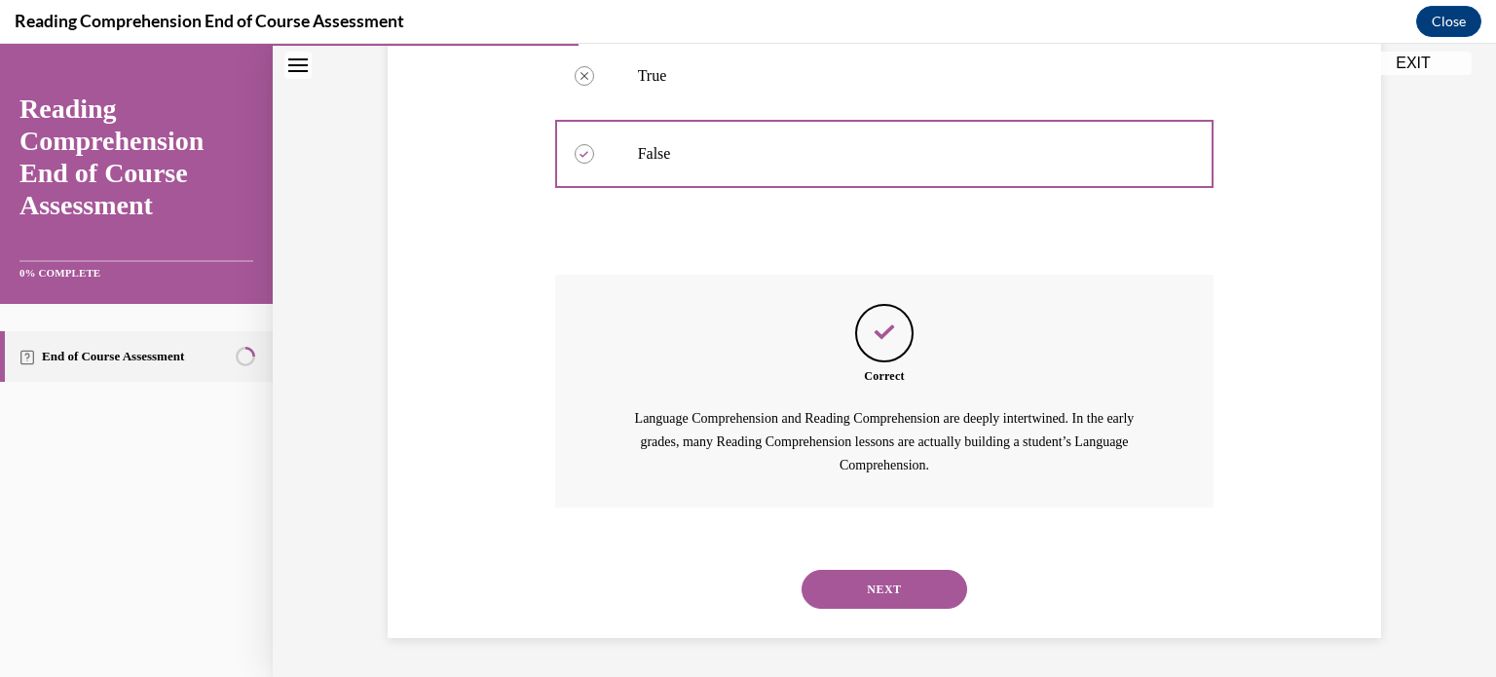
click at [877, 608] on button "NEXT" at bounding box center [885, 589] width 166 height 39
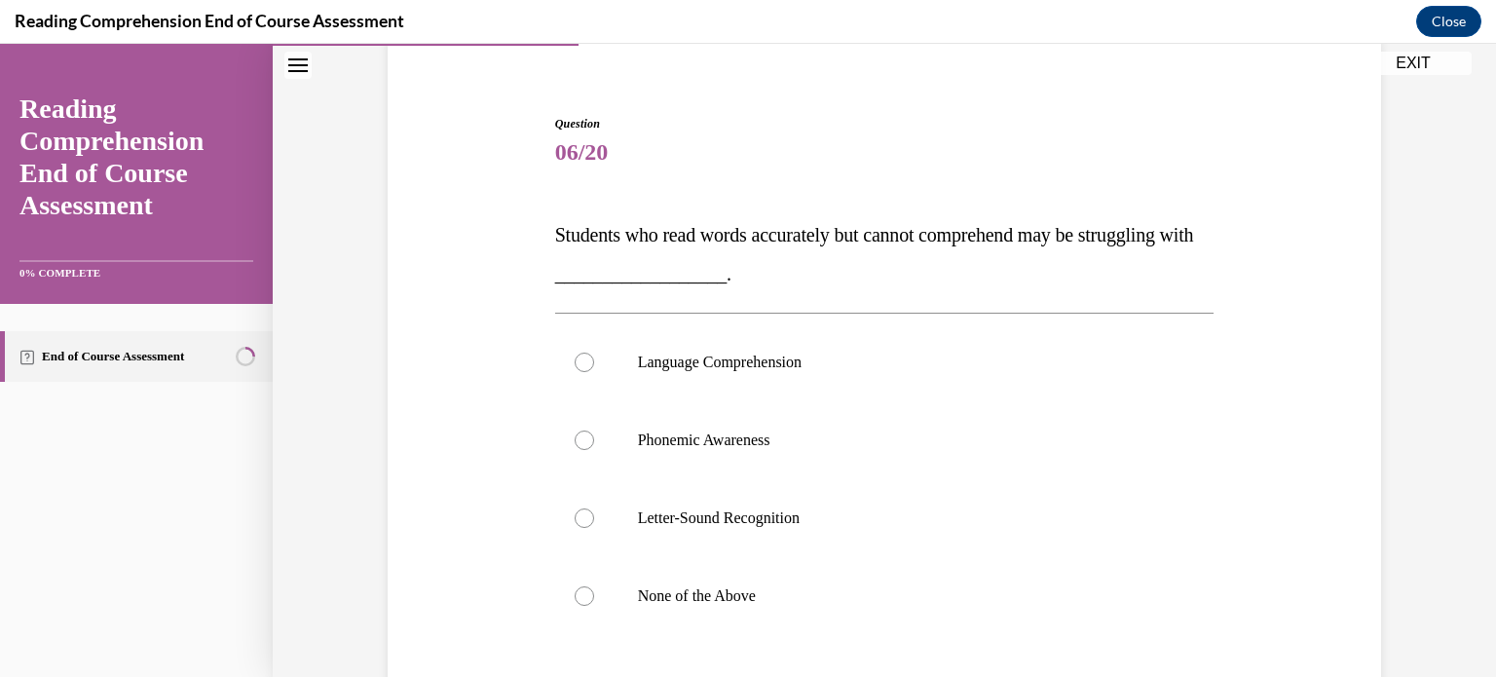
scroll to position [221, 0]
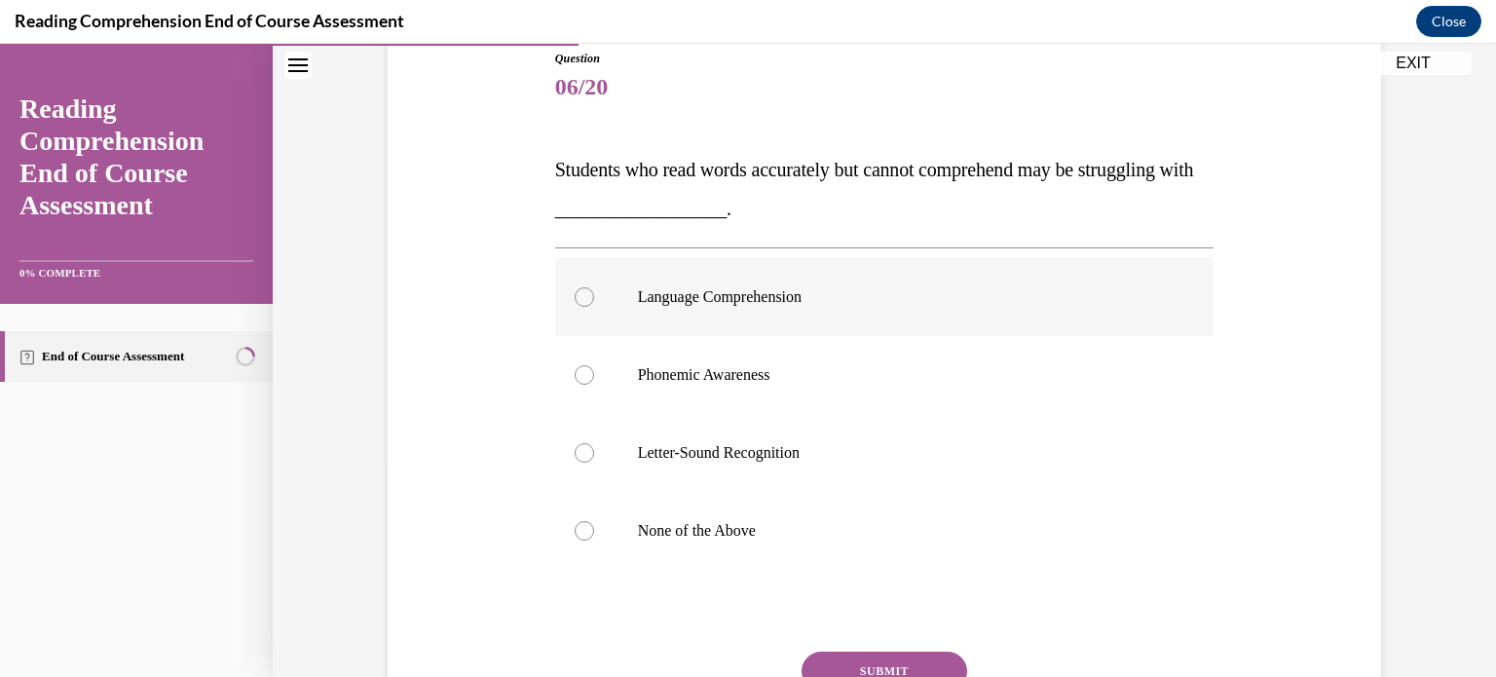
click at [839, 273] on label "Language Comprehension" at bounding box center [884, 297] width 659 height 78
click at [594, 287] on input "Language Comprehension" at bounding box center [584, 296] width 19 height 19
radio input "true"
click at [825, 660] on button "SUBMIT" at bounding box center [885, 671] width 166 height 39
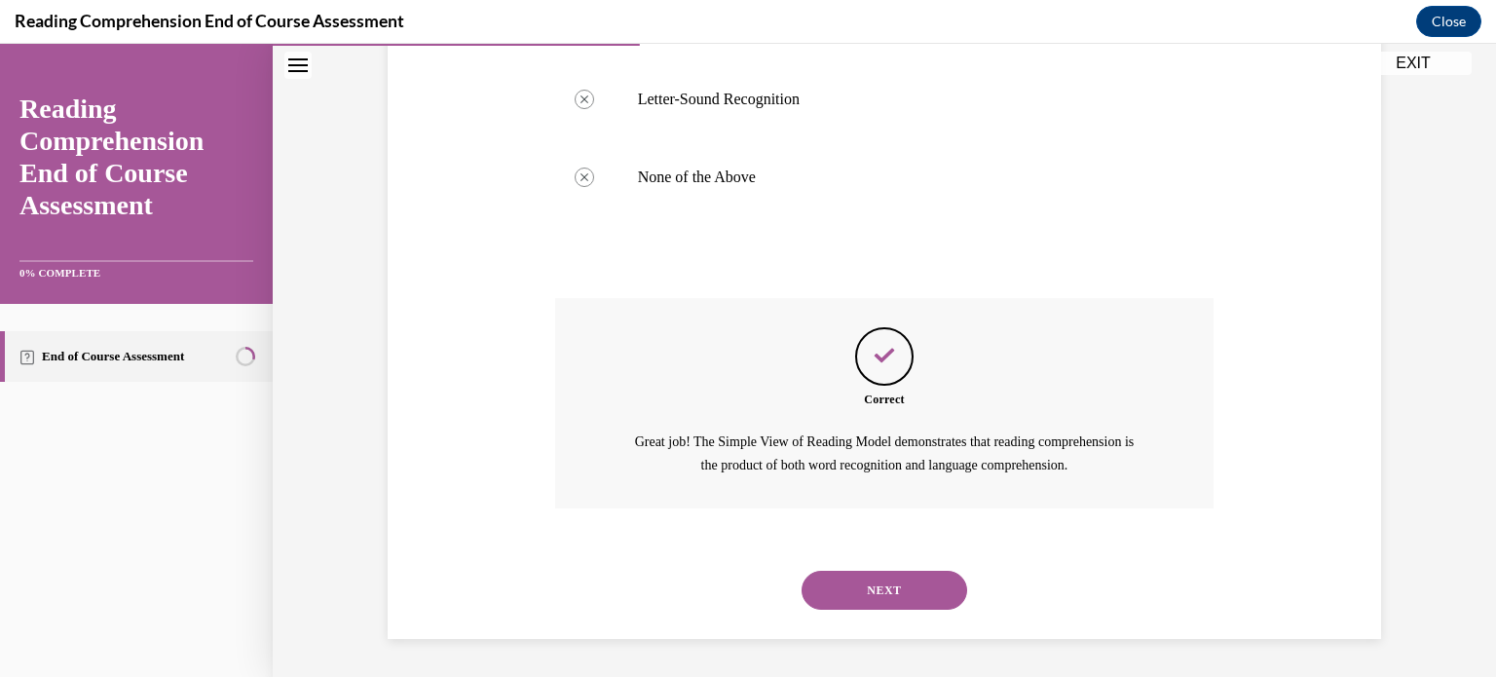
click at [875, 604] on button "NEXT" at bounding box center [885, 590] width 166 height 39
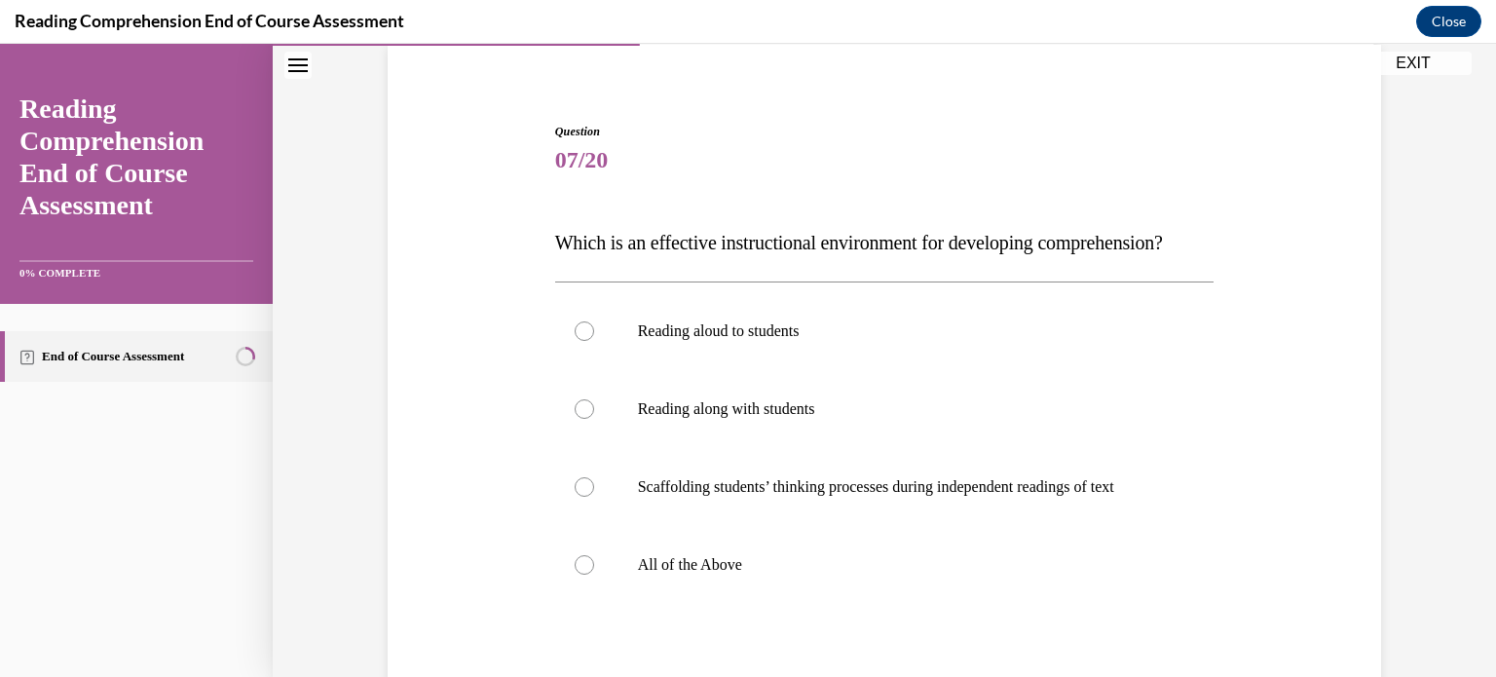
scroll to position [218, 0]
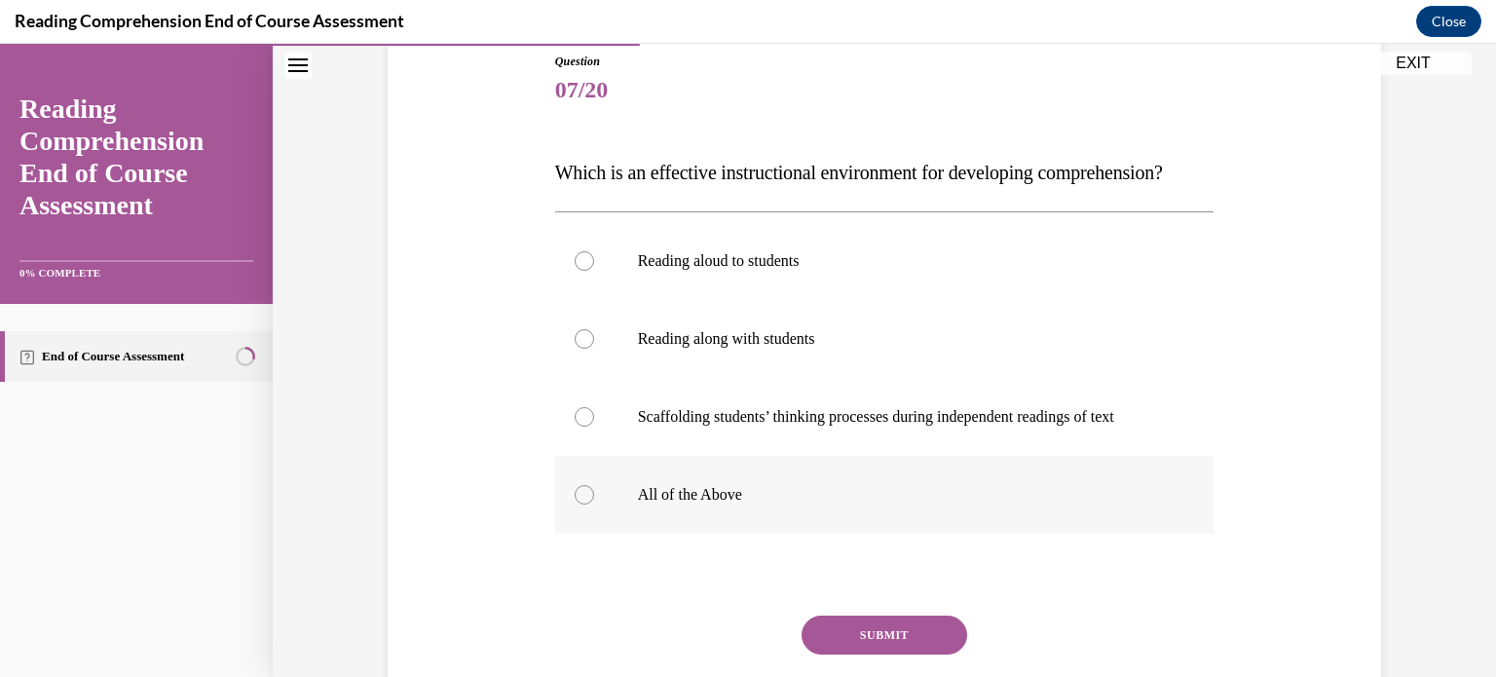
click at [809, 520] on label "All of the Above" at bounding box center [884, 495] width 659 height 78
click at [594, 504] on input "All of the Above" at bounding box center [584, 494] width 19 height 19
radio input "true"
click at [857, 654] on button "SUBMIT" at bounding box center [885, 634] width 166 height 39
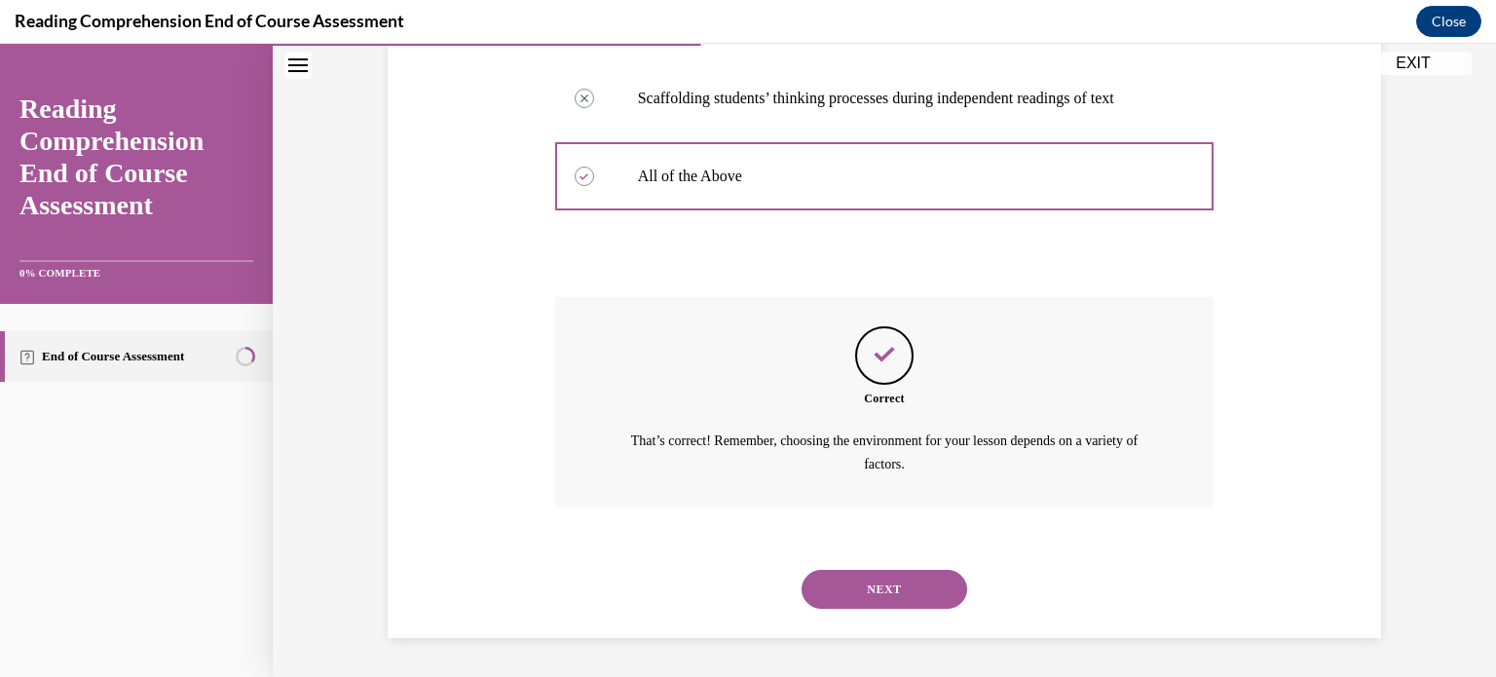
click at [900, 578] on button "NEXT" at bounding box center [885, 589] width 166 height 39
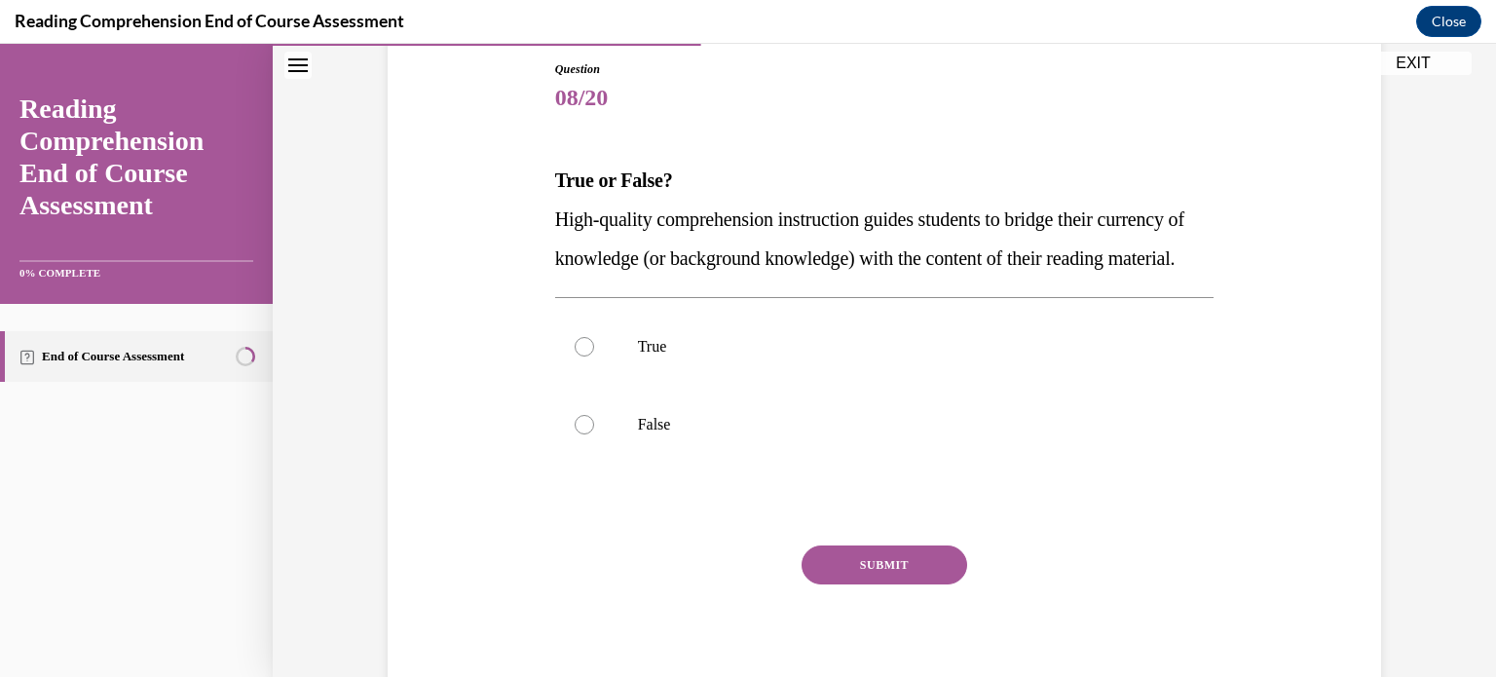
scroll to position [222, 0]
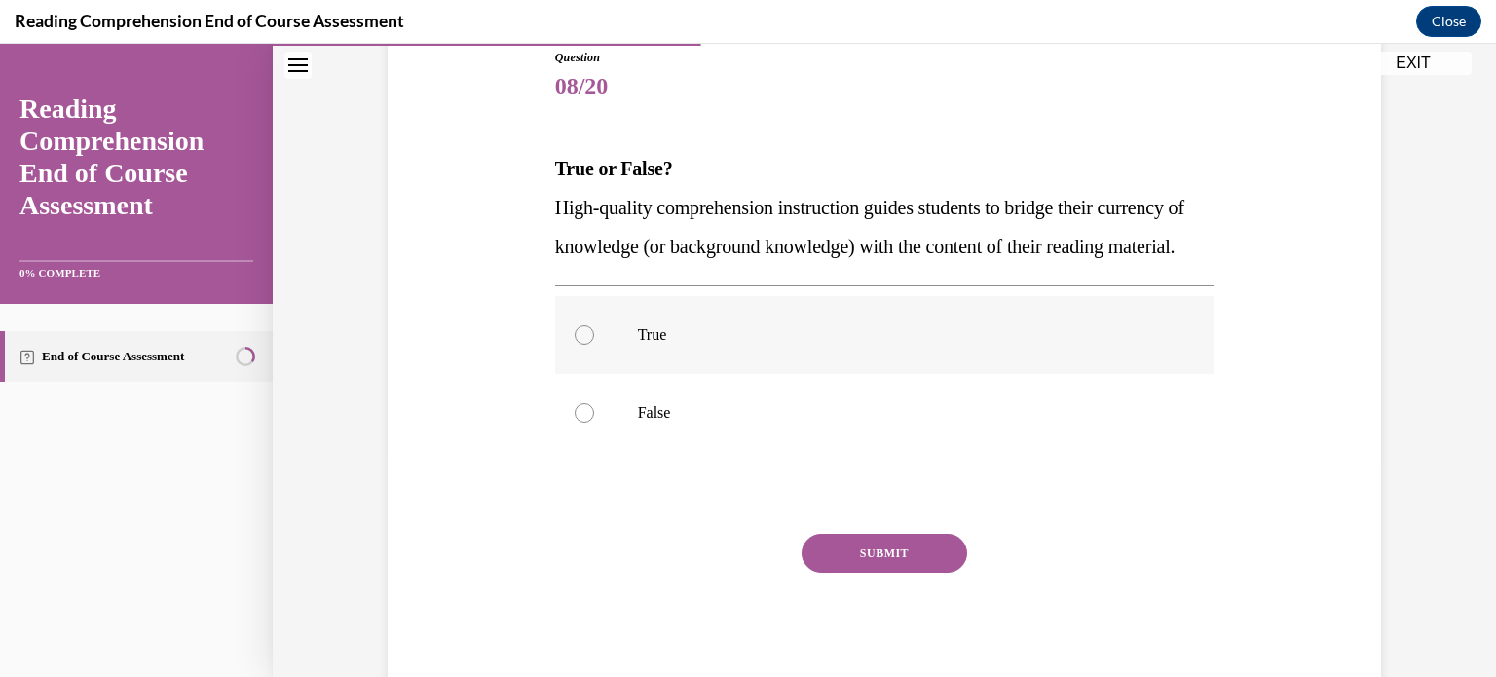
click at [660, 345] on p "True" at bounding box center [902, 334] width 528 height 19
click at [594, 345] on input "True" at bounding box center [584, 334] width 19 height 19
radio input "true"
click at [816, 573] on button "SUBMIT" at bounding box center [885, 553] width 166 height 39
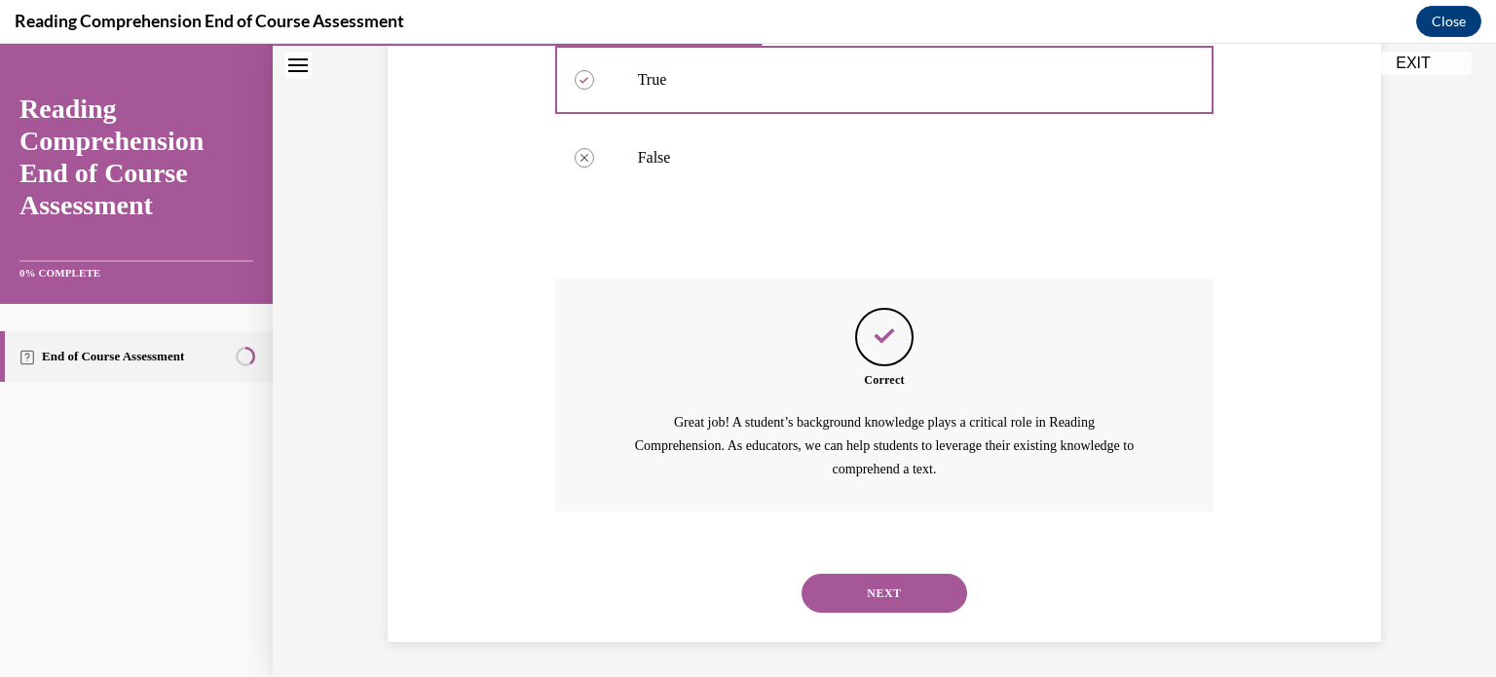
click at [841, 613] on button "NEXT" at bounding box center [885, 593] width 166 height 39
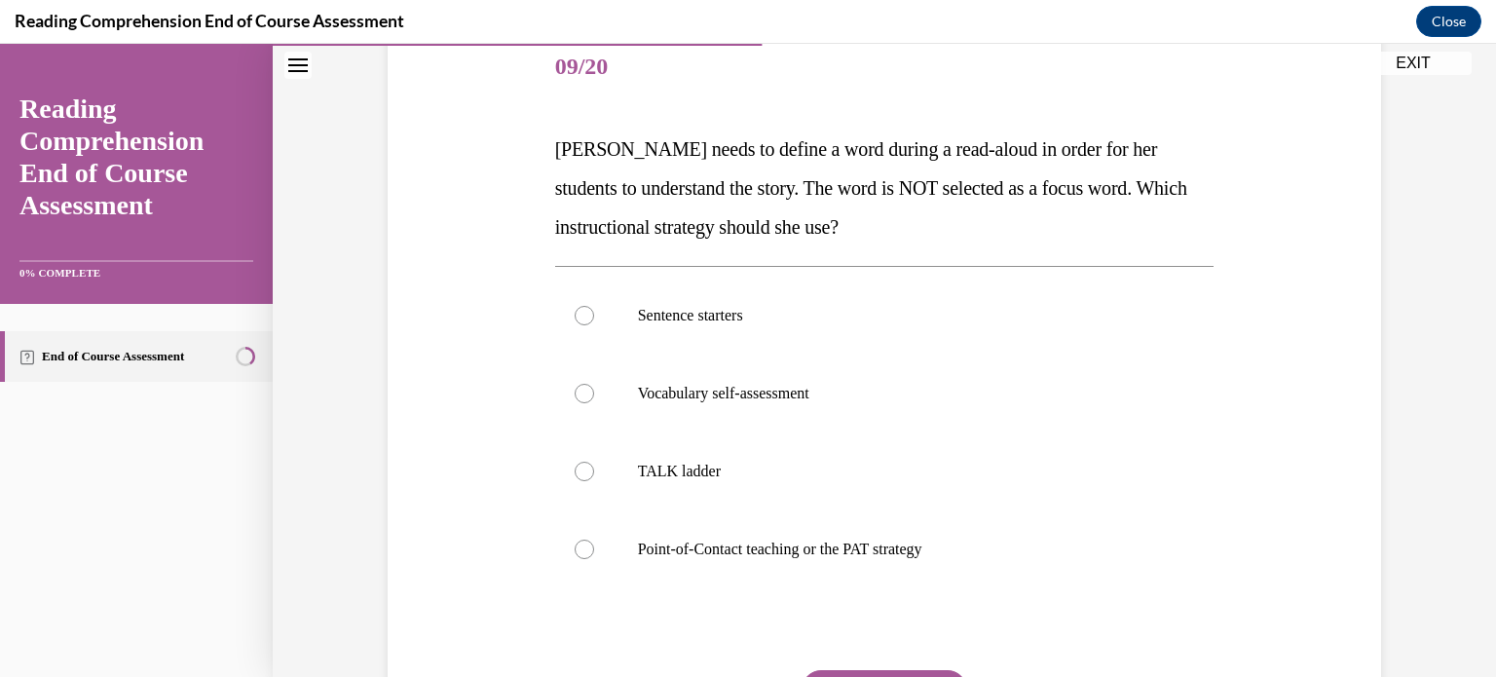
scroll to position [244, 0]
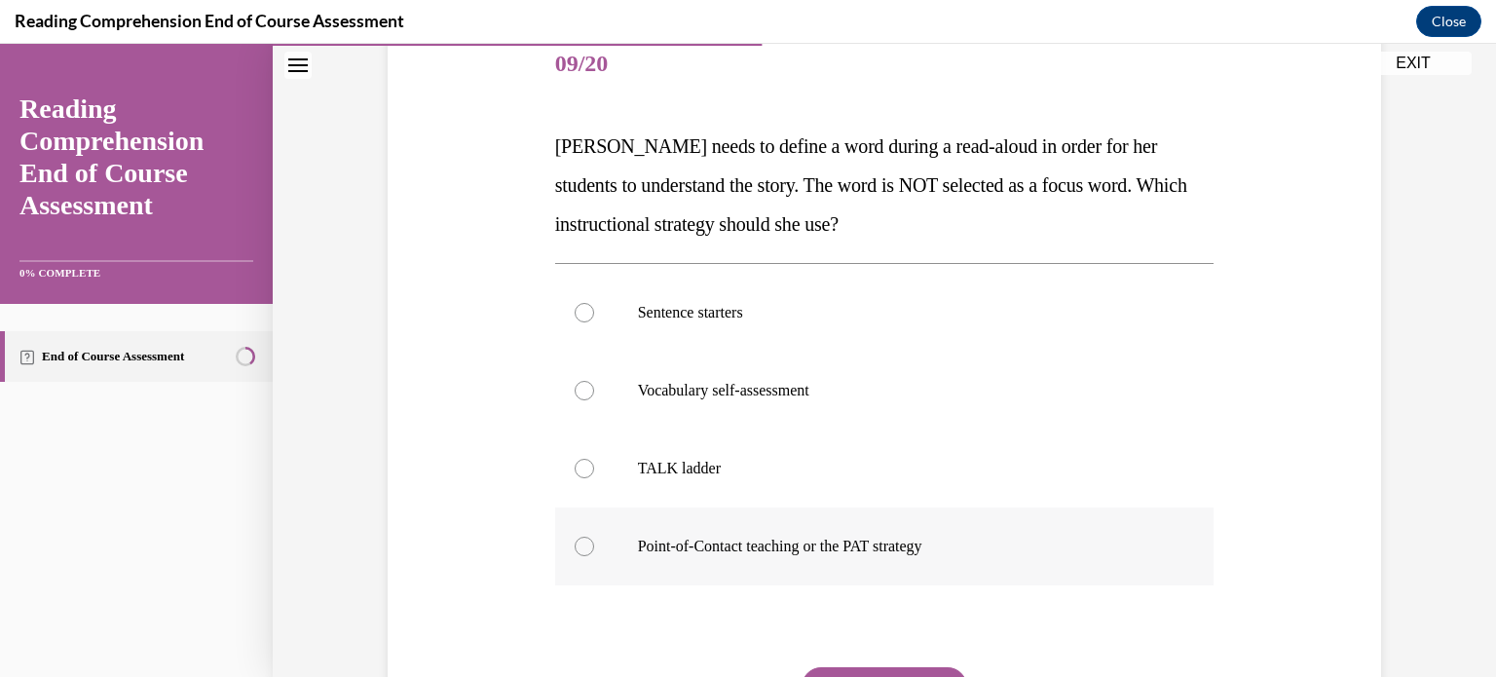
click at [761, 527] on label "Point-of-Contact teaching or the PAT strategy" at bounding box center [884, 546] width 659 height 78
click at [594, 537] on input "Point-of-Contact teaching or the PAT strategy" at bounding box center [584, 546] width 19 height 19
radio input "true"
click at [834, 675] on button "SUBMIT" at bounding box center [885, 686] width 166 height 39
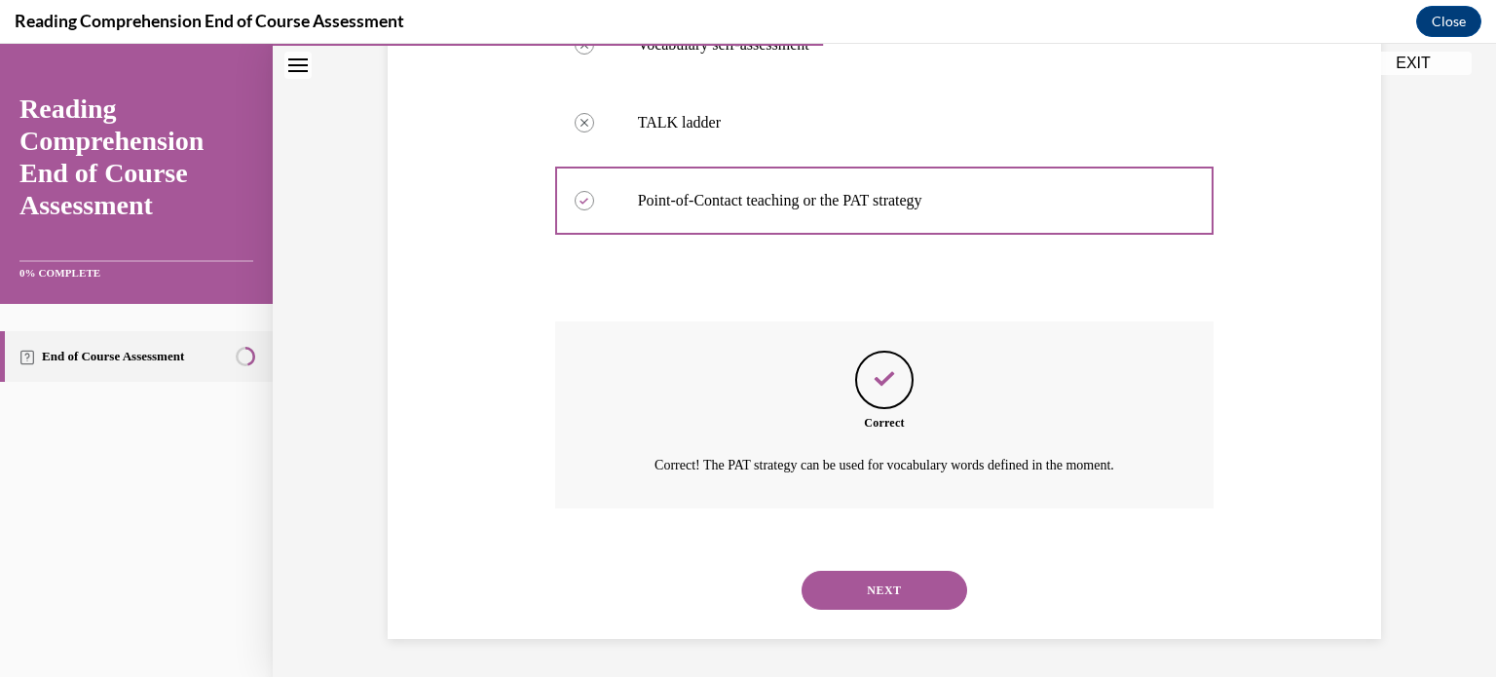
click at [864, 602] on button "NEXT" at bounding box center [885, 590] width 166 height 39
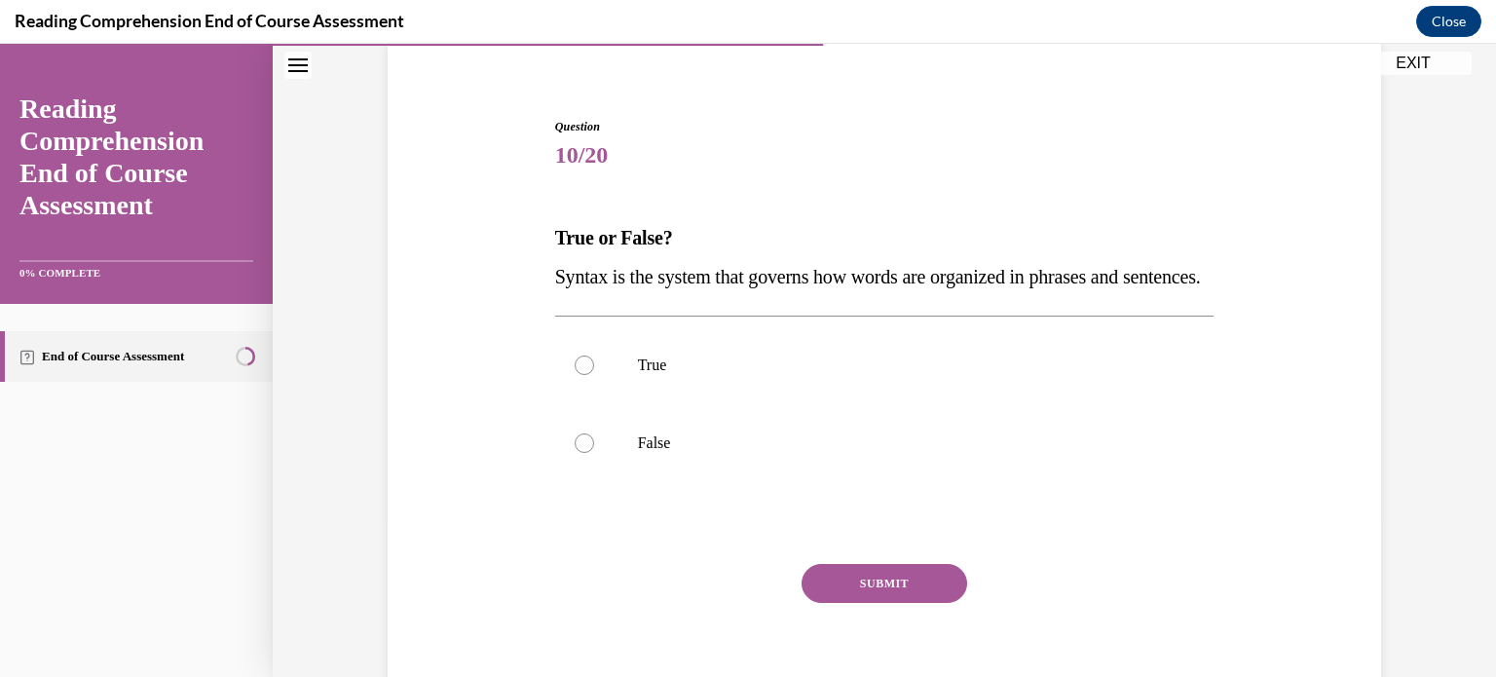
scroll to position [218, 0]
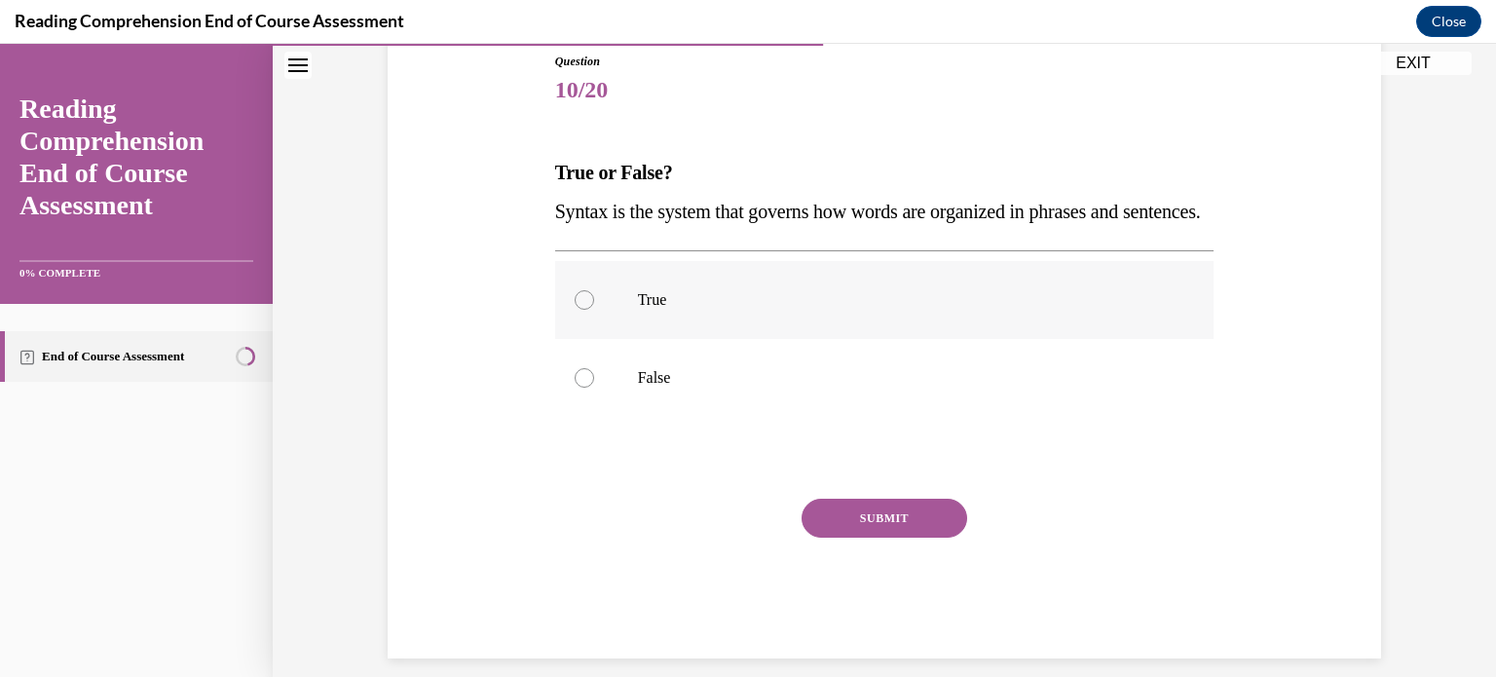
click at [709, 339] on label "True" at bounding box center [884, 300] width 659 height 78
click at [594, 310] on input "True" at bounding box center [584, 299] width 19 height 19
radio input "true"
click at [830, 538] on button "SUBMIT" at bounding box center [885, 518] width 166 height 39
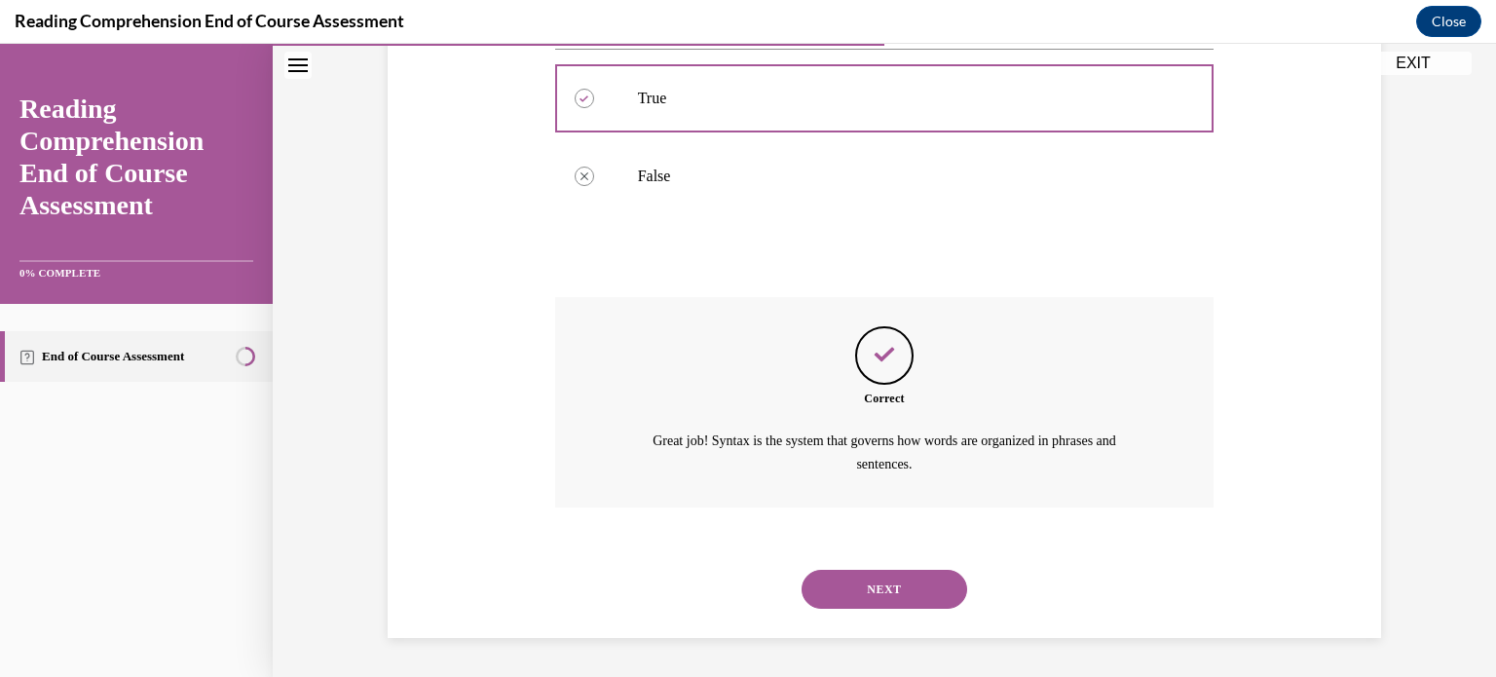
click at [857, 608] on button "NEXT" at bounding box center [885, 589] width 166 height 39
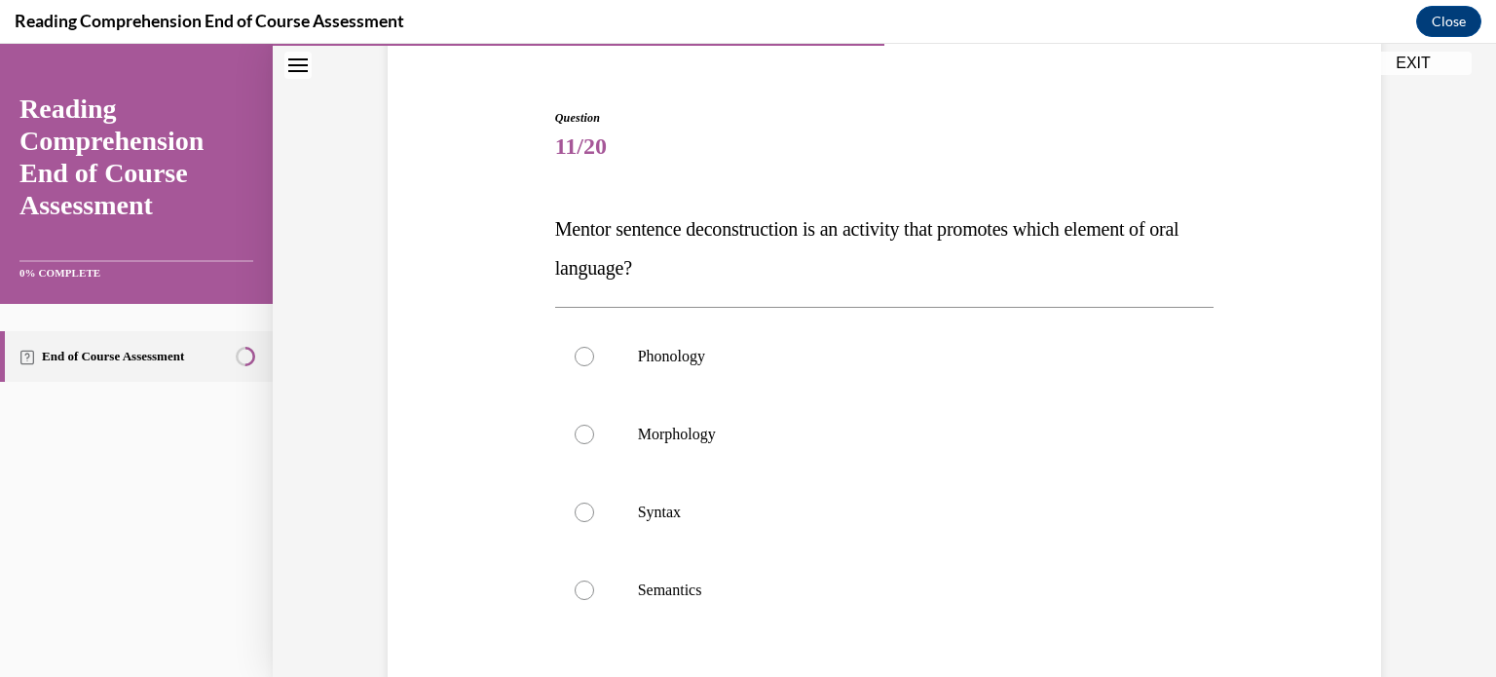
scroll to position [236, 0]
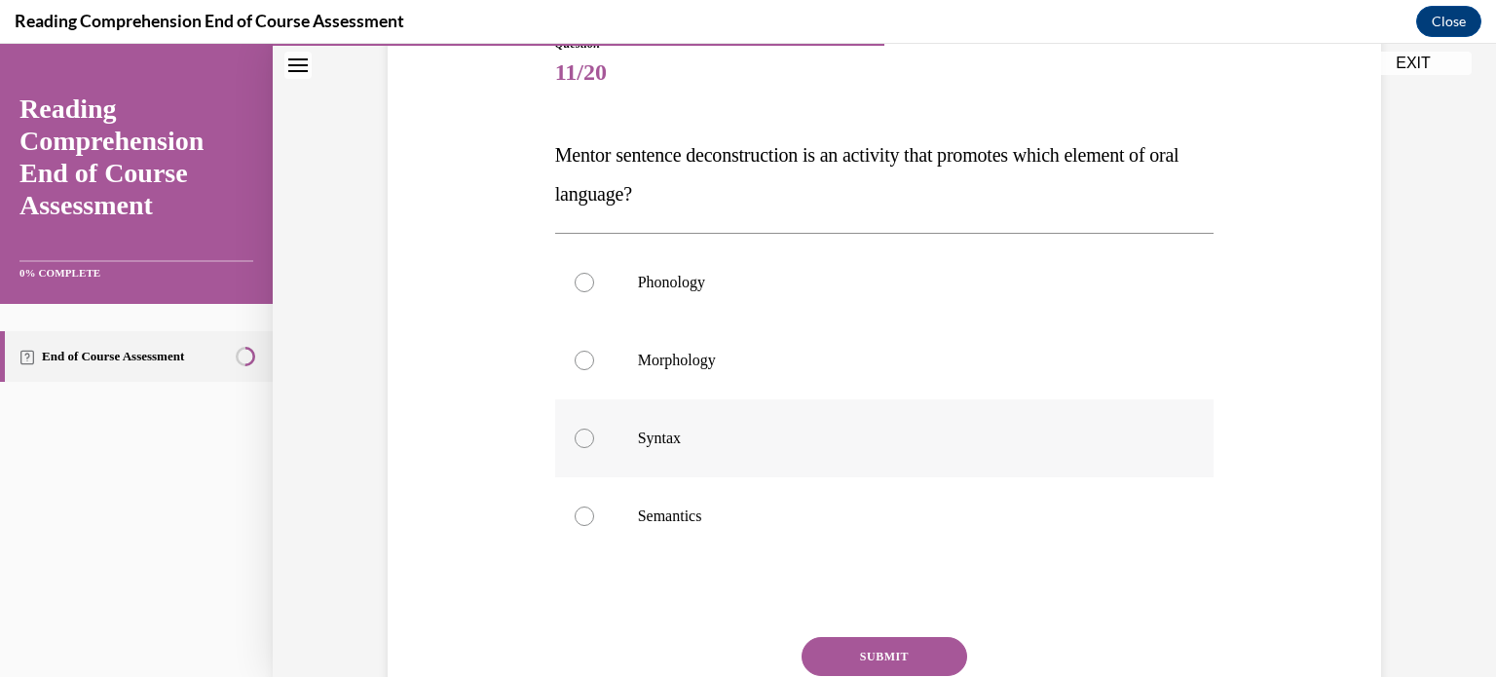
click at [722, 439] on p "Syntax" at bounding box center [902, 438] width 528 height 19
click at [594, 439] on input "Syntax" at bounding box center [584, 438] width 19 height 19
radio input "true"
click at [806, 650] on button "SUBMIT" at bounding box center [885, 656] width 166 height 39
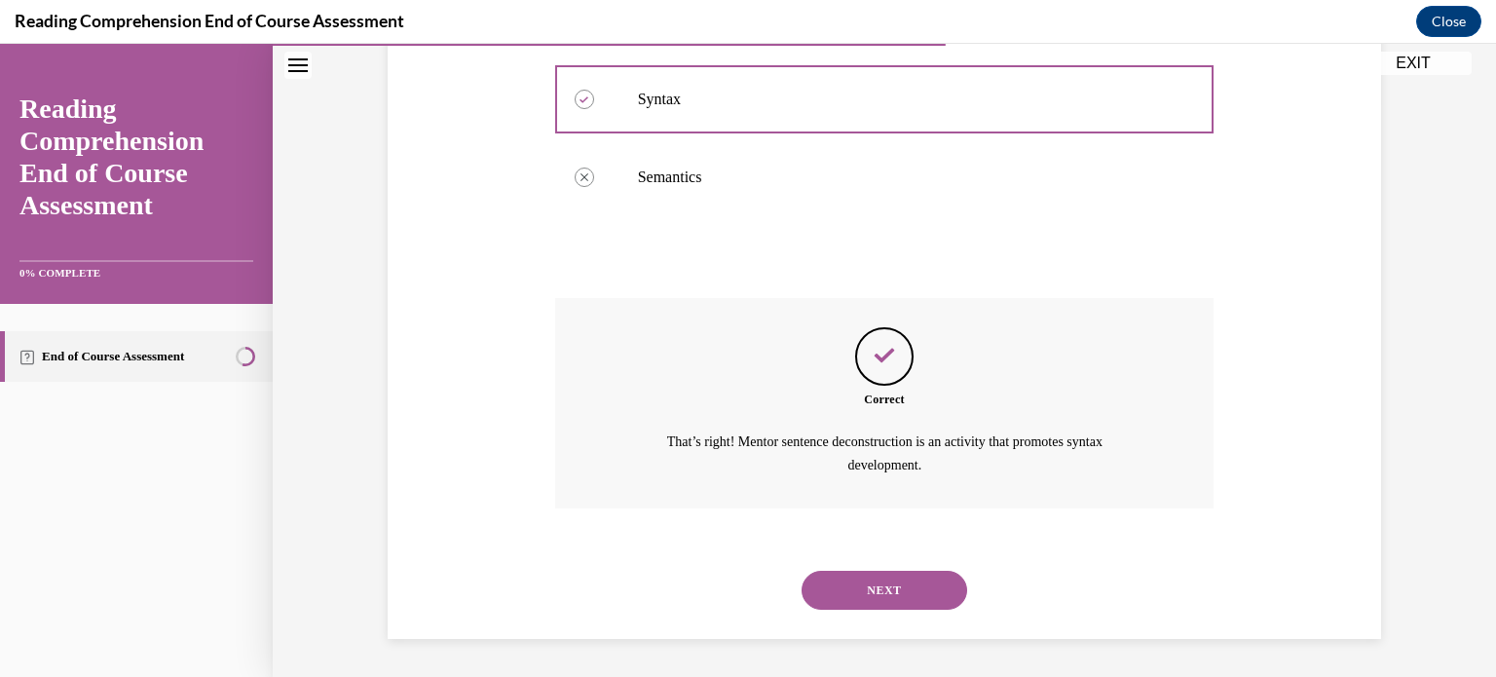
click at [876, 608] on button "NEXT" at bounding box center [885, 590] width 166 height 39
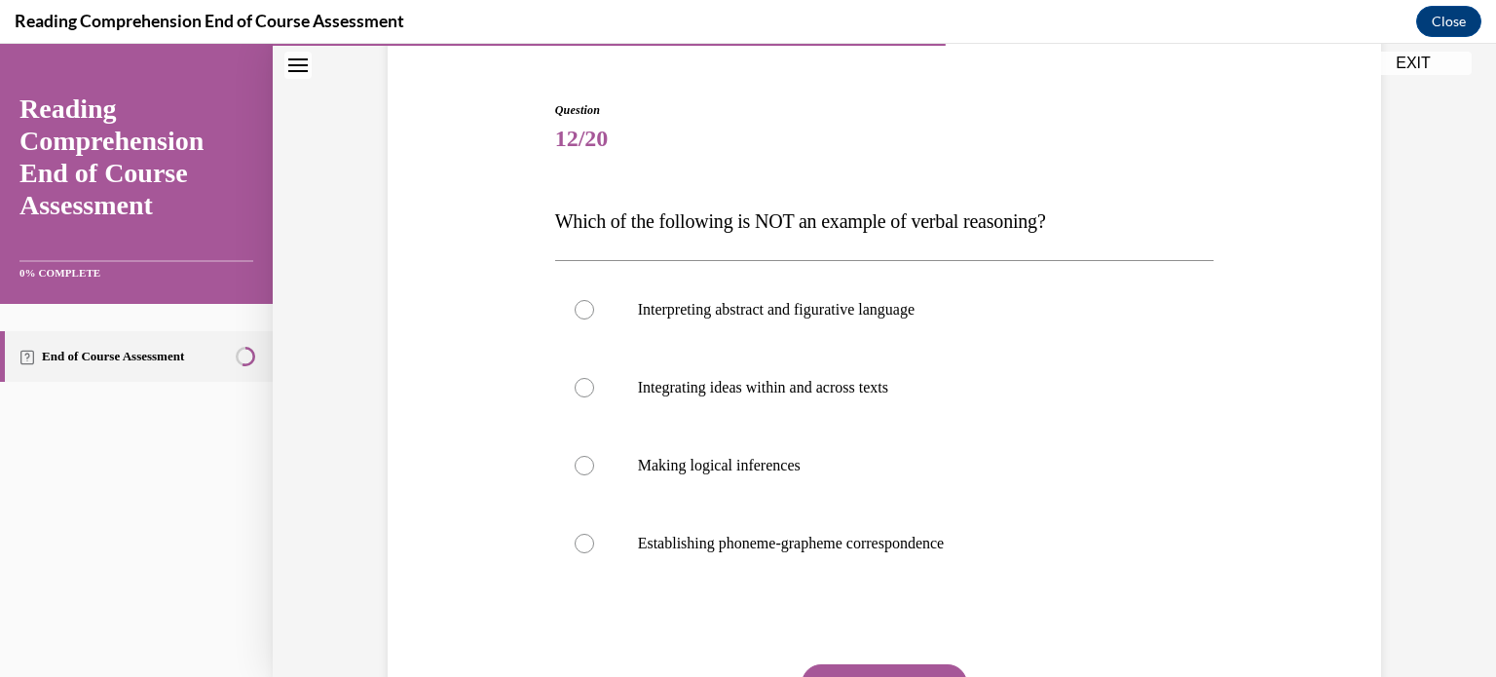
scroll to position [247, 0]
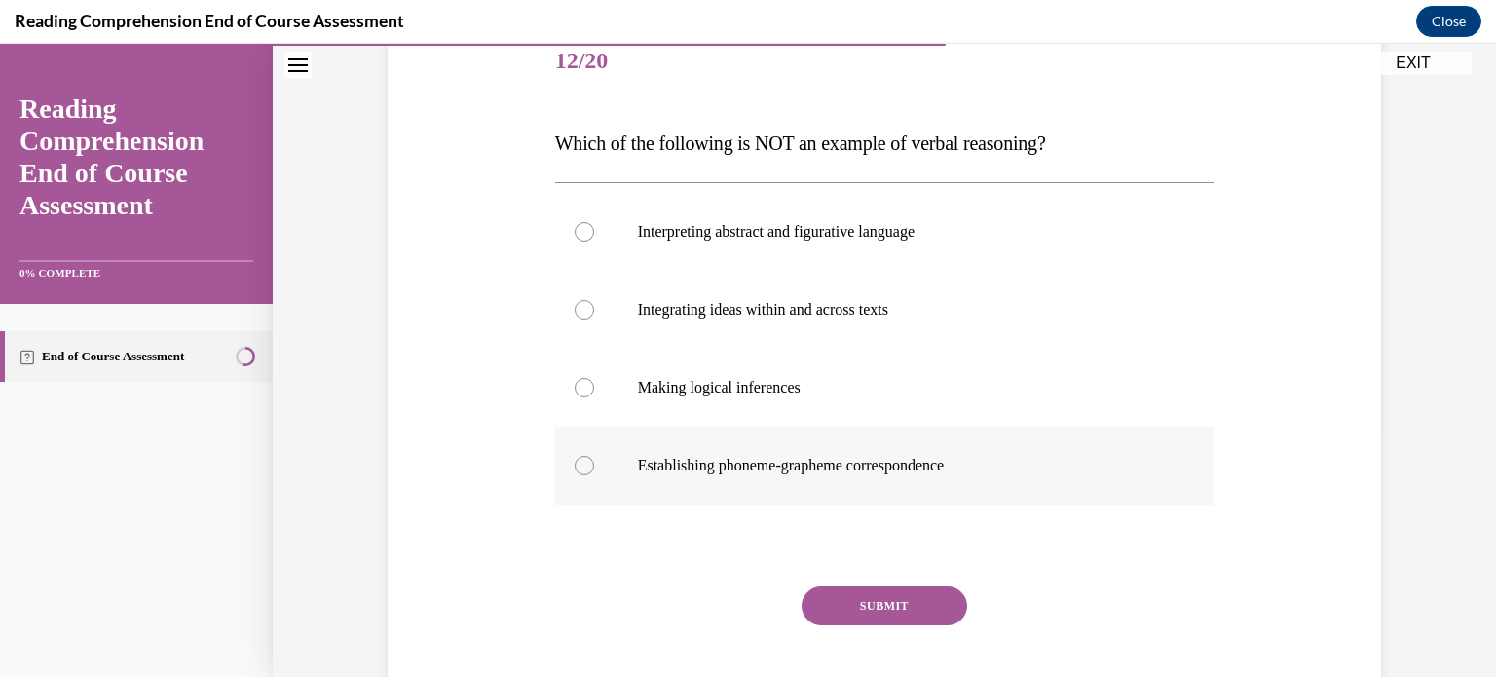
click at [911, 463] on p "Establishing phoneme-grapheme correspondence" at bounding box center [902, 465] width 528 height 19
click at [594, 463] on input "Establishing phoneme-grapheme correspondence" at bounding box center [584, 465] width 19 height 19
radio input "true"
click at [921, 599] on button "SUBMIT" at bounding box center [885, 605] width 166 height 39
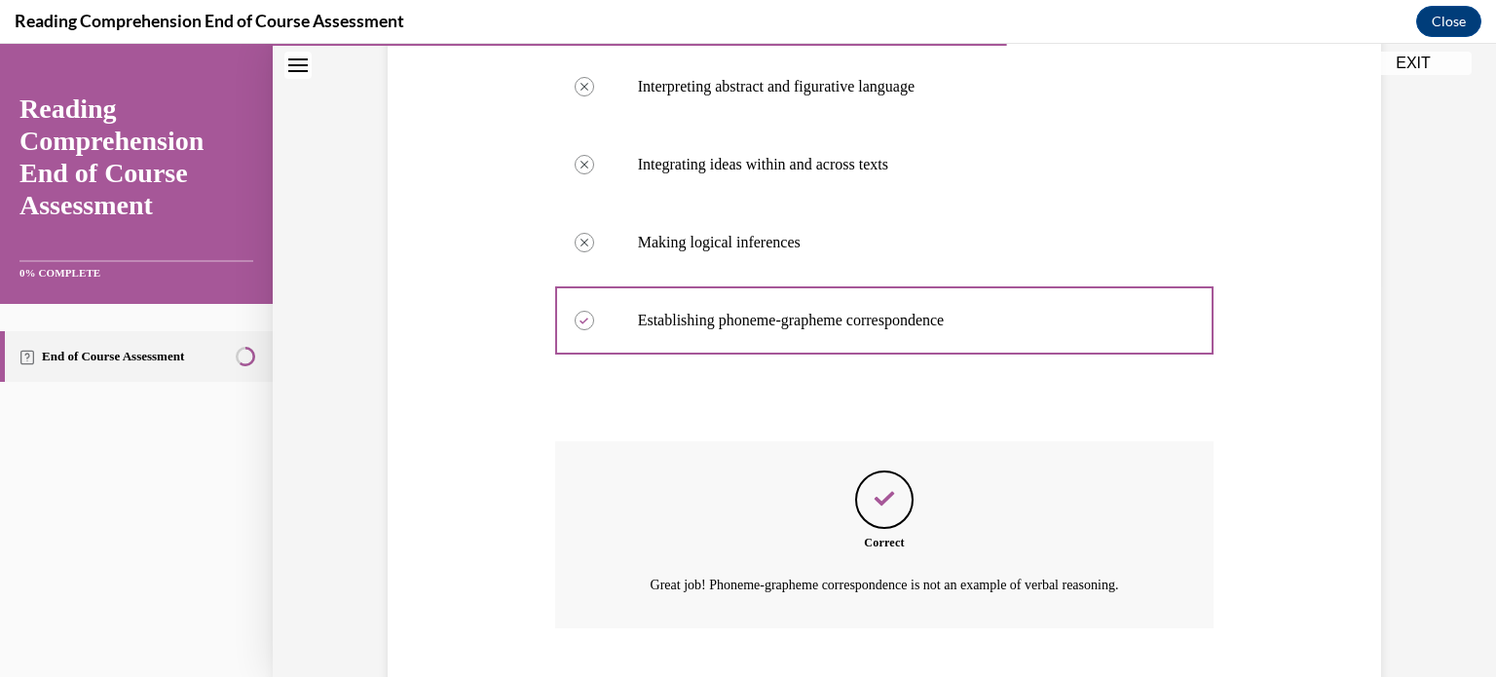
scroll to position [512, 0]
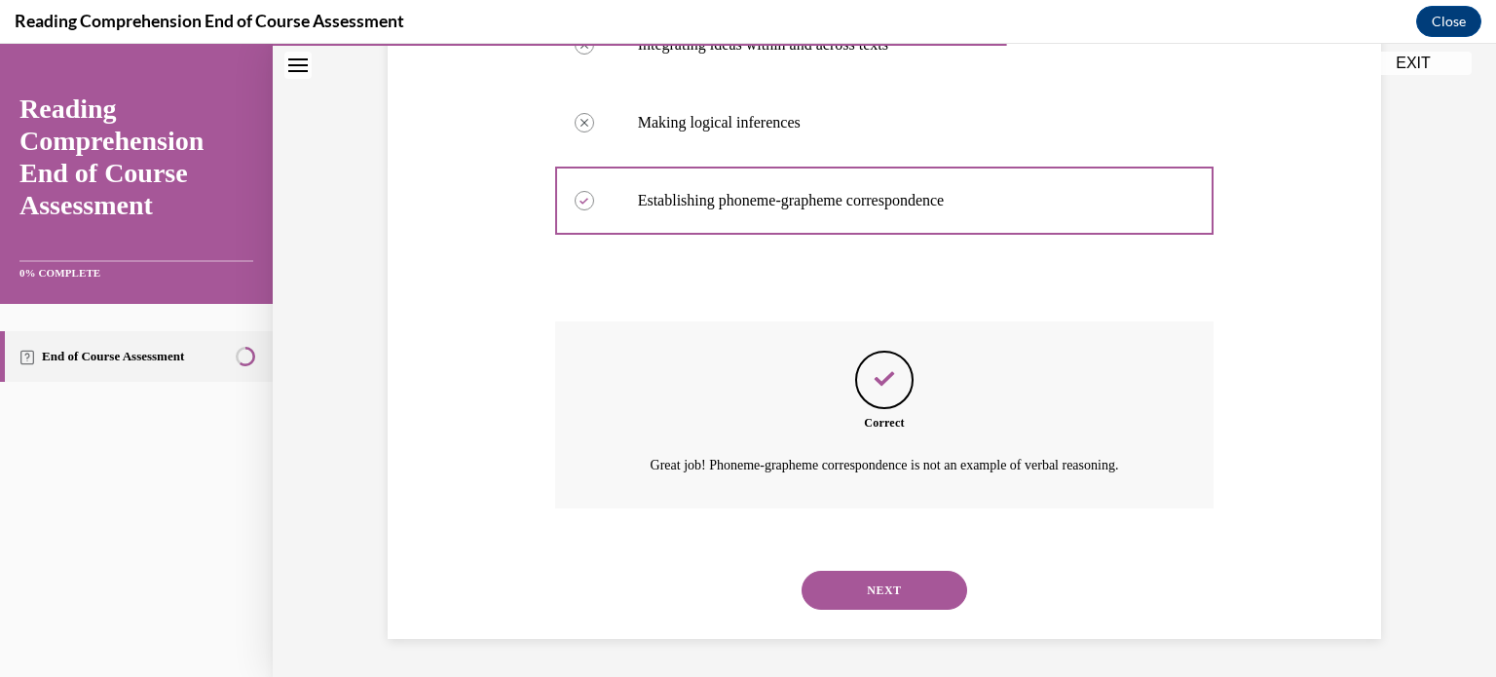
click at [837, 604] on button "NEXT" at bounding box center [885, 590] width 166 height 39
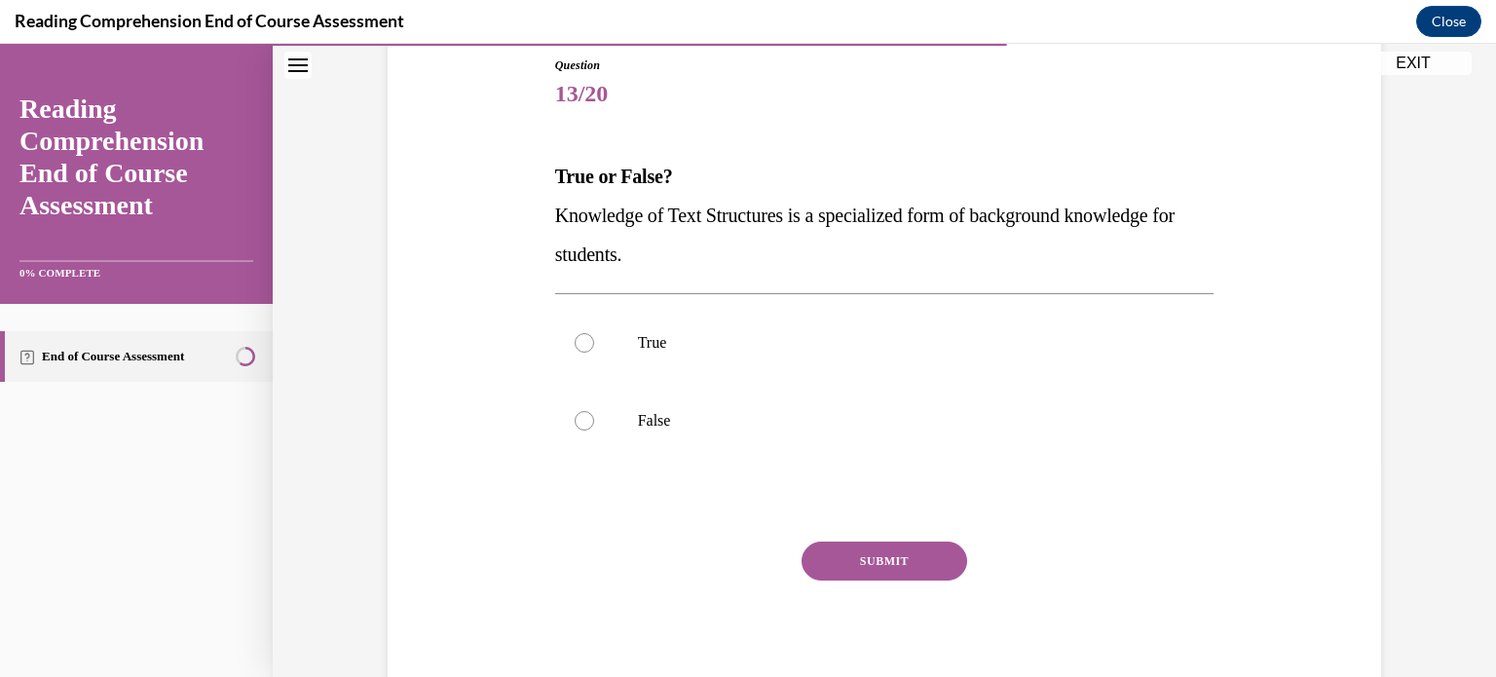
scroll to position [214, 0]
click at [829, 333] on p "True" at bounding box center [902, 342] width 528 height 19
click at [594, 333] on input "True" at bounding box center [584, 342] width 19 height 19
radio input "true"
click at [837, 571] on button "SUBMIT" at bounding box center [885, 560] width 166 height 39
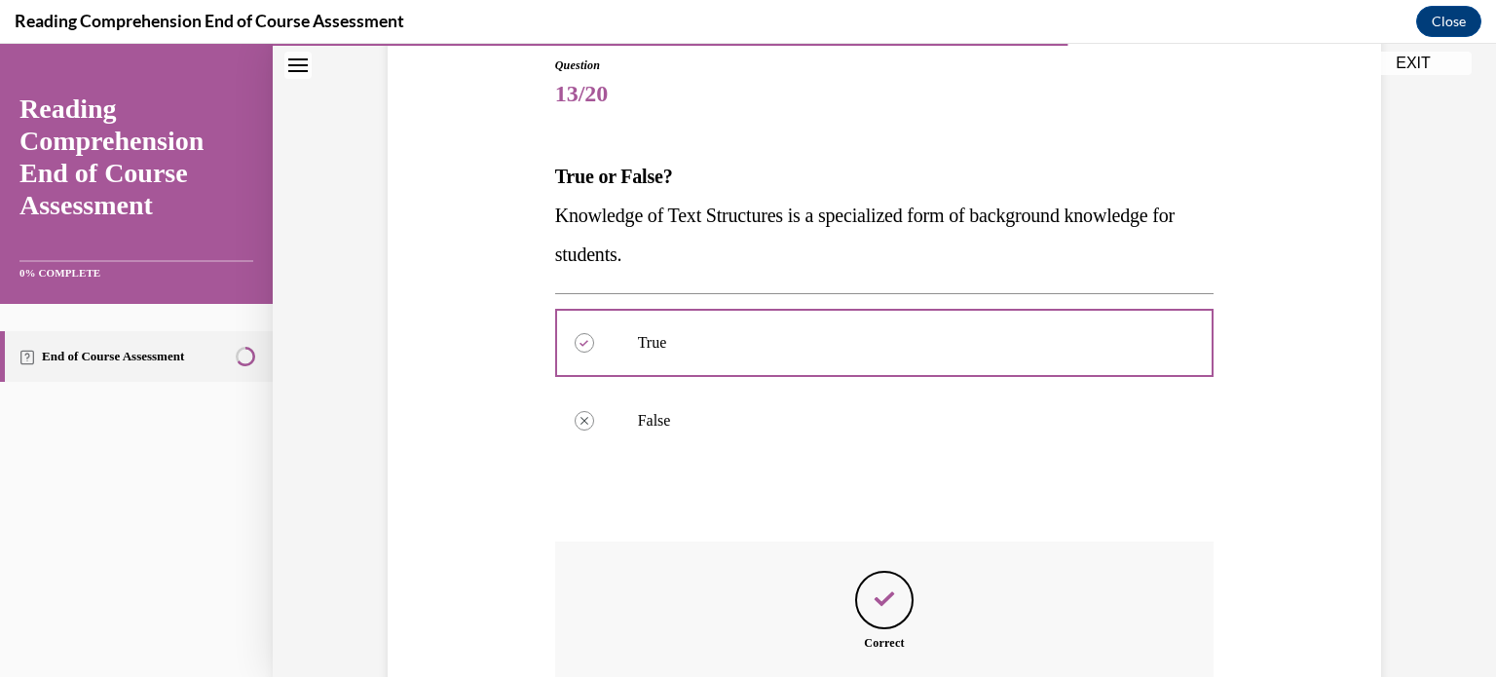
scroll to position [458, 0]
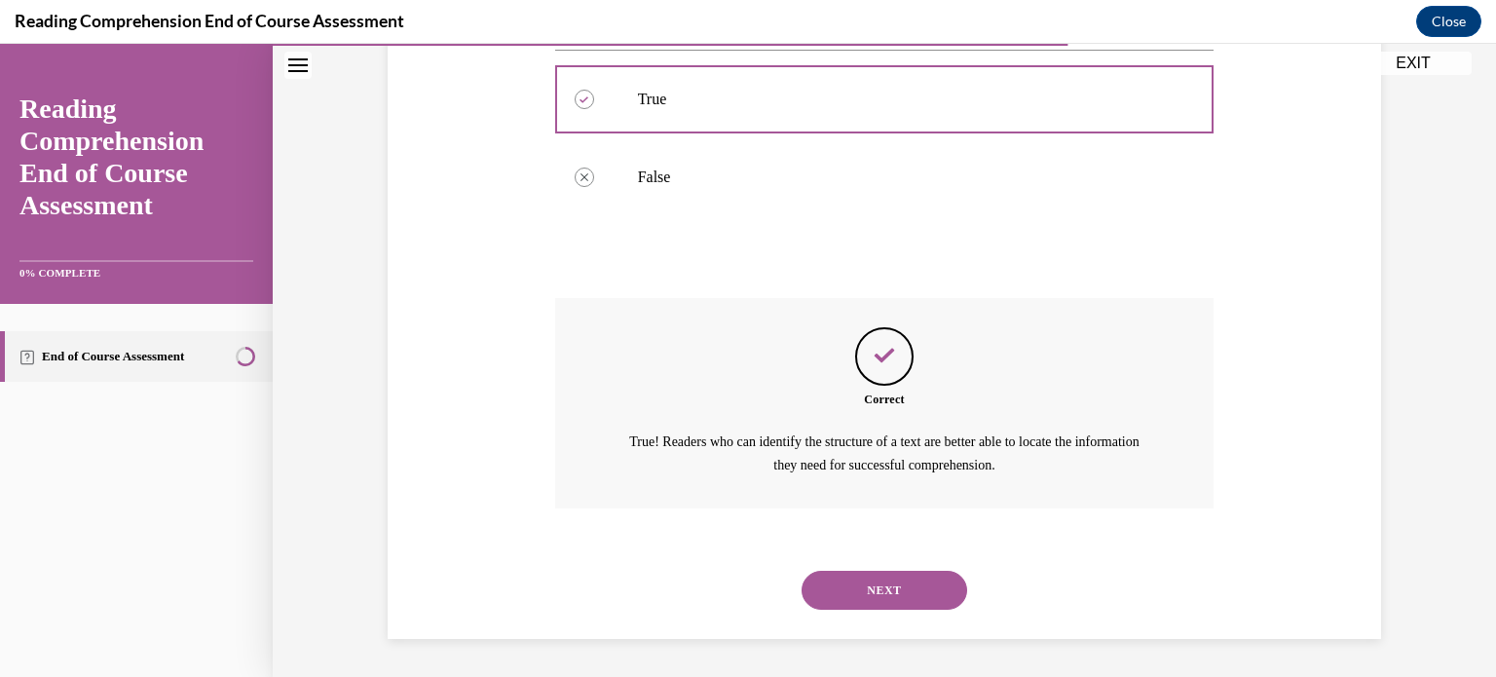
click at [920, 629] on div "SUBMIT NEXT" at bounding box center [884, 588] width 659 height 101
click at [922, 600] on button "NEXT" at bounding box center [885, 590] width 166 height 39
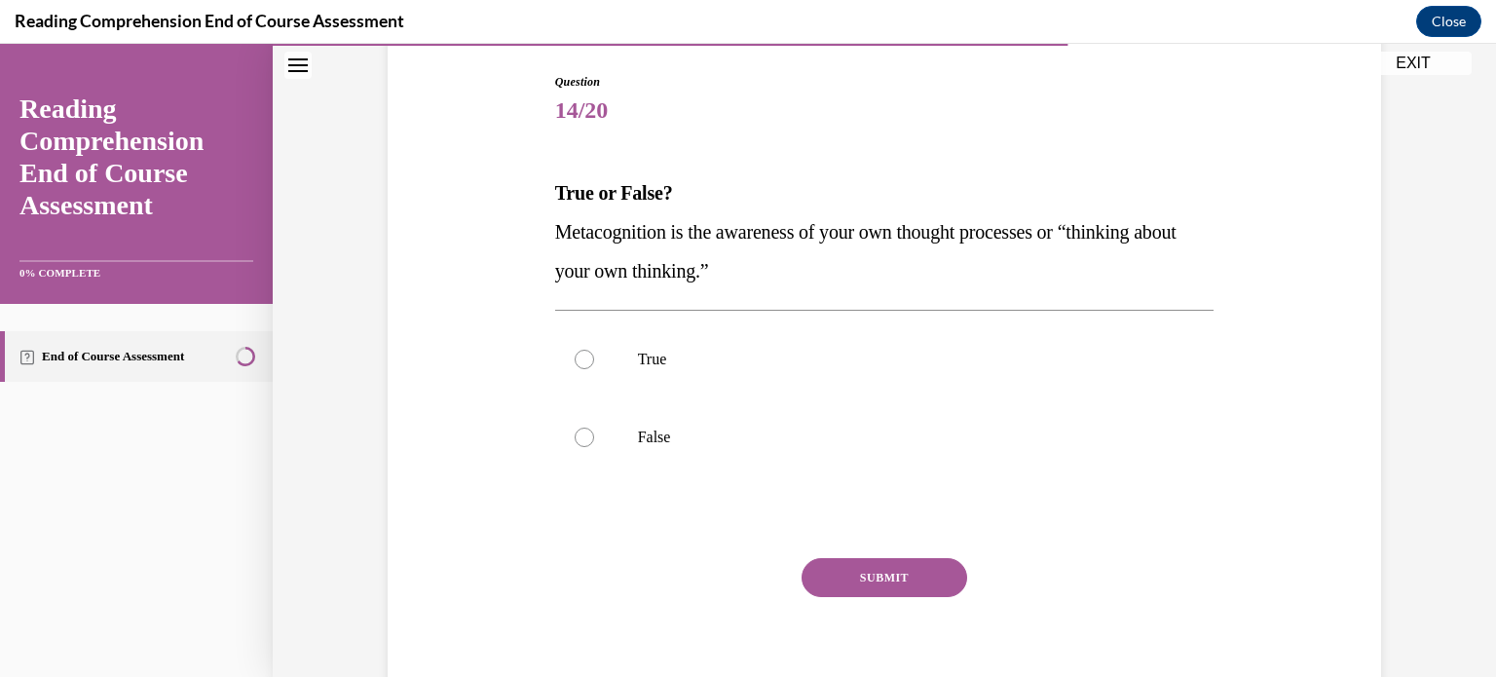
scroll to position [218, 0]
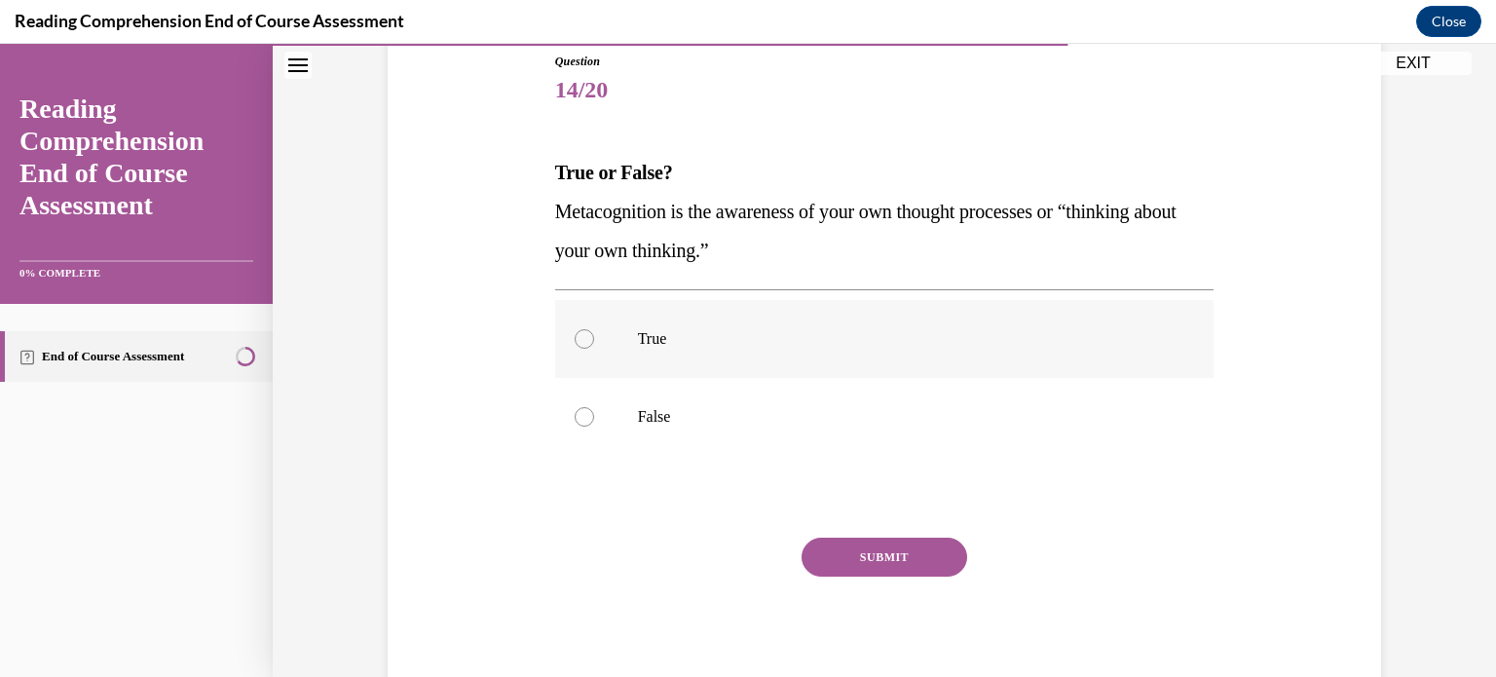
click at [795, 311] on label "True" at bounding box center [884, 339] width 659 height 78
click at [594, 329] on input "True" at bounding box center [584, 338] width 19 height 19
radio input "true"
click at [892, 539] on button "SUBMIT" at bounding box center [885, 557] width 166 height 39
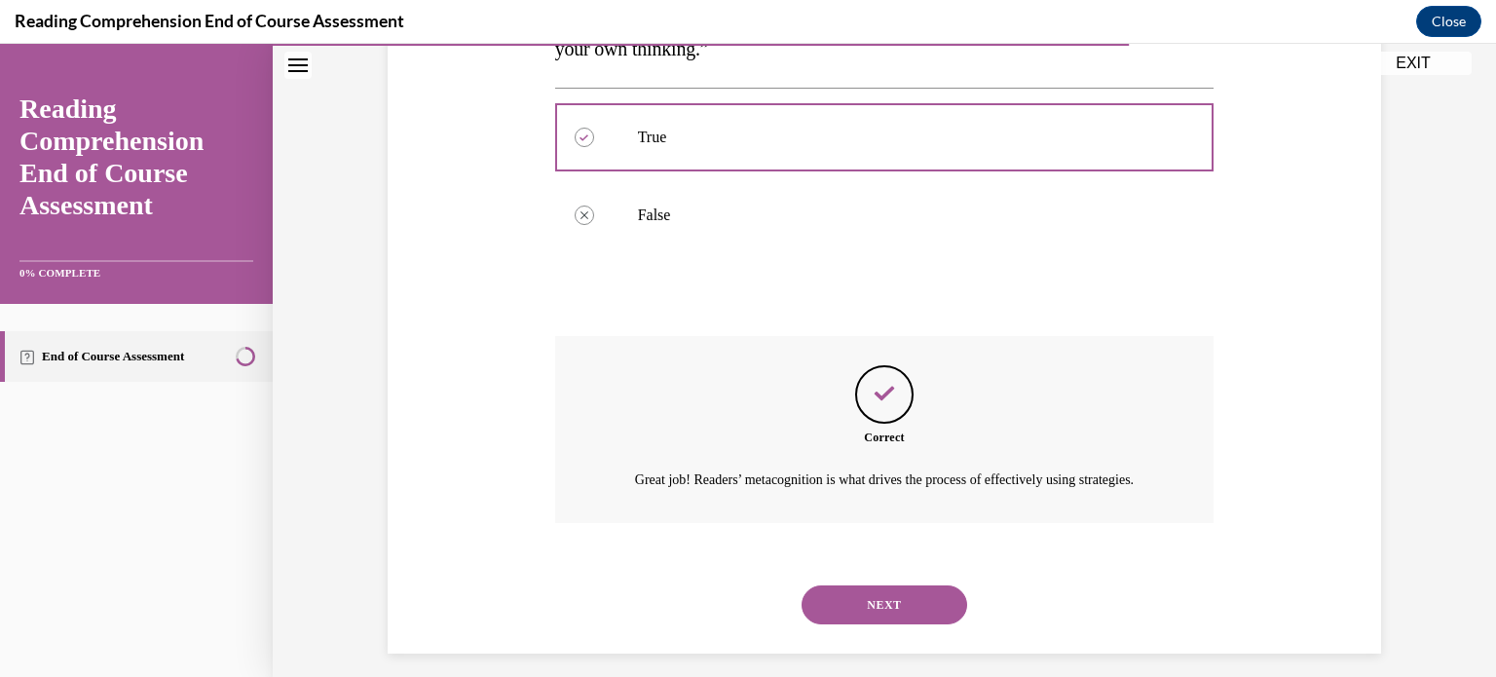
scroll to position [458, 0]
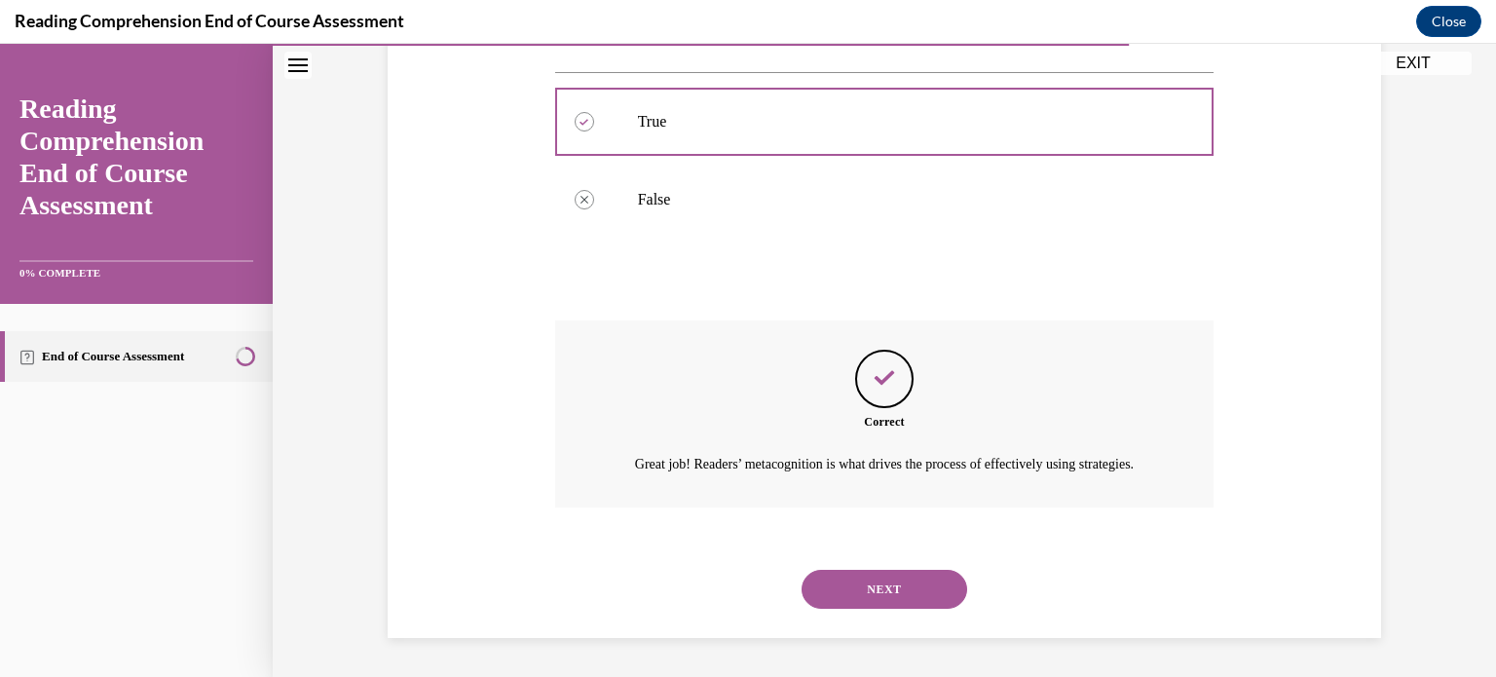
click at [904, 634] on div "SUBMIT NEXT" at bounding box center [884, 587] width 659 height 101
click at [927, 601] on button "NEXT" at bounding box center [885, 589] width 166 height 39
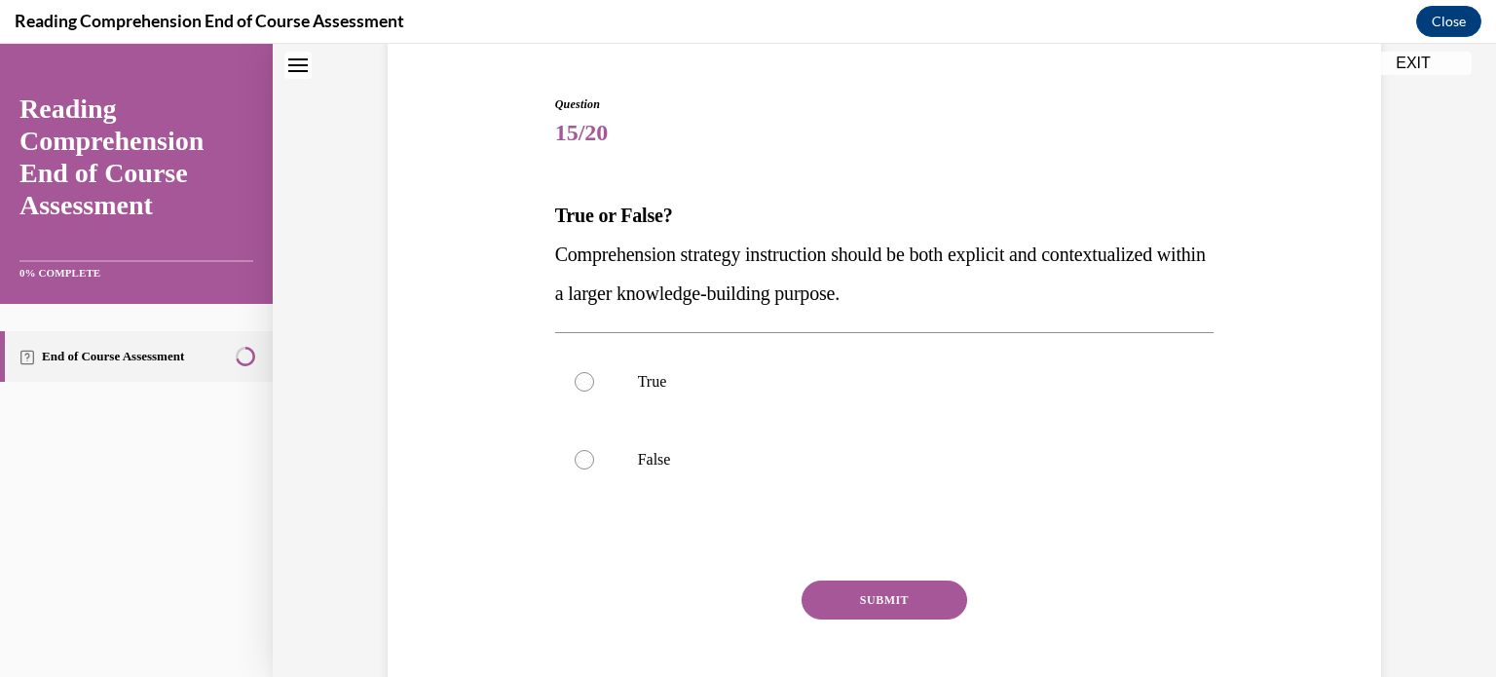
scroll to position [218, 0]
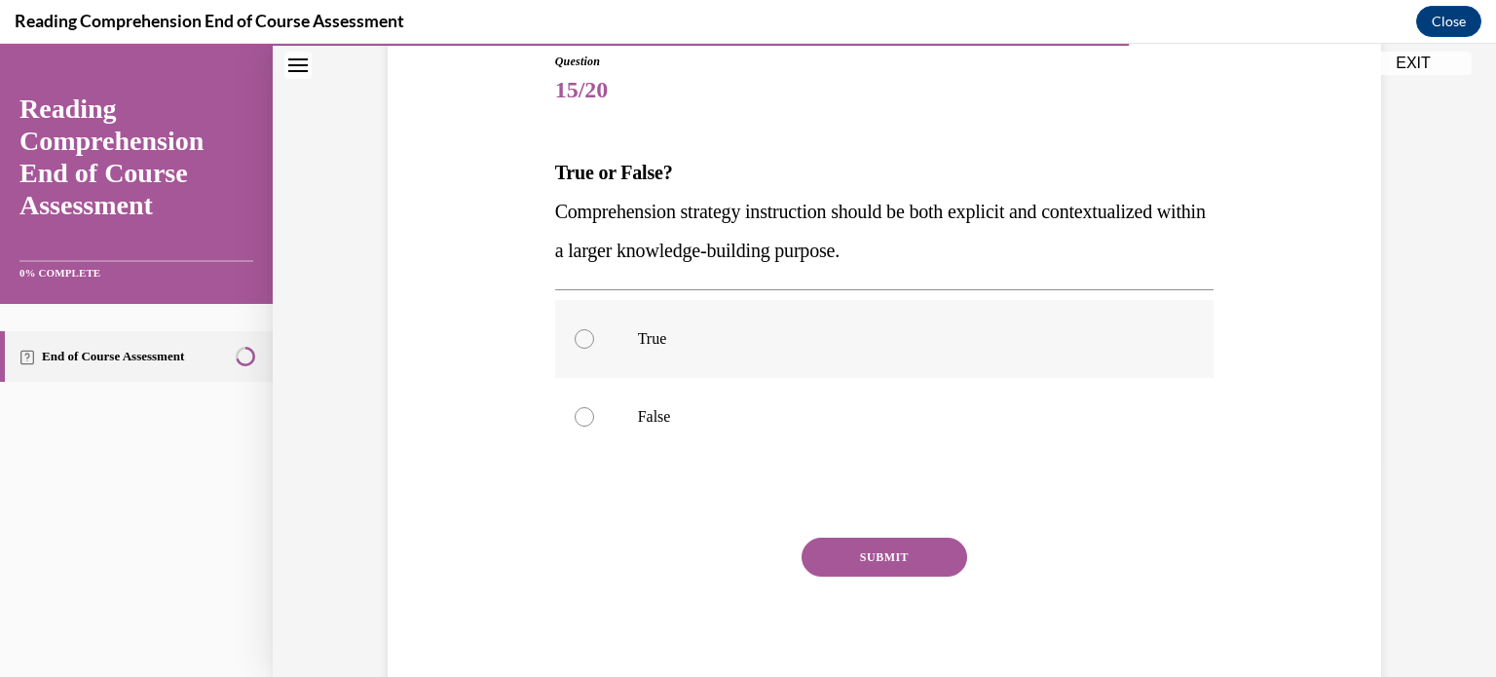
click at [787, 337] on p "True" at bounding box center [902, 338] width 528 height 19
click at [594, 337] on input "True" at bounding box center [584, 338] width 19 height 19
radio input "true"
click at [839, 551] on button "SUBMIT" at bounding box center [885, 557] width 166 height 39
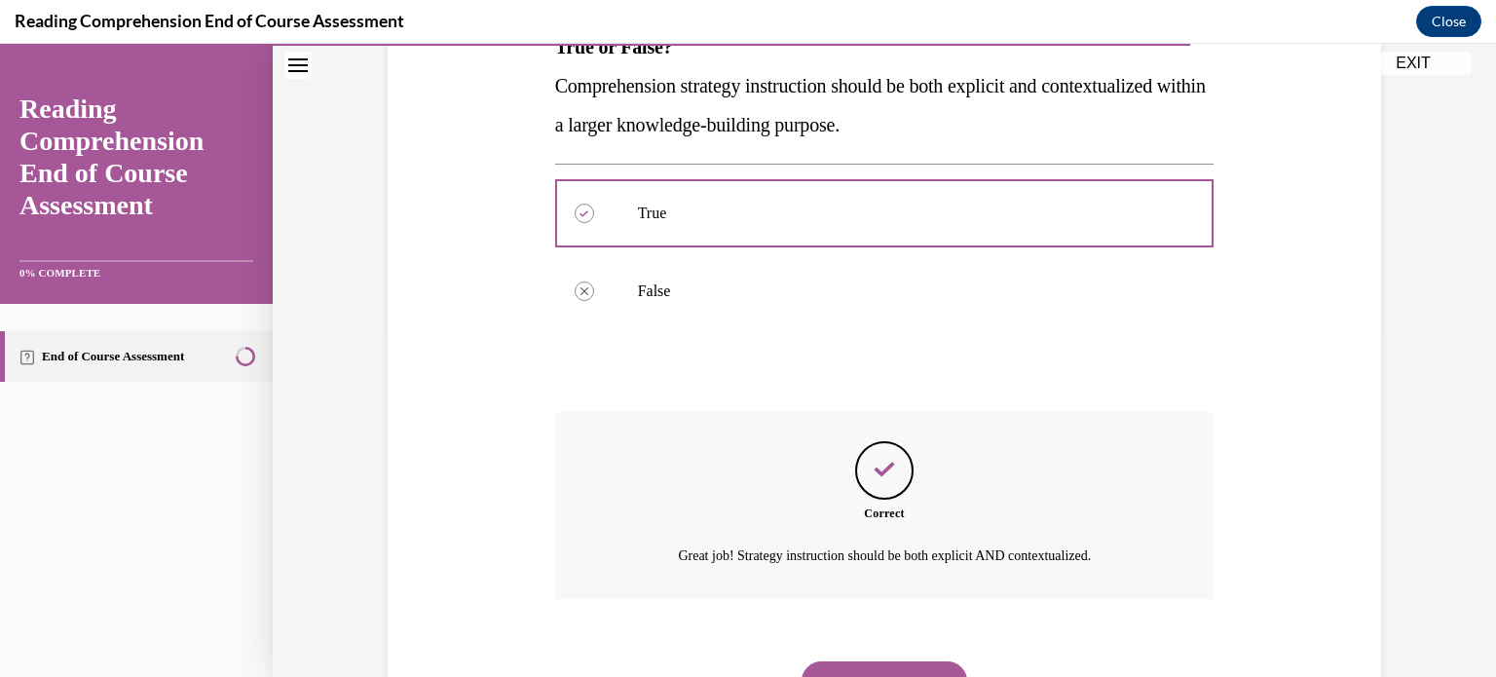
scroll to position [434, 0]
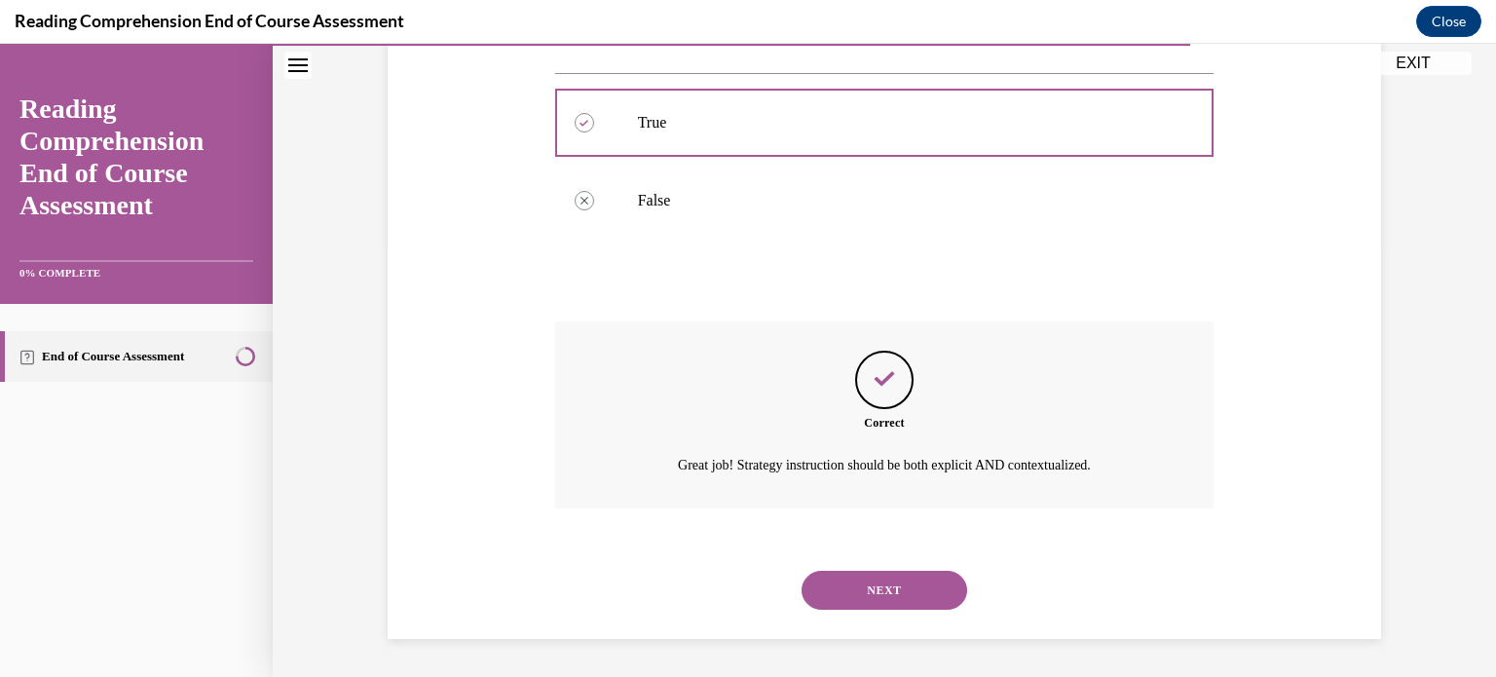
click at [839, 608] on button "NEXT" at bounding box center [885, 590] width 166 height 39
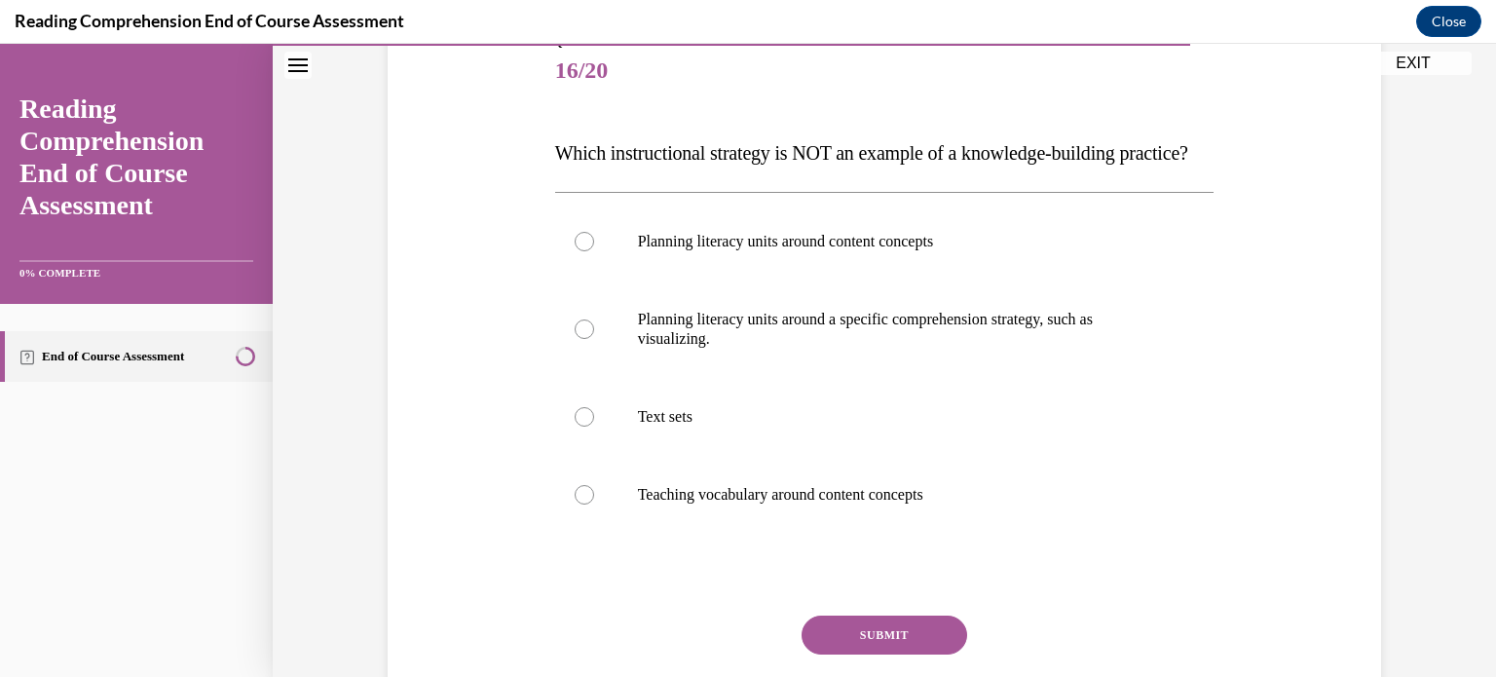
scroll to position [238, 0]
click at [792, 378] on label "Planning literacy units around a specific comprehension strategy, such as visua…" at bounding box center [884, 328] width 659 height 97
click at [594, 339] on input "Planning literacy units around a specific comprehension strategy, such as visua…" at bounding box center [584, 328] width 19 height 19
radio input "true"
click at [834, 654] on button "SUBMIT" at bounding box center [885, 634] width 166 height 39
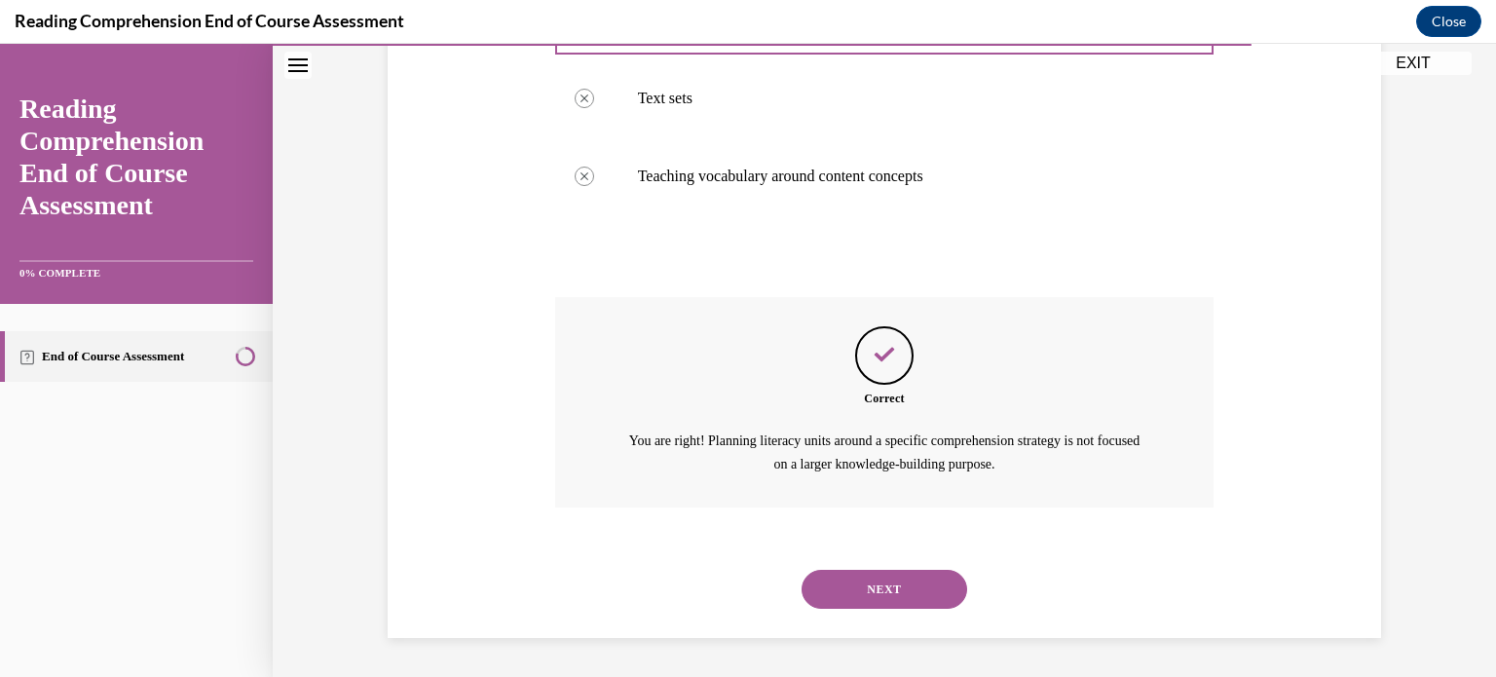
click at [912, 609] on button "NEXT" at bounding box center [885, 589] width 166 height 39
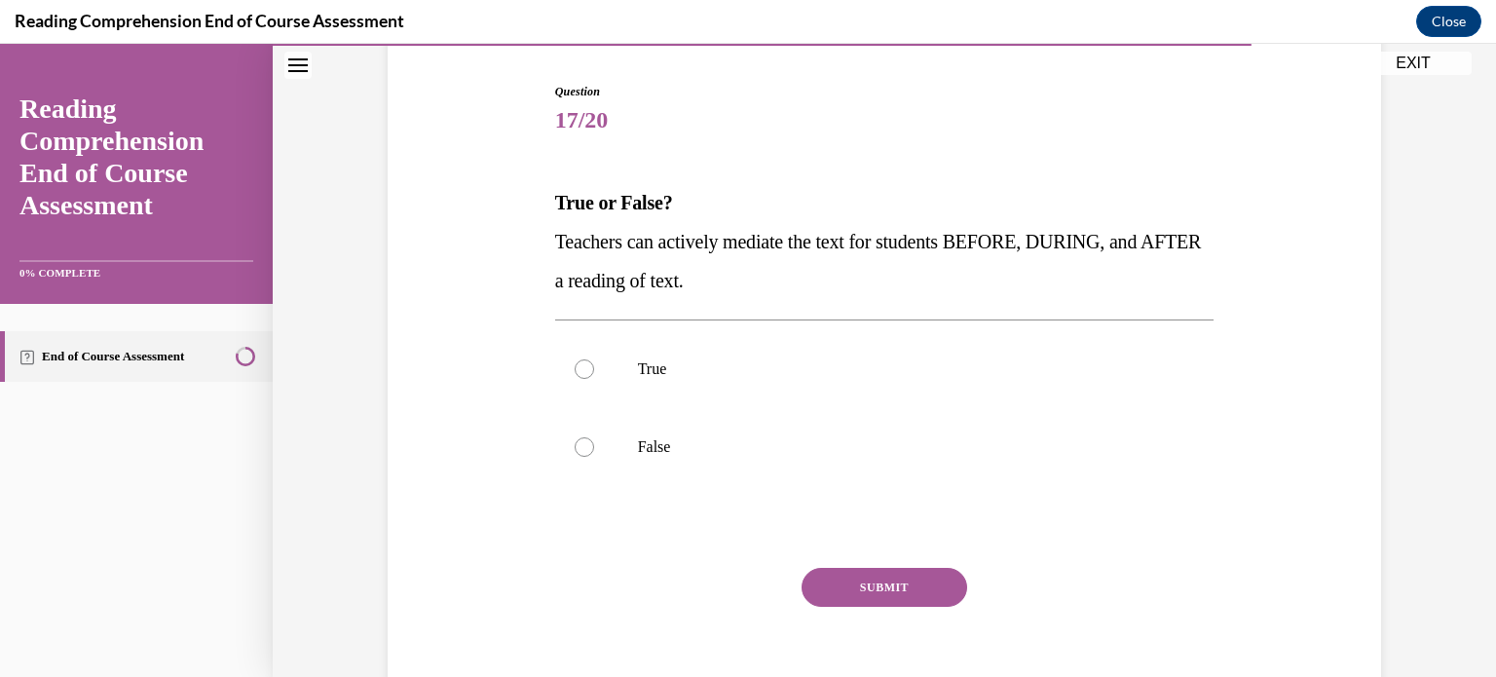
scroll to position [218, 0]
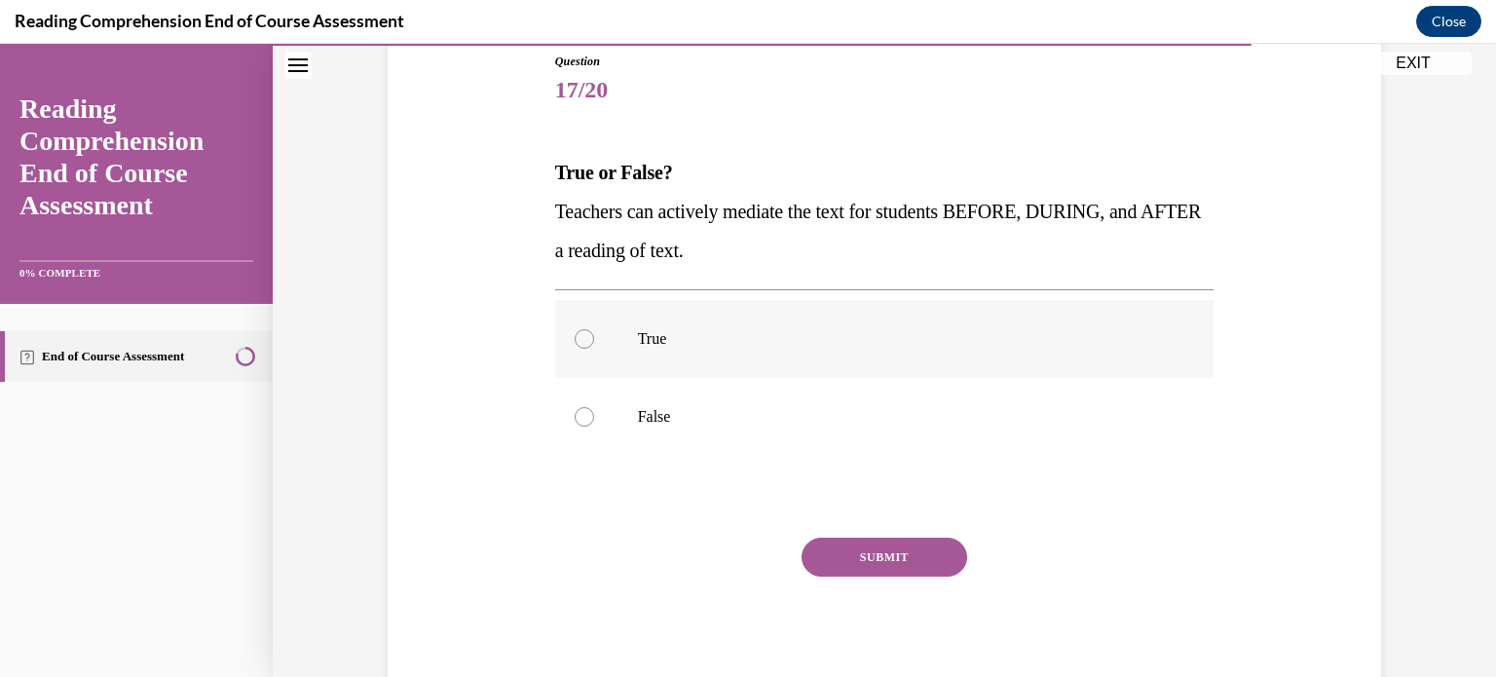
click at [635, 326] on label "True" at bounding box center [884, 339] width 659 height 78
click at [594, 329] on input "True" at bounding box center [584, 338] width 19 height 19
radio input "true"
click at [818, 567] on button "SUBMIT" at bounding box center [885, 557] width 166 height 39
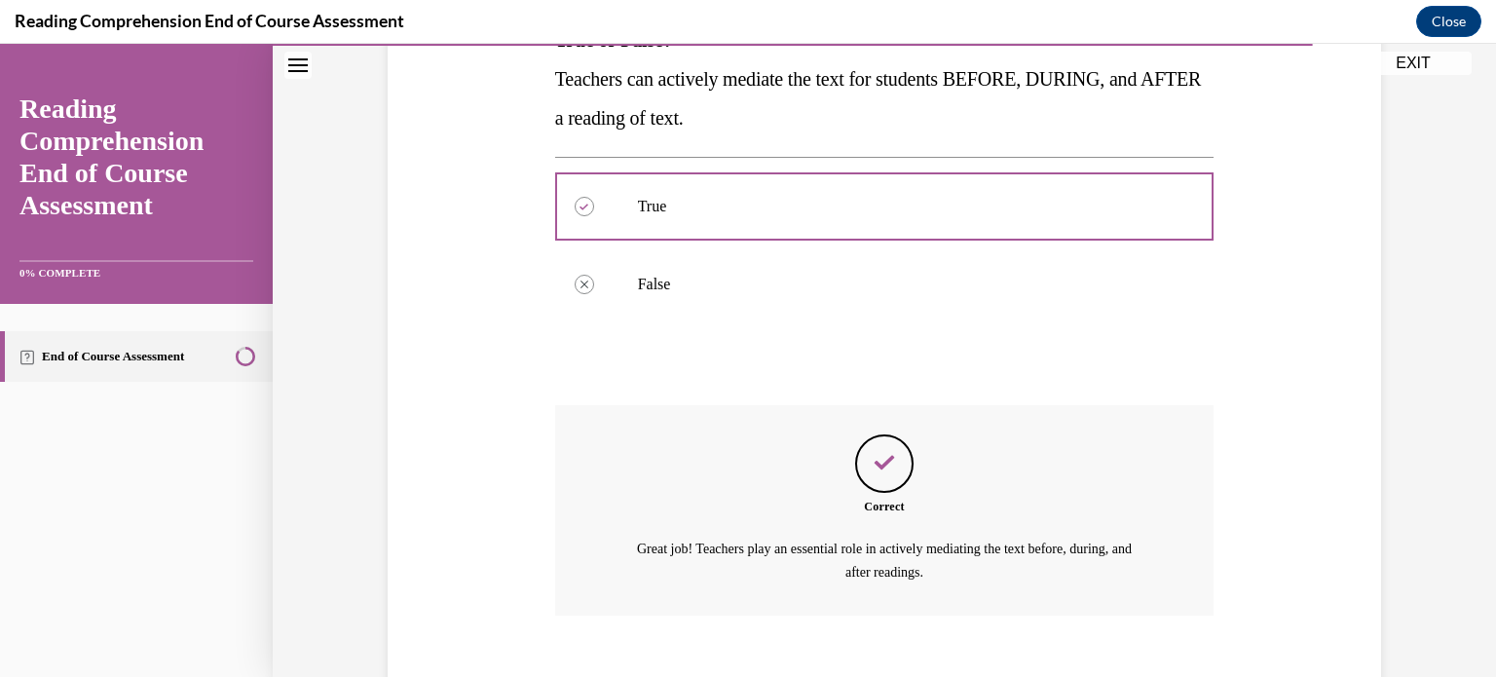
scroll to position [458, 0]
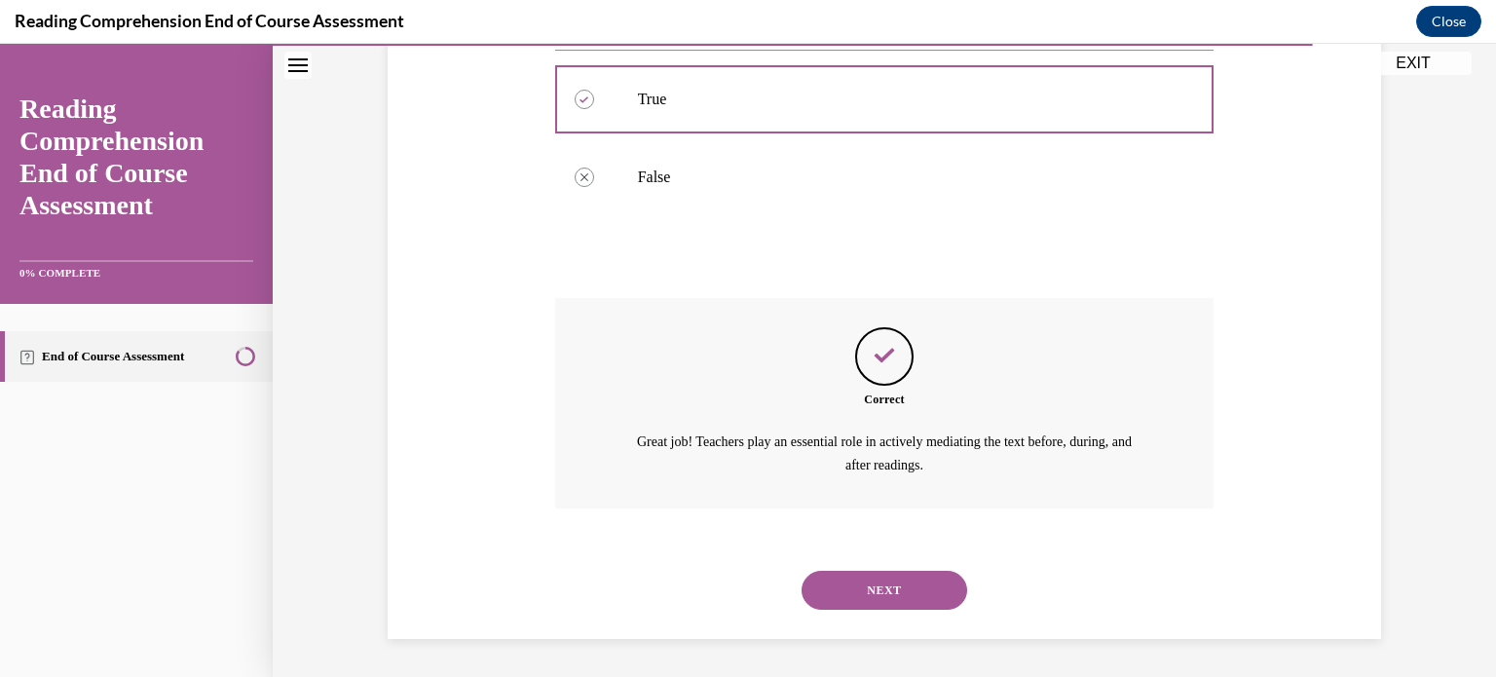
click at [912, 595] on button "NEXT" at bounding box center [885, 590] width 166 height 39
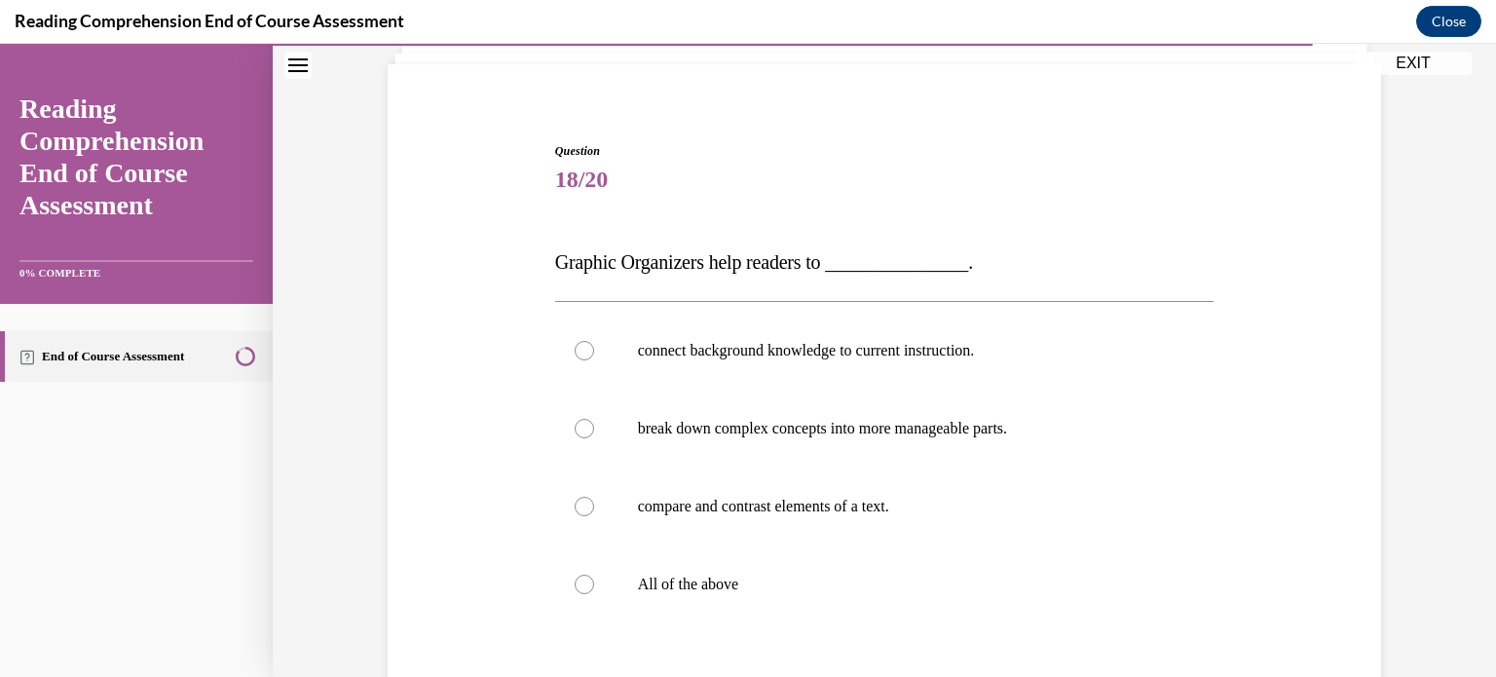
scroll to position [240, 0]
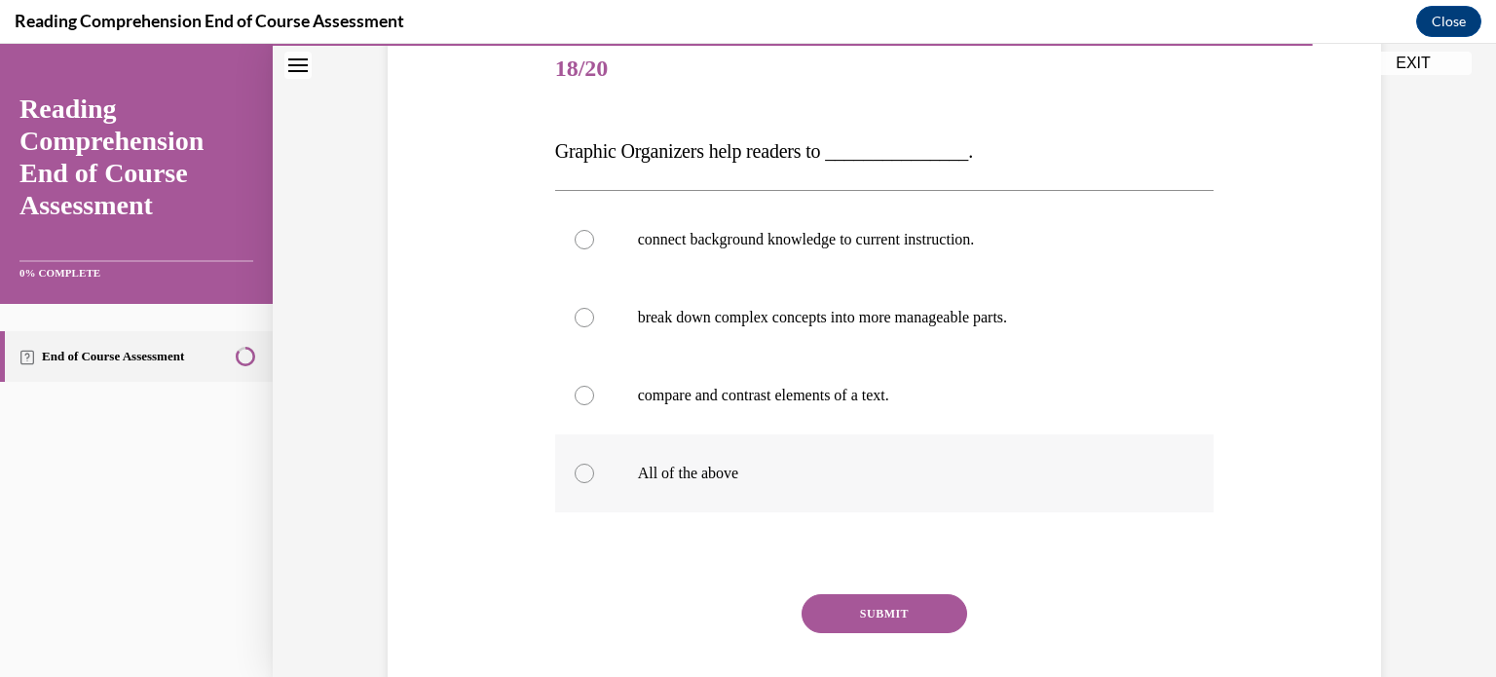
click at [785, 436] on label "All of the above" at bounding box center [884, 473] width 659 height 78
click at [594, 464] on input "All of the above" at bounding box center [584, 473] width 19 height 19
radio input "true"
click at [848, 597] on button "SUBMIT" at bounding box center [885, 613] width 166 height 39
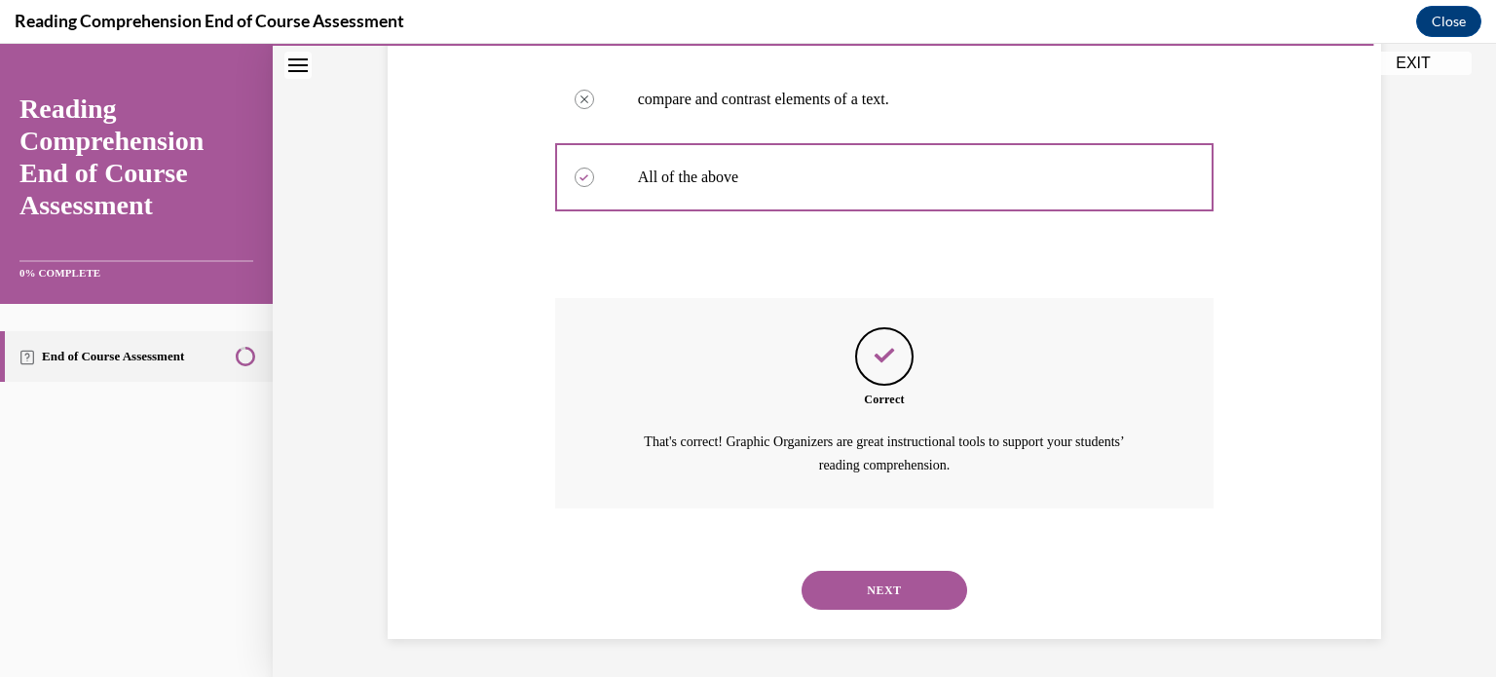
click at [886, 604] on button "NEXT" at bounding box center [885, 590] width 166 height 39
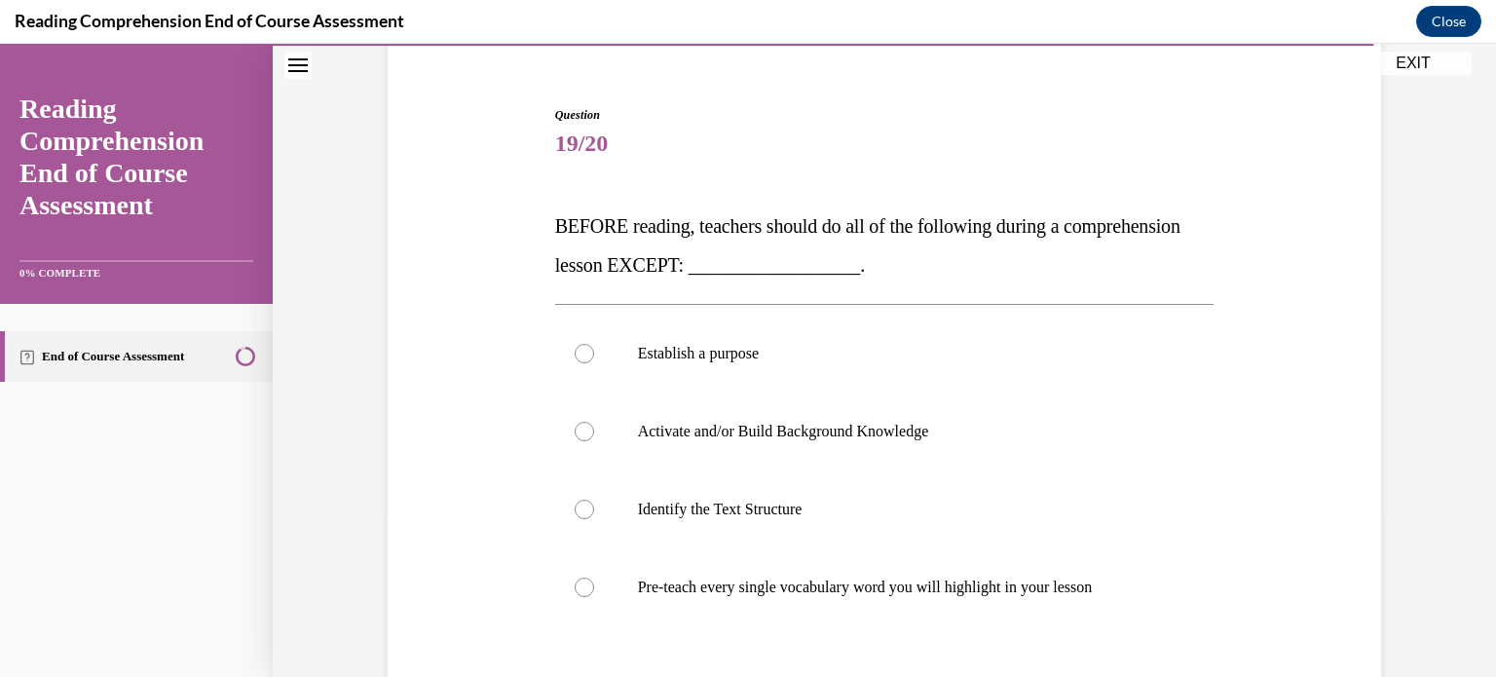
scroll to position [242, 0]
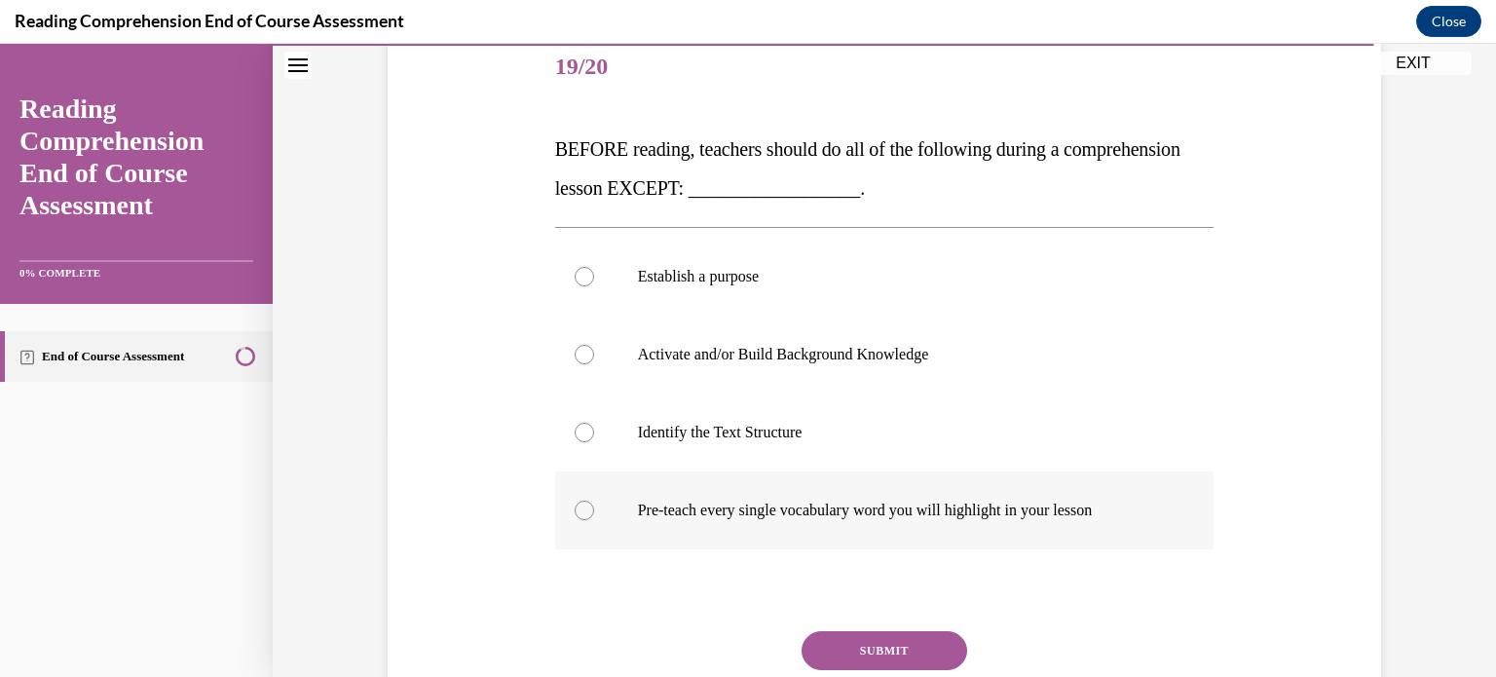
click at [824, 508] on p "Pre-teach every single vocabulary word you will highlight in your lesson" at bounding box center [902, 510] width 528 height 19
click at [594, 508] on input "Pre-teach every single vocabulary word you will highlight in your lesson" at bounding box center [584, 510] width 19 height 19
radio input "true"
click at [843, 639] on button "SUBMIT" at bounding box center [885, 650] width 166 height 39
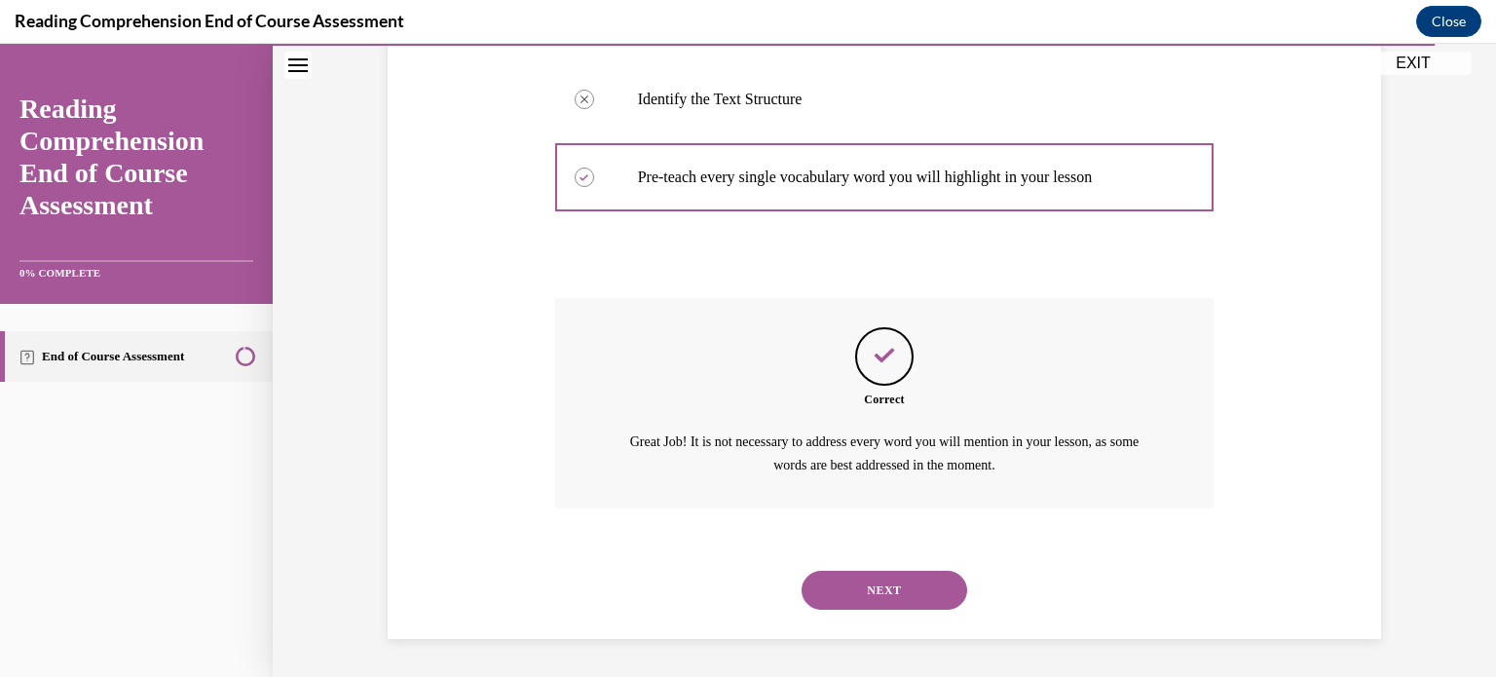
click at [875, 605] on button "NEXT" at bounding box center [885, 590] width 166 height 39
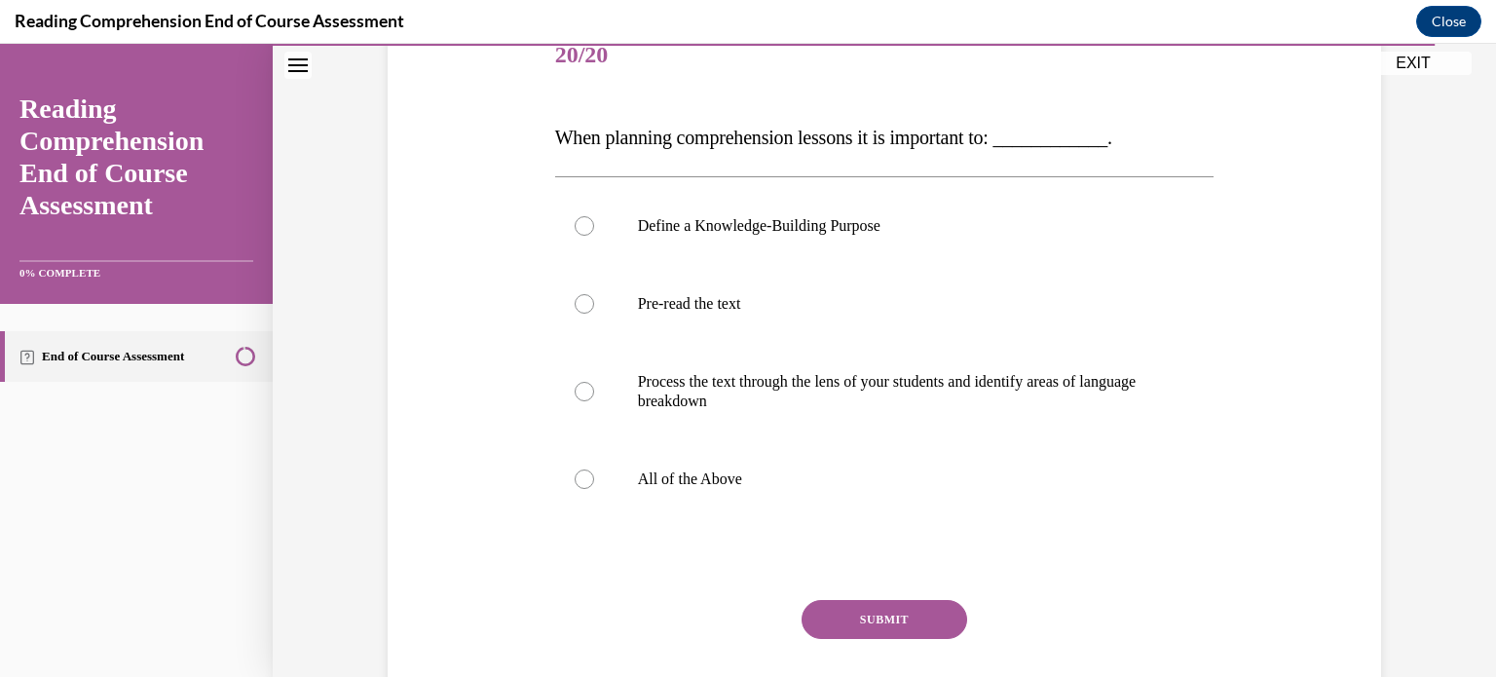
scroll to position [254, 0]
click at [786, 483] on p "All of the Above" at bounding box center [902, 477] width 528 height 19
click at [594, 483] on input "All of the Above" at bounding box center [584, 477] width 19 height 19
radio input "true"
click at [841, 610] on button "SUBMIT" at bounding box center [885, 618] width 166 height 39
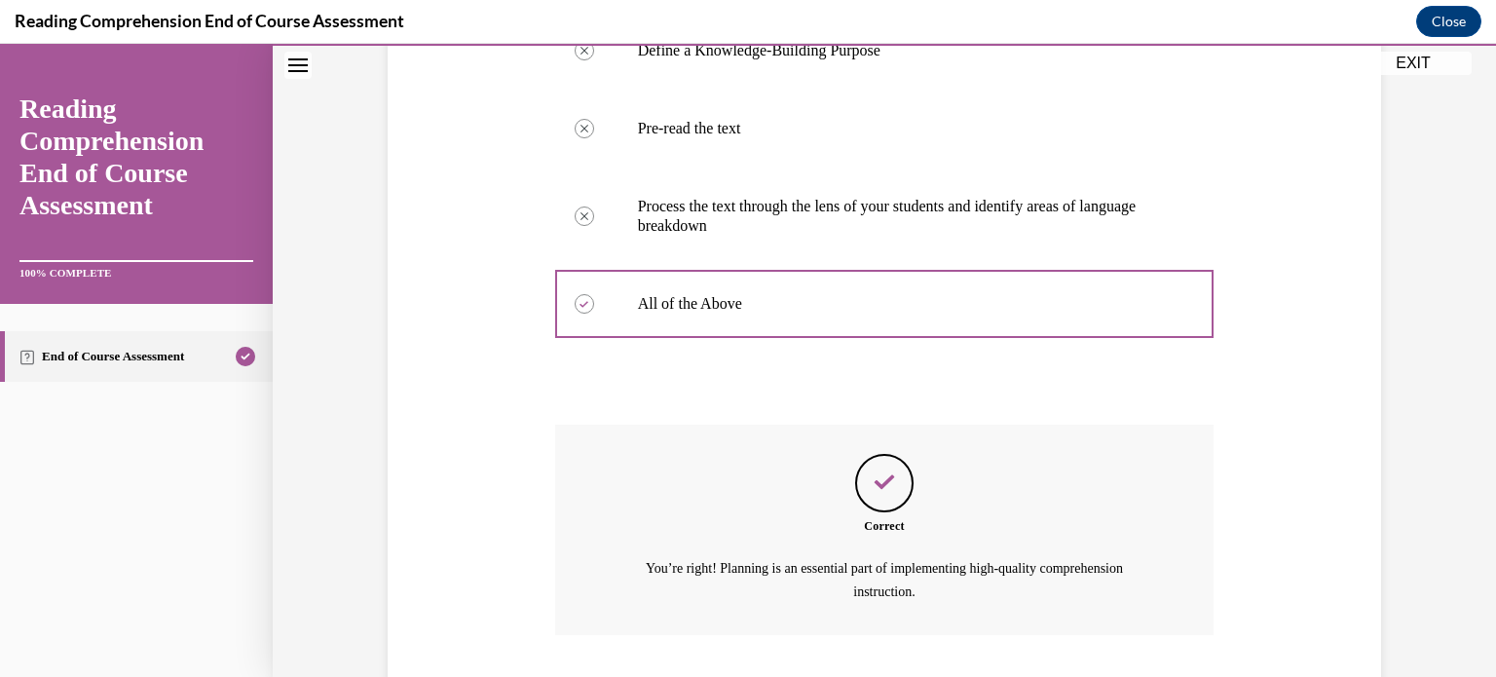
scroll to position [555, 0]
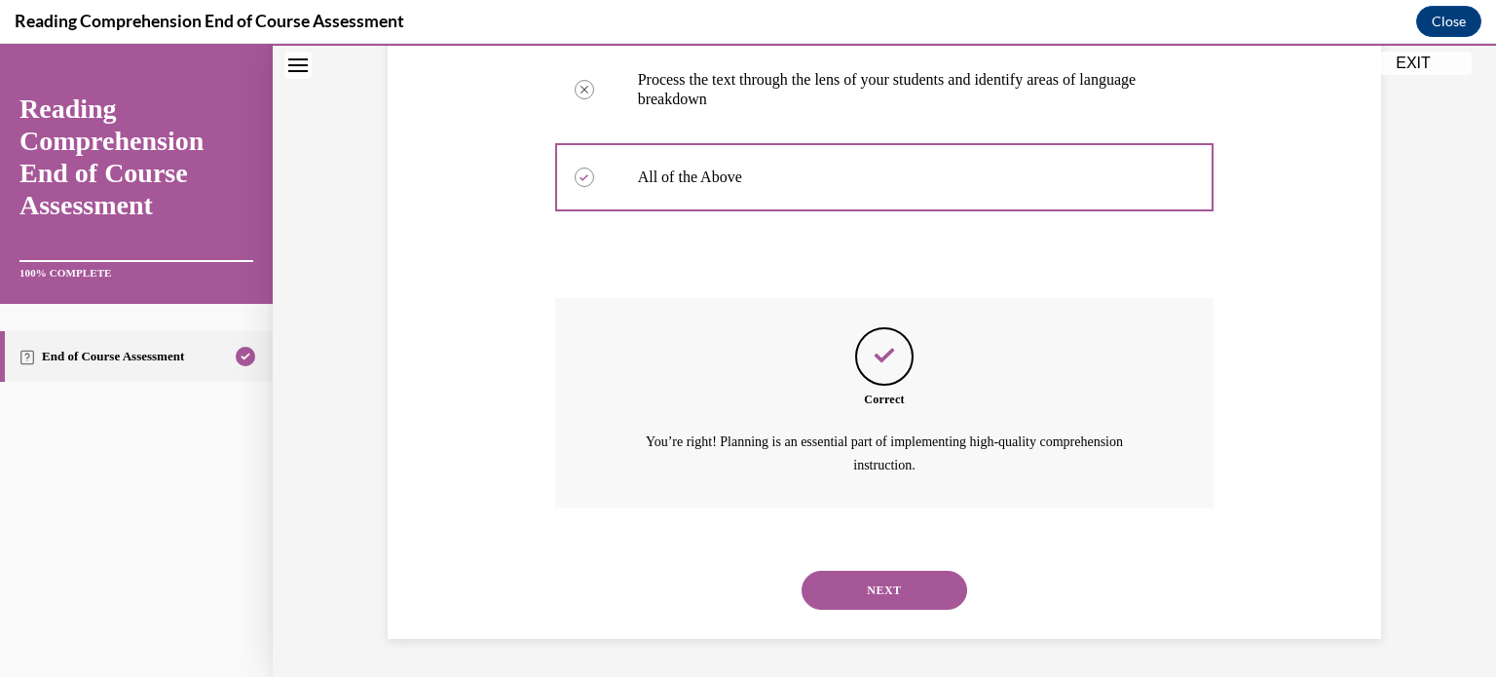
click at [917, 597] on button "NEXT" at bounding box center [885, 590] width 166 height 39
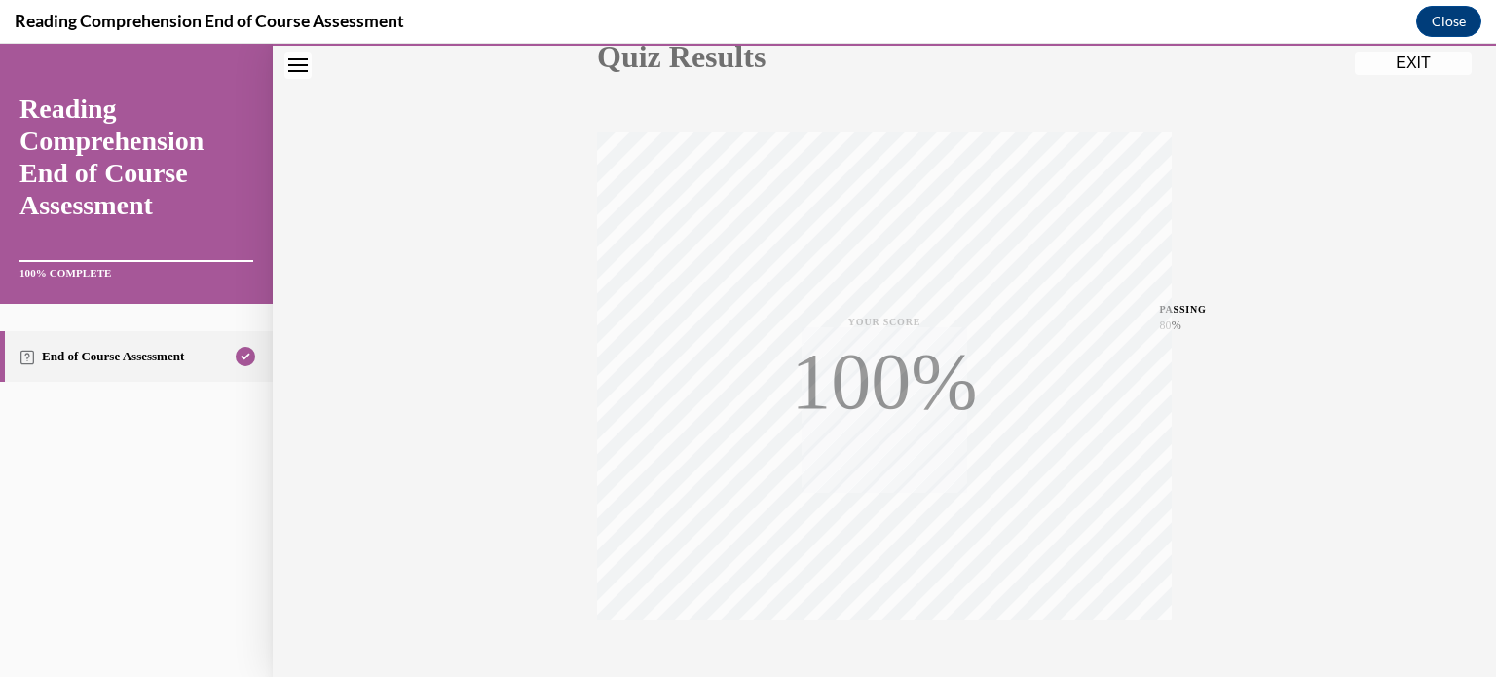
scroll to position [364, 0]
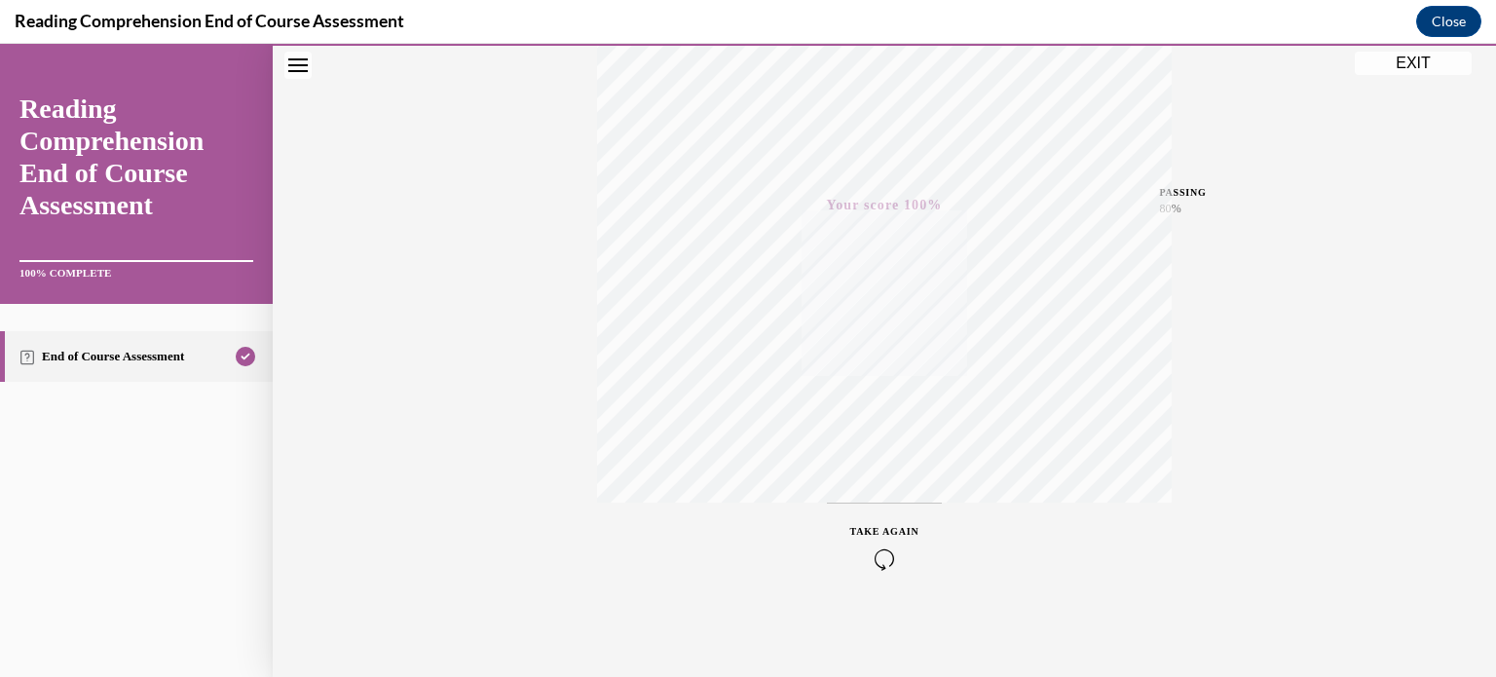
click at [1406, 65] on button "EXIT" at bounding box center [1413, 63] width 117 height 23
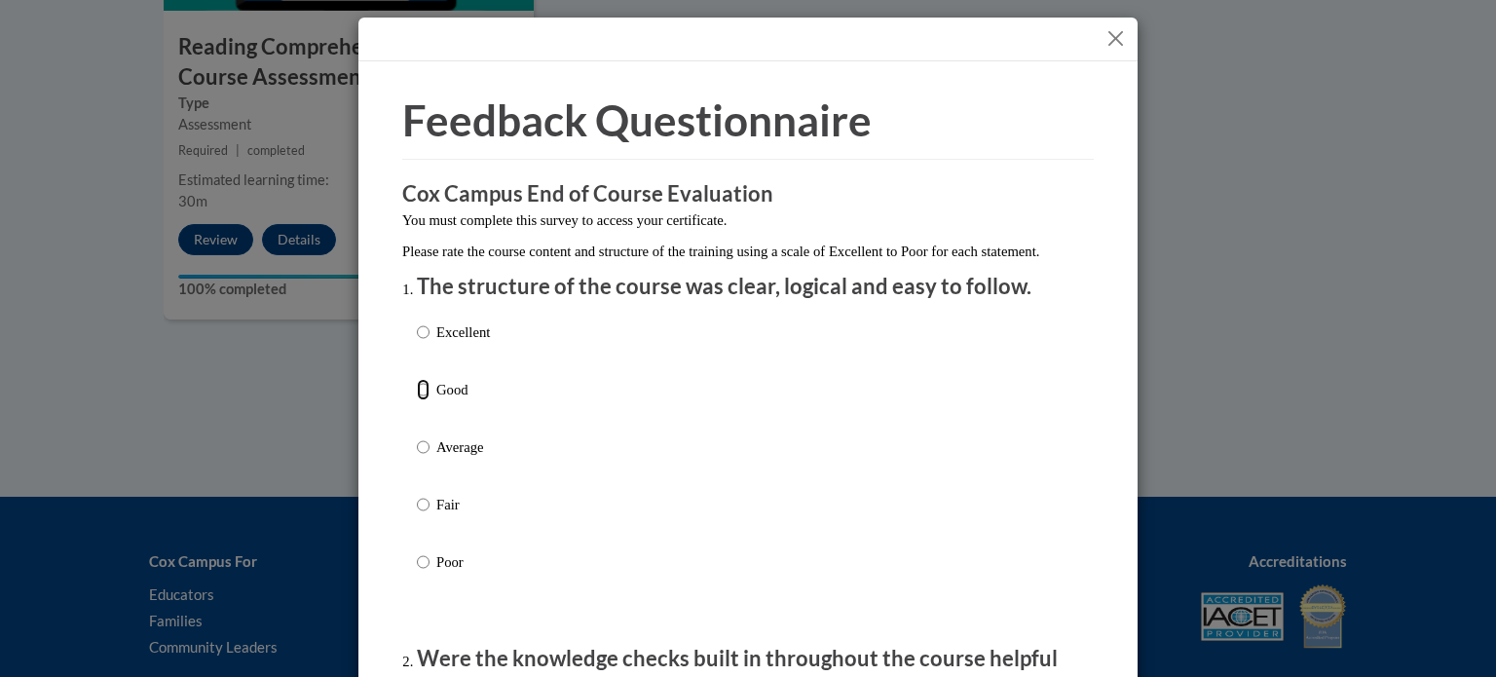
click at [417, 400] on input "Good" at bounding box center [423, 389] width 13 height 21
radio input "true"
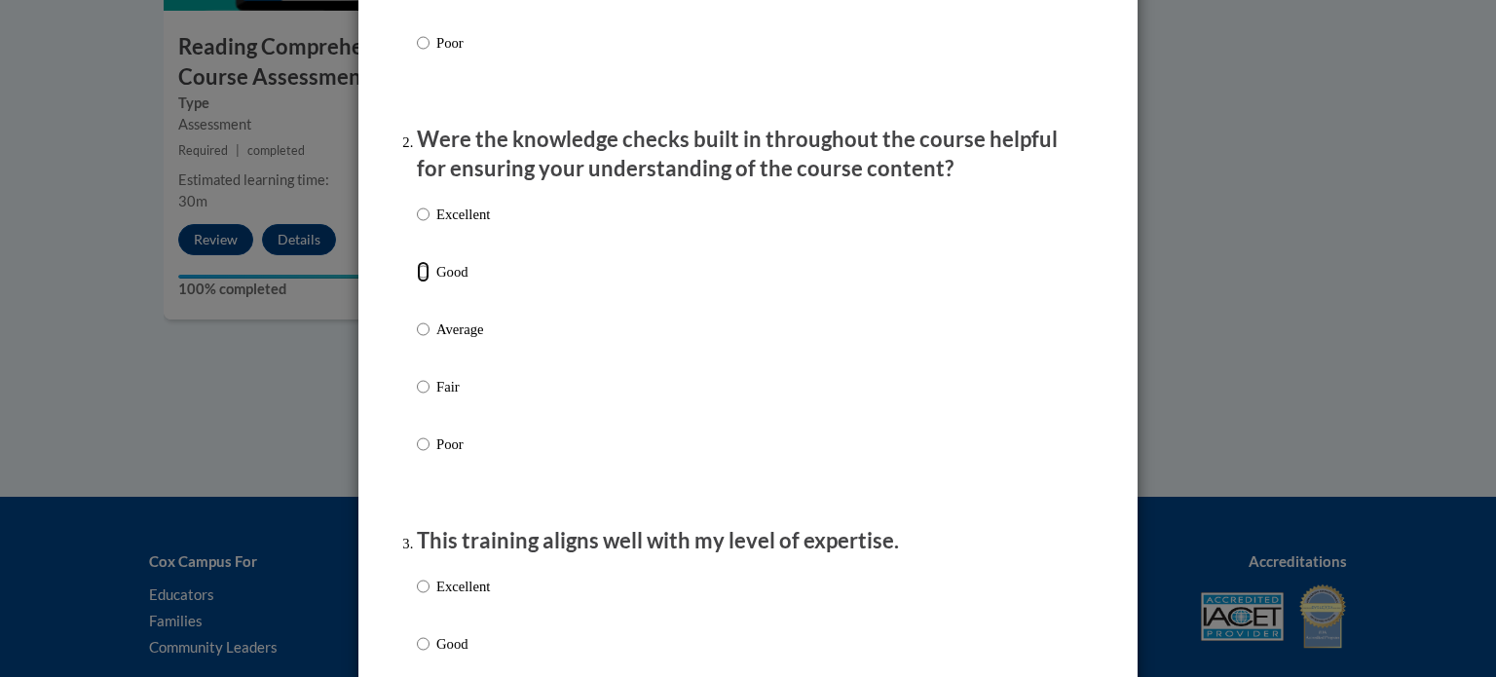
click at [418, 282] on input "Good" at bounding box center [423, 271] width 13 height 21
radio input "true"
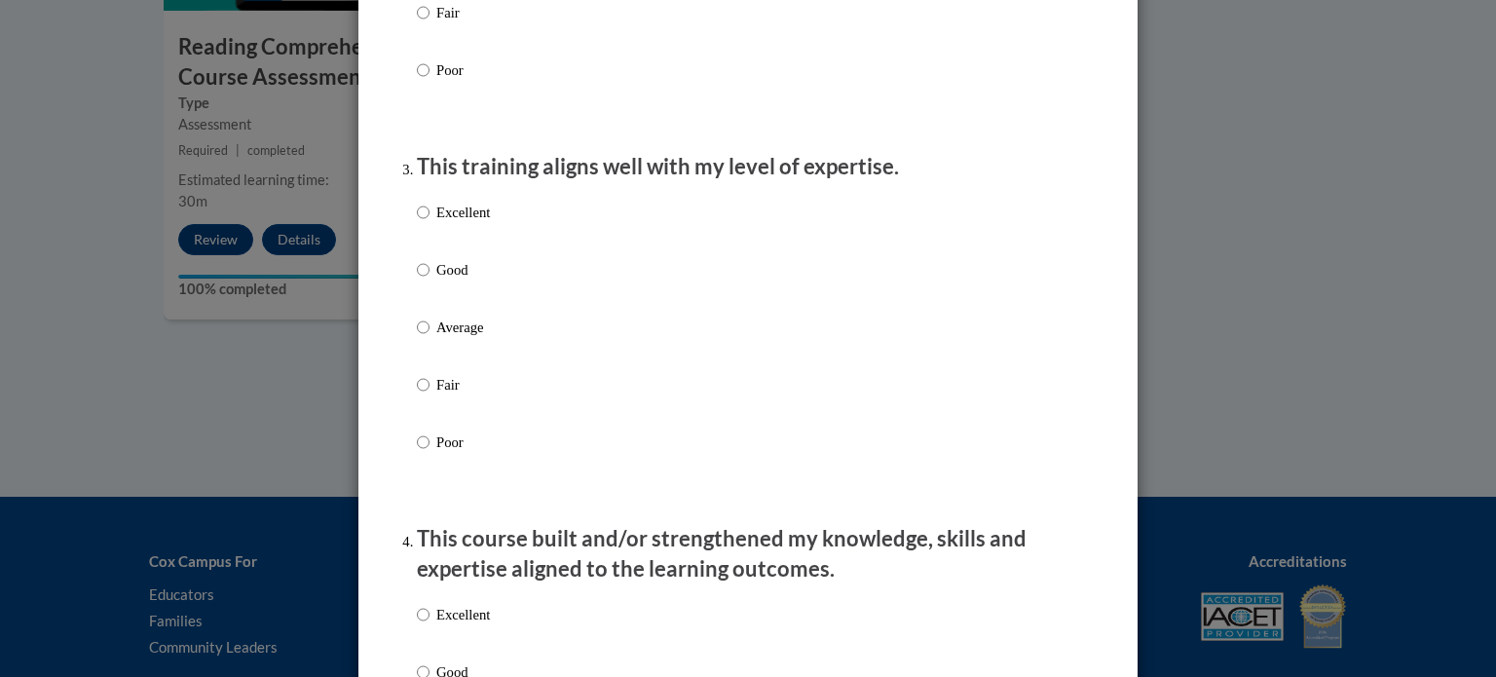
click at [421, 280] on input "Good" at bounding box center [423, 269] width 13 height 21
radio input "true"
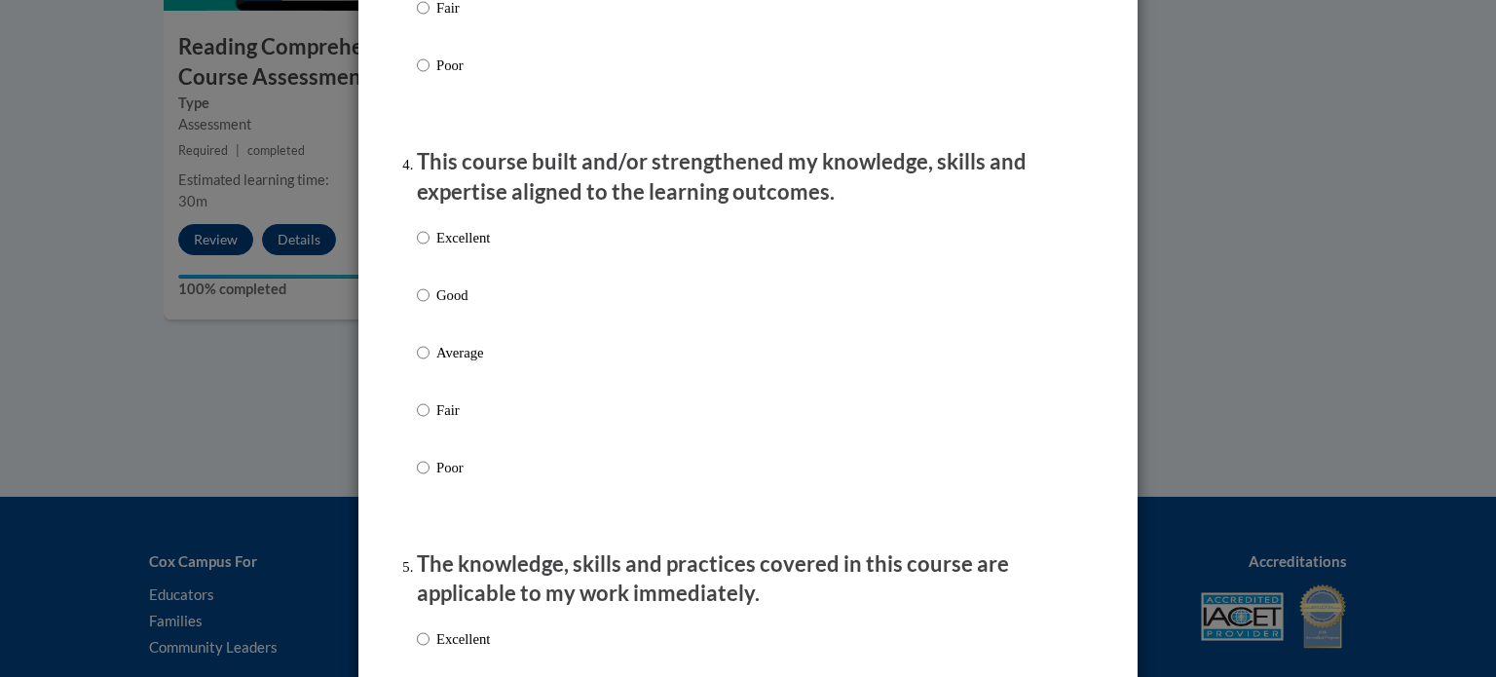
click at [417, 337] on label "Good" at bounding box center [453, 310] width 73 height 53
click at [417, 306] on input "Good" at bounding box center [423, 294] width 13 height 21
radio input "true"
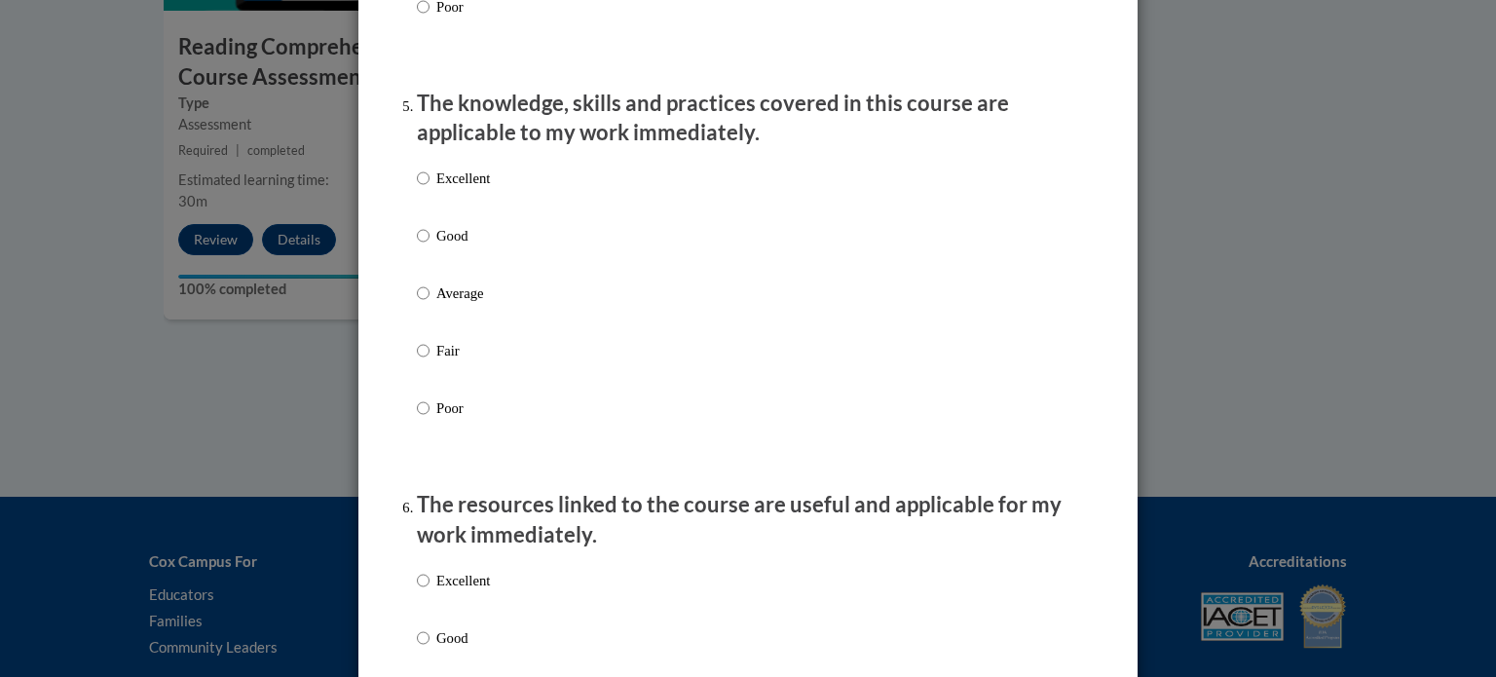
click at [476, 275] on label "Good" at bounding box center [453, 251] width 73 height 53
click at [429, 246] on input "Good" at bounding box center [423, 235] width 13 height 21
radio input "true"
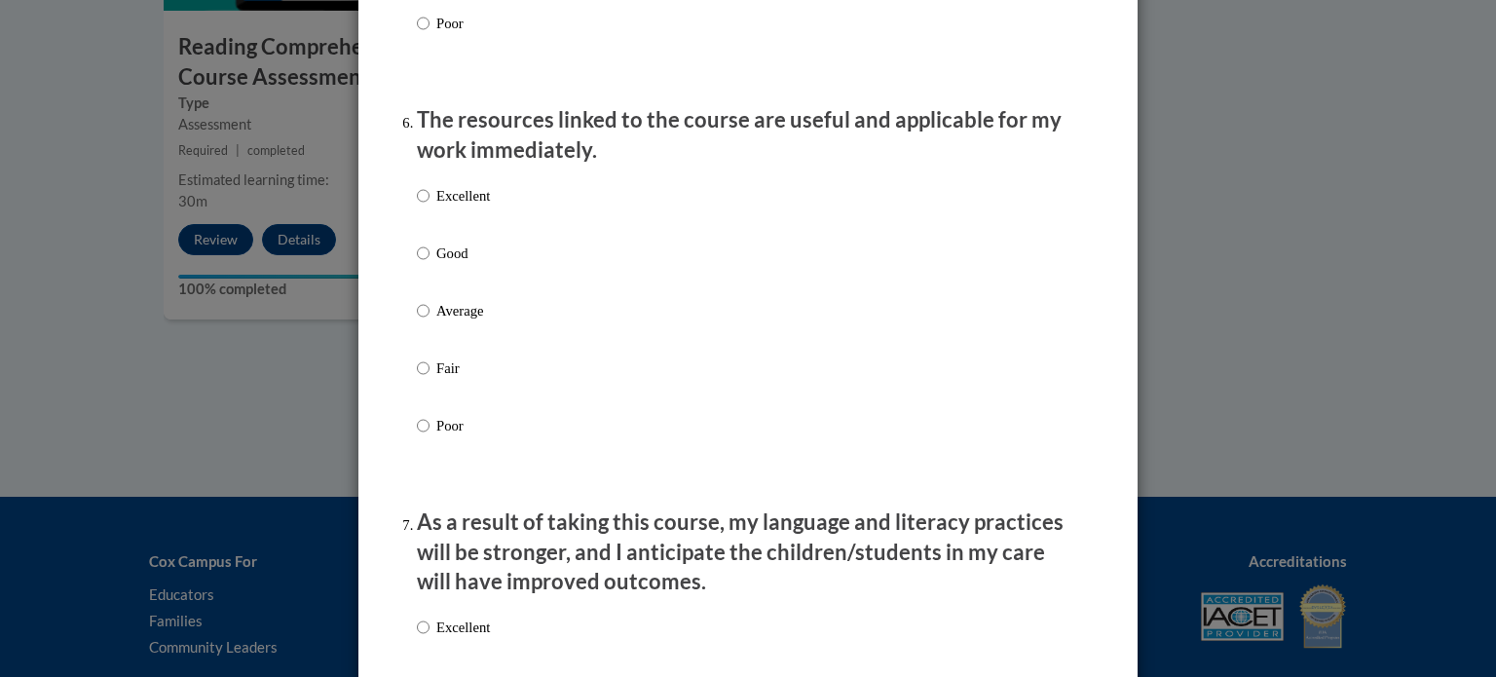
click at [479, 264] on p "Good" at bounding box center [463, 252] width 54 height 21
click at [429, 264] on input "Good" at bounding box center [423, 252] width 13 height 21
radio input "true"
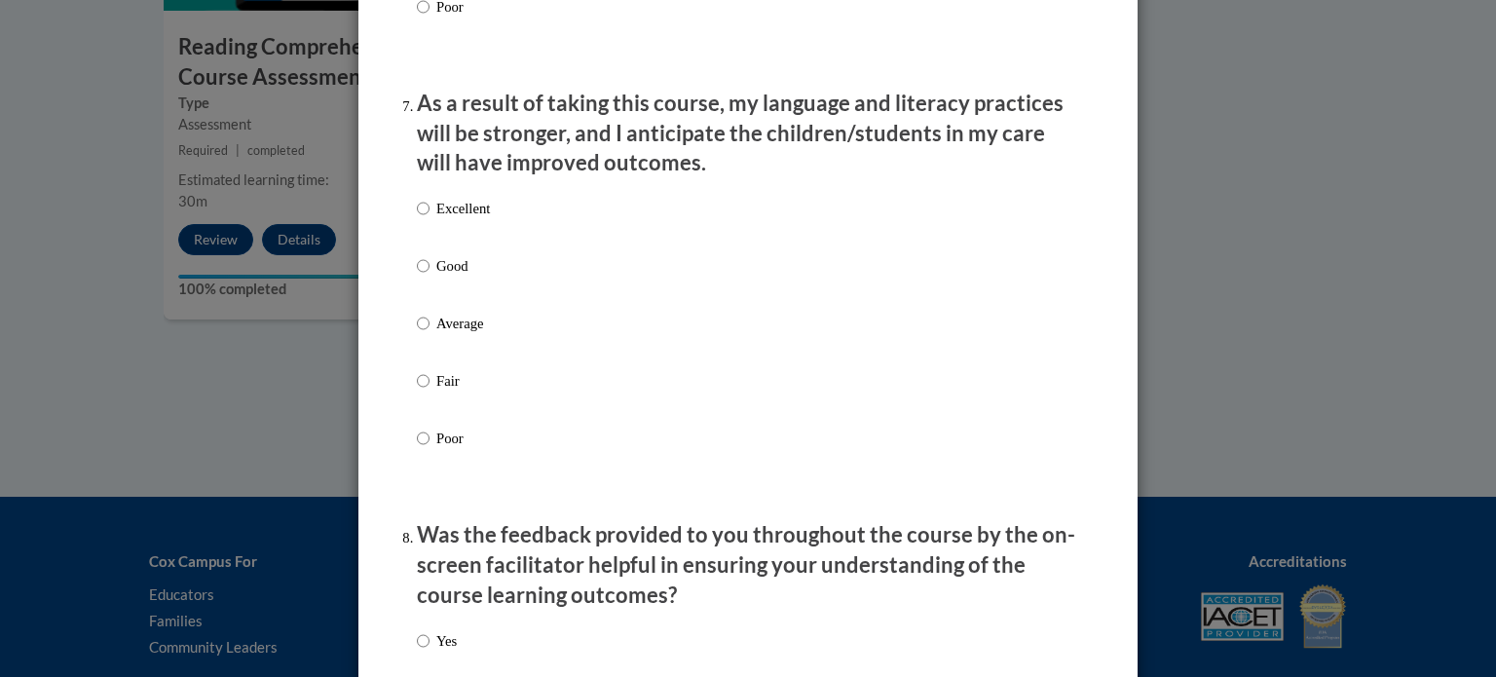
click at [538, 299] on div "Excellent Good Average Fair Poor" at bounding box center [748, 346] width 662 height 317
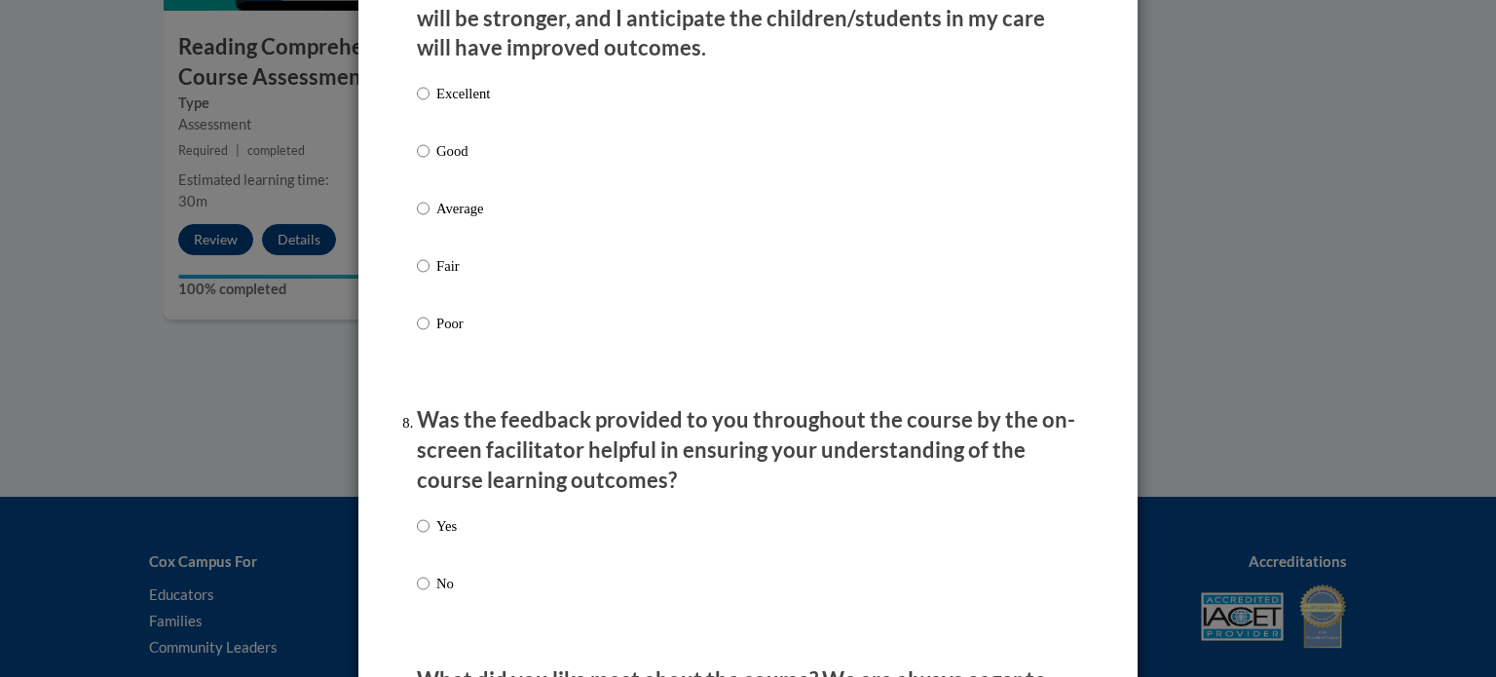
click at [477, 185] on label "Good" at bounding box center [453, 166] width 73 height 53
click at [429, 162] on input "Good" at bounding box center [423, 150] width 13 height 21
radio input "true"
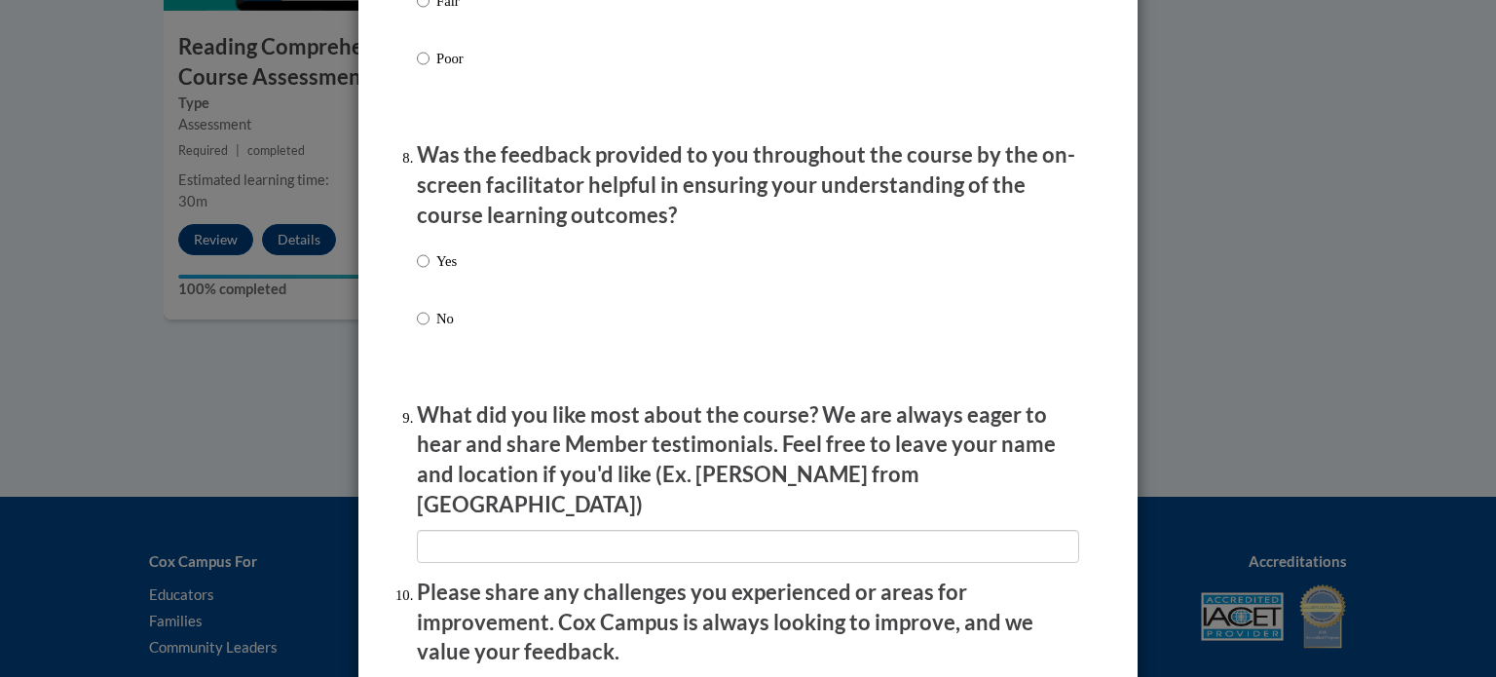
scroll to position [2934, 0]
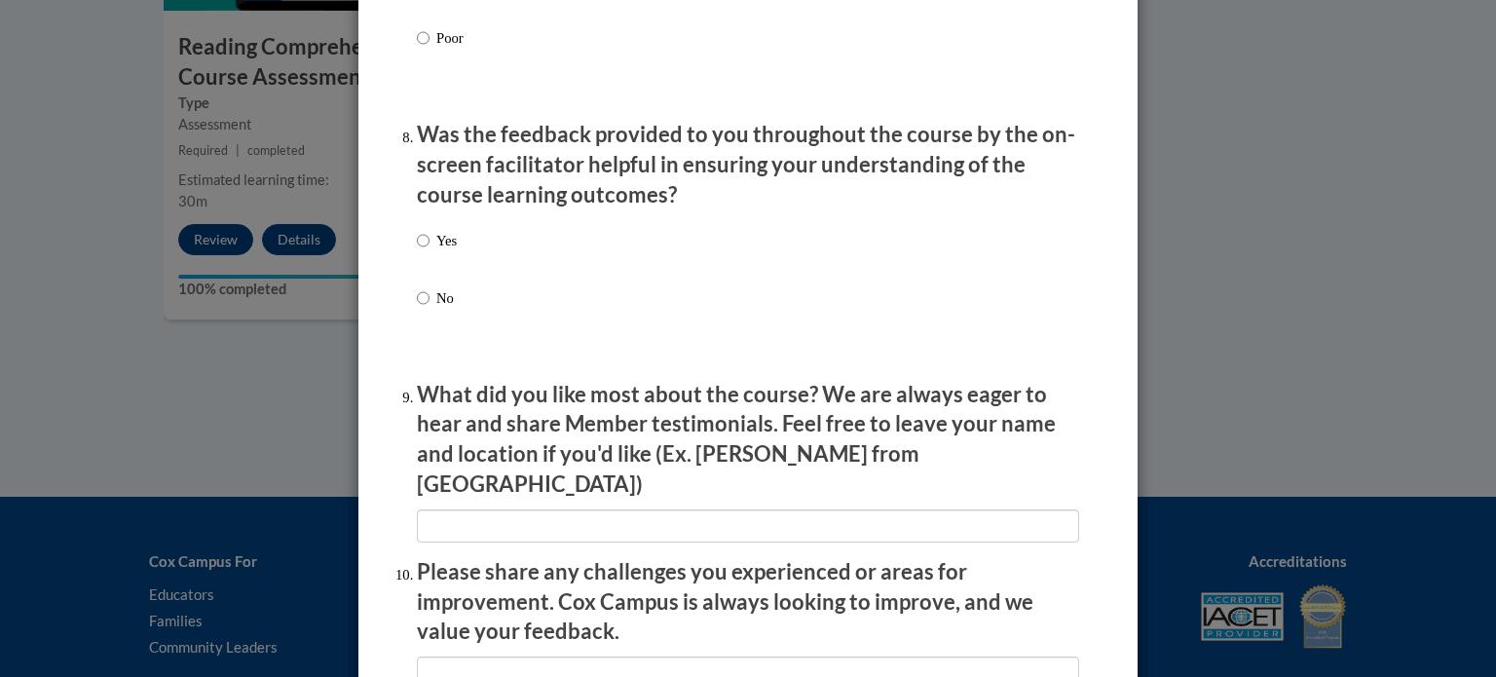
click at [528, 265] on div "Yes No" at bounding box center [748, 292] width 662 height 145
click at [421, 251] on input "Yes" at bounding box center [423, 240] width 13 height 21
radio input "true"
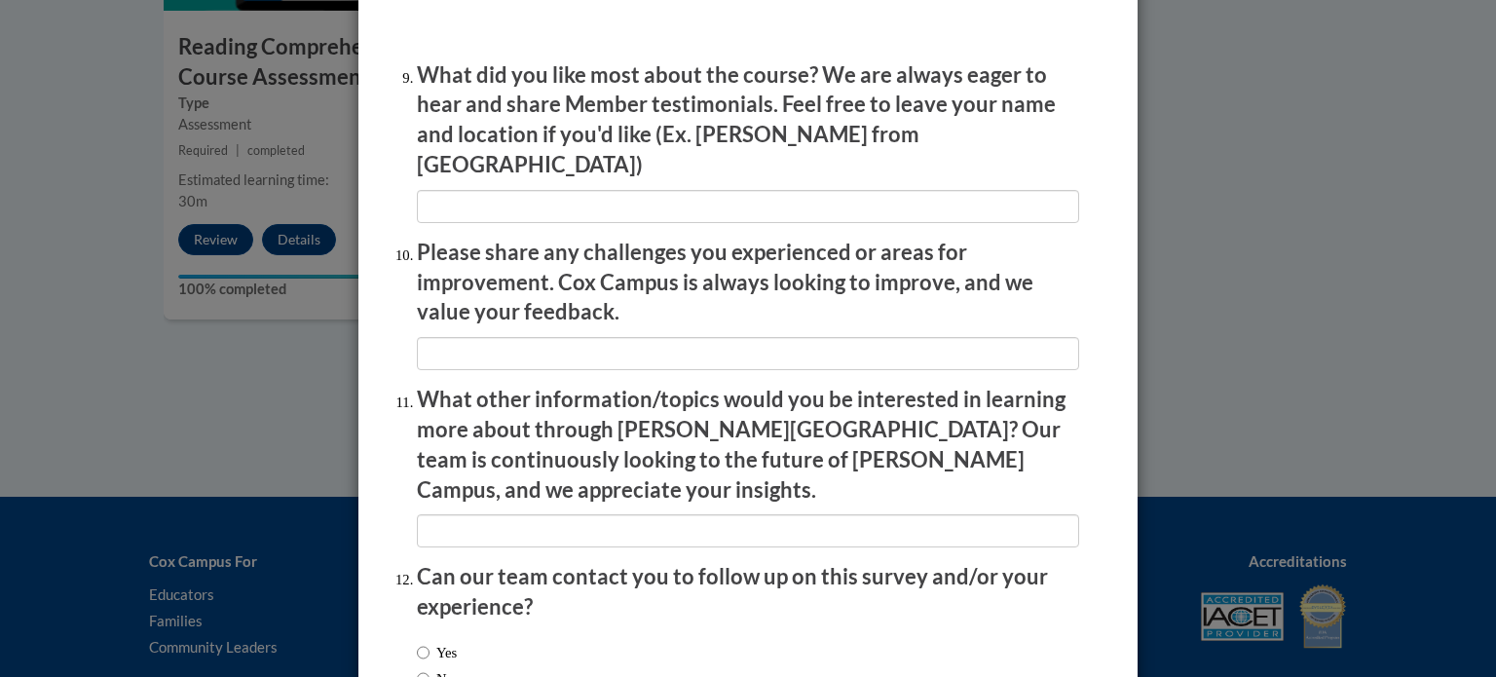
scroll to position [3378, 0]
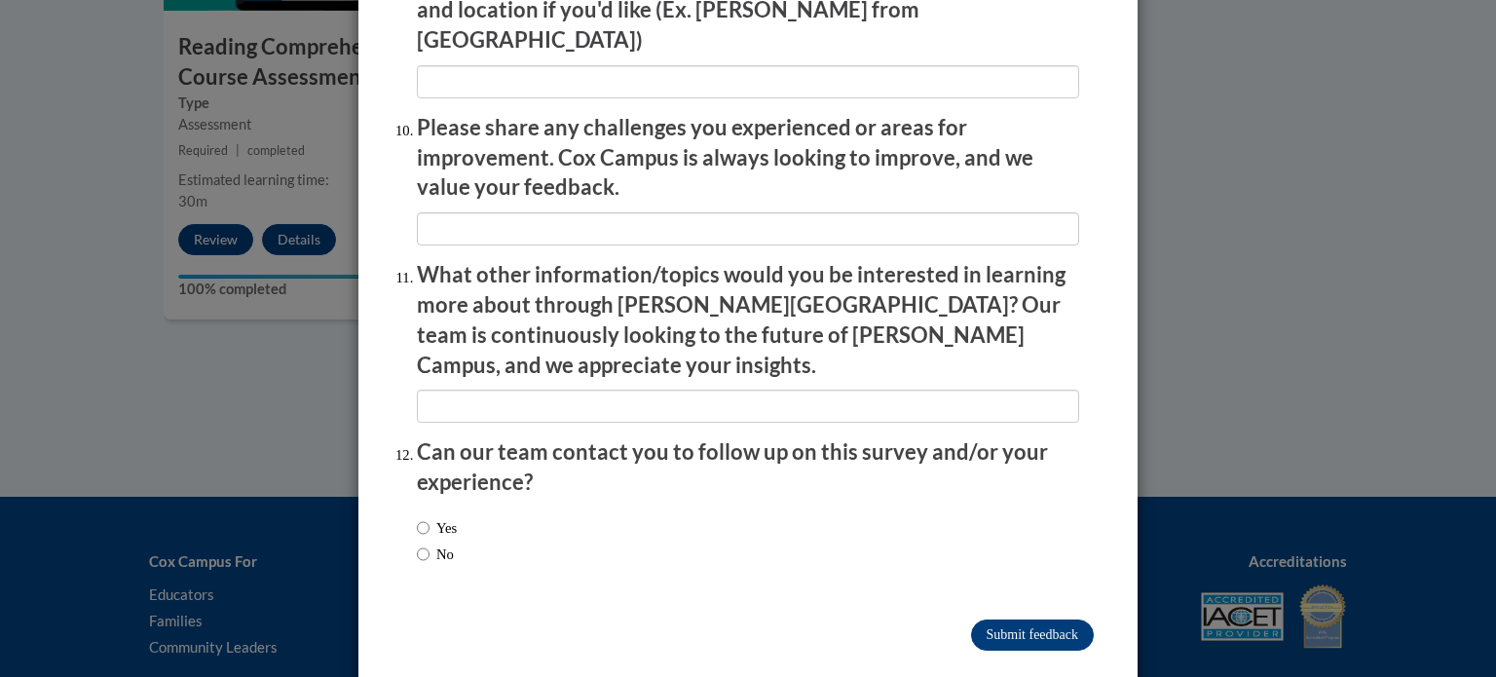
click at [1011, 619] on input "Submit feedback" at bounding box center [1032, 634] width 123 height 31
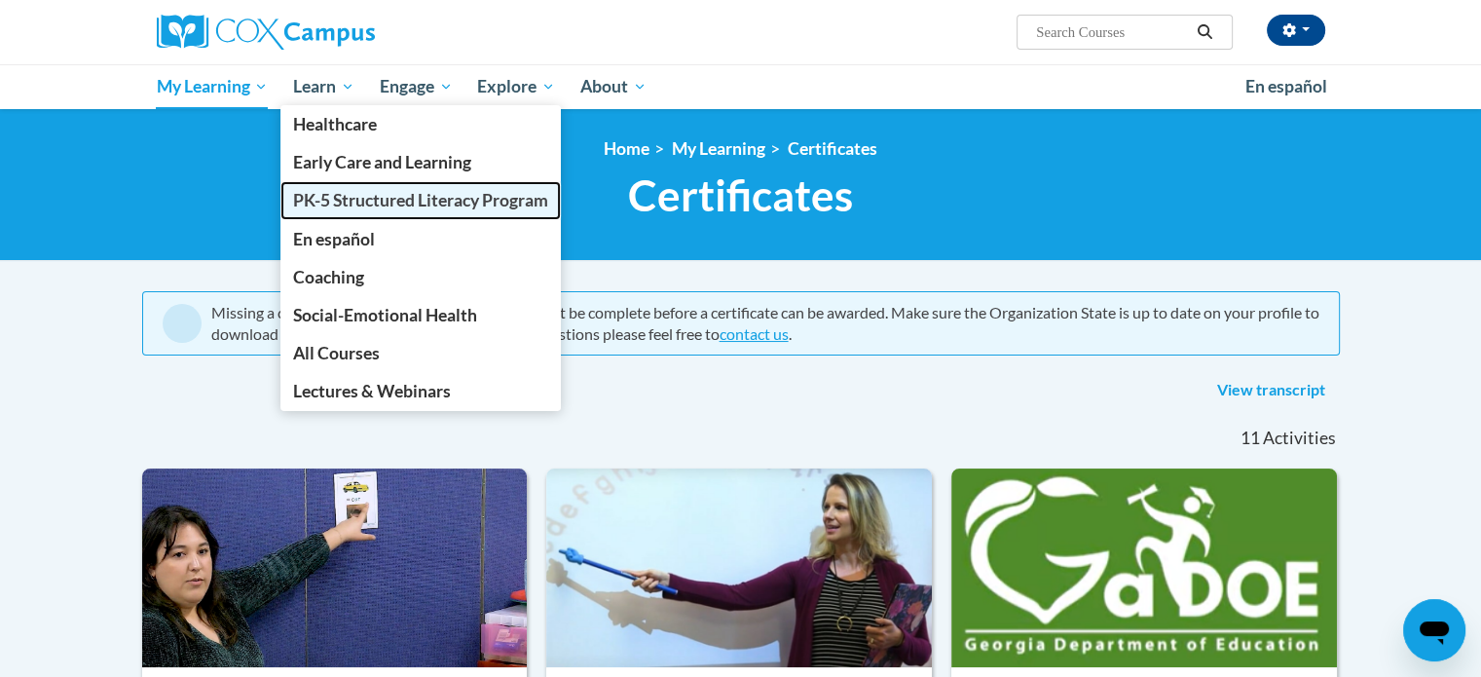
click at [348, 192] on span "PK-5 Structured Literacy Program" at bounding box center [420, 200] width 255 height 20
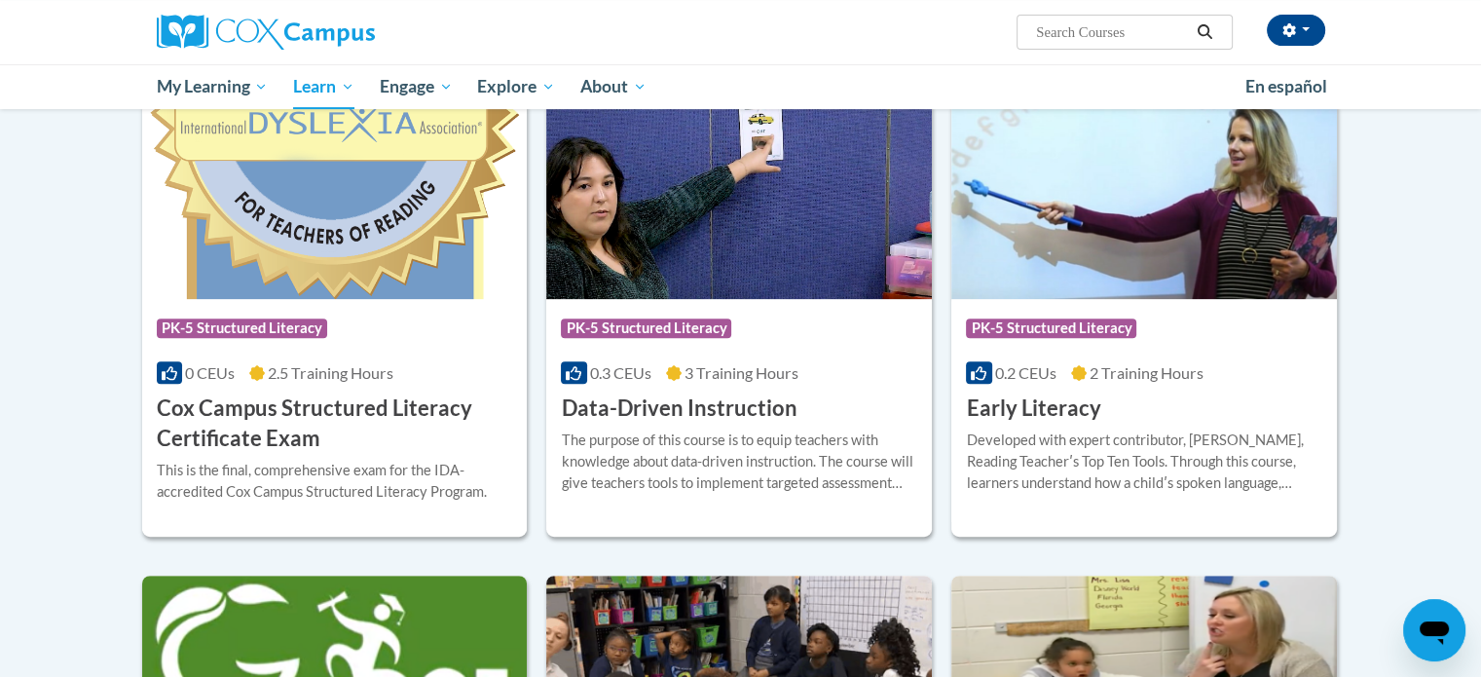
scroll to position [642, 0]
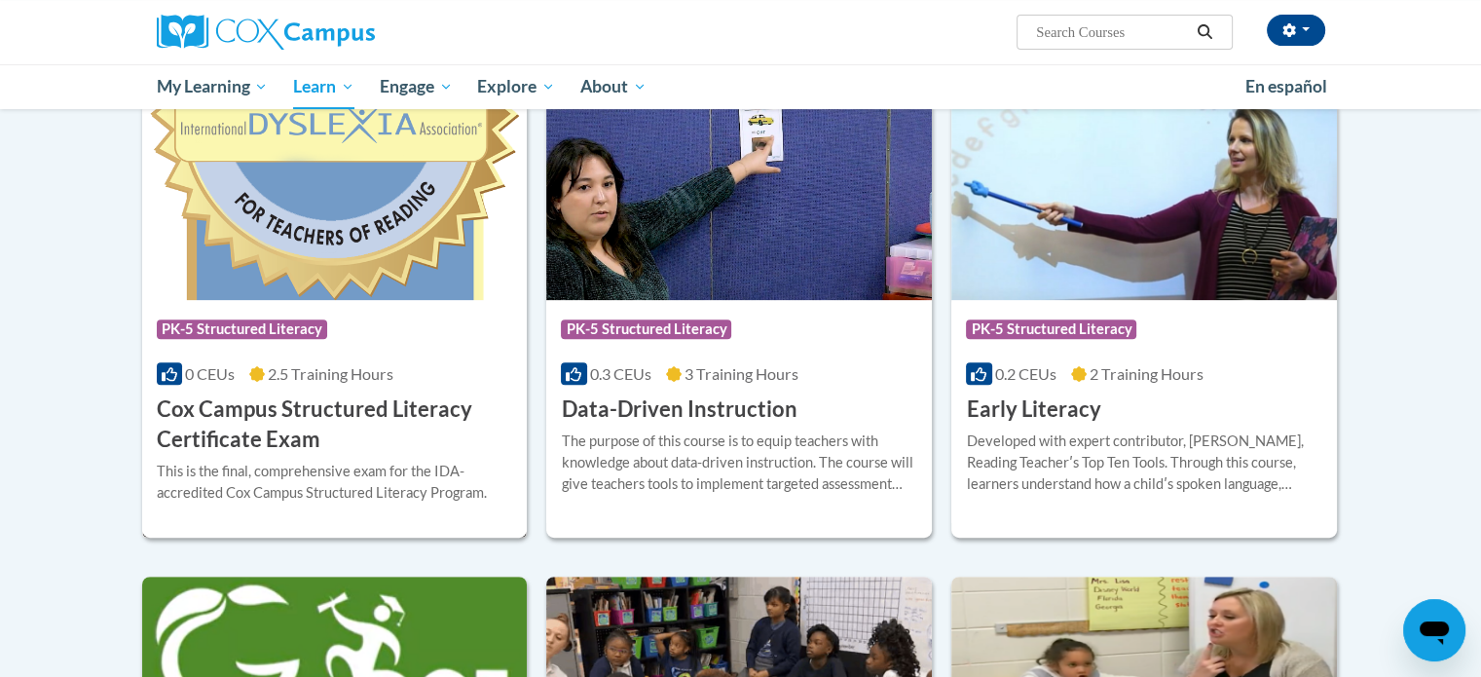
click at [180, 345] on div "Course Category: PK-5 Structured Literacy" at bounding box center [335, 332] width 356 height 44
